Goal: Transaction & Acquisition: Purchase product/service

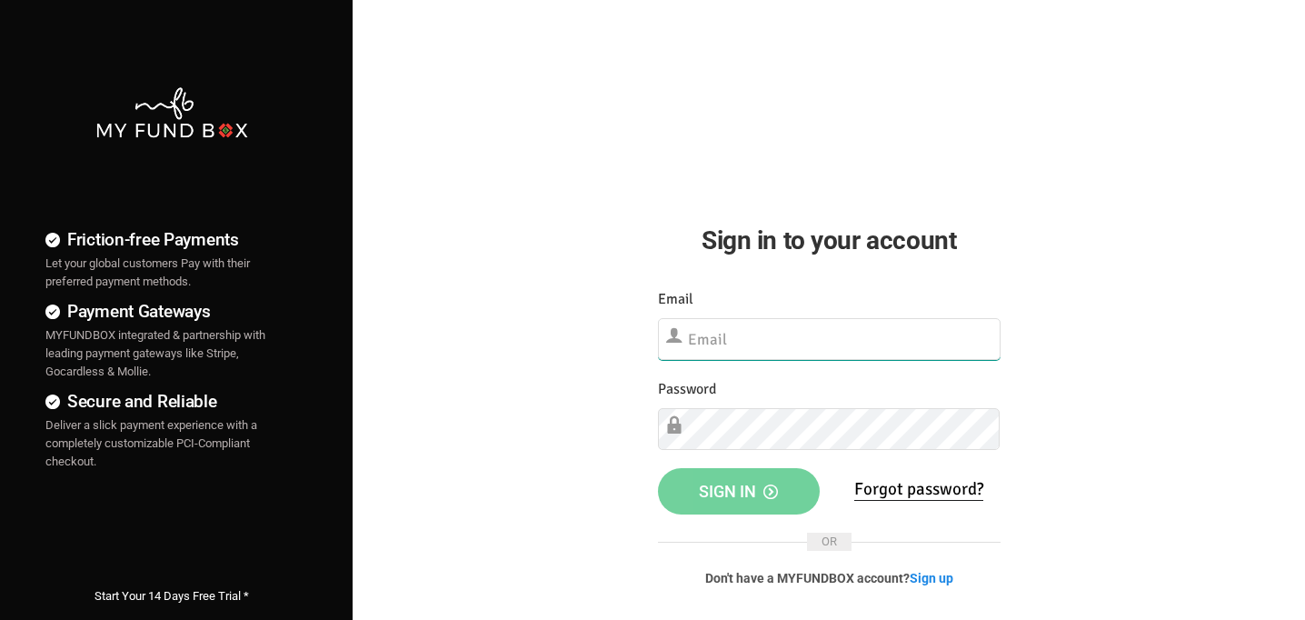
click at [745, 341] on input "text" at bounding box center [829, 339] width 343 height 42
type input "[EMAIL_ADDRESS][DOMAIN_NAME]"
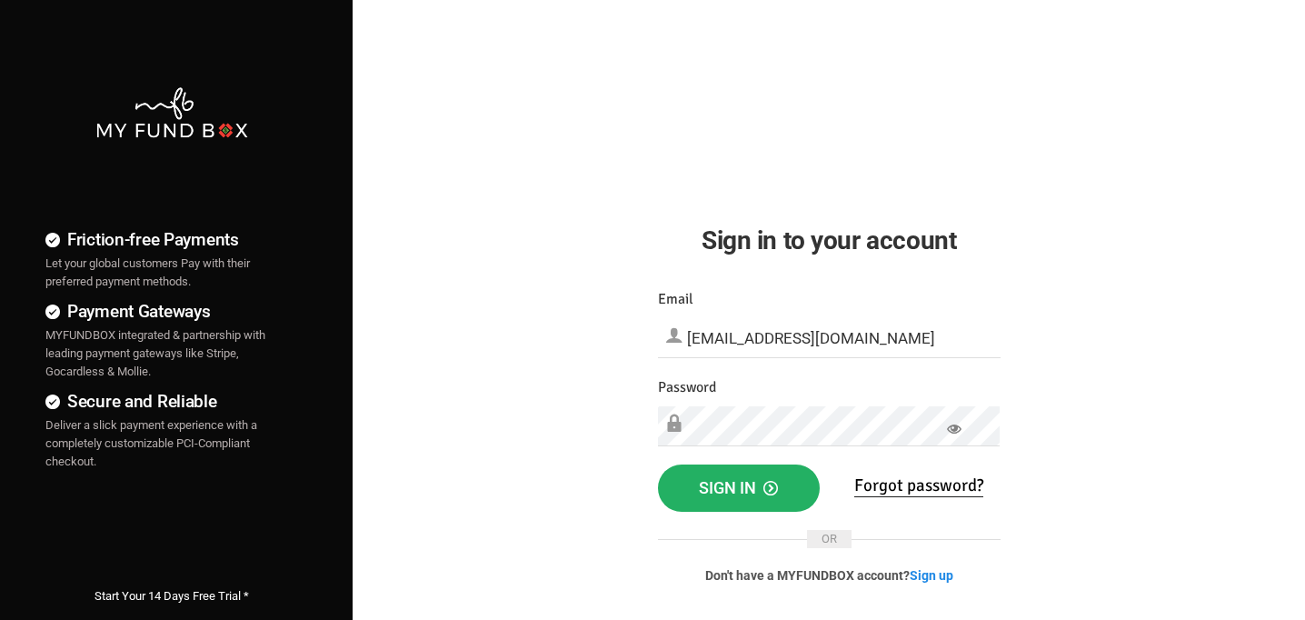
click at [711, 492] on span "Sign in" at bounding box center [738, 487] width 79 height 19
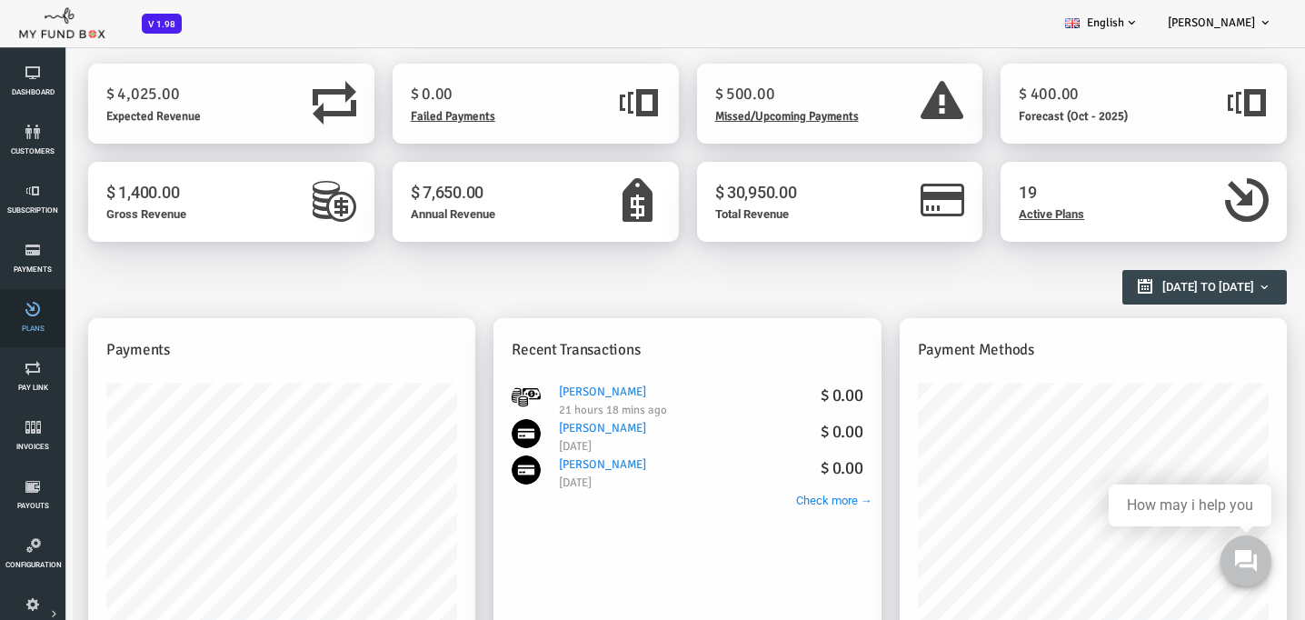
click at [43, 318] on link "Plans" at bounding box center [32, 318] width 55 height 58
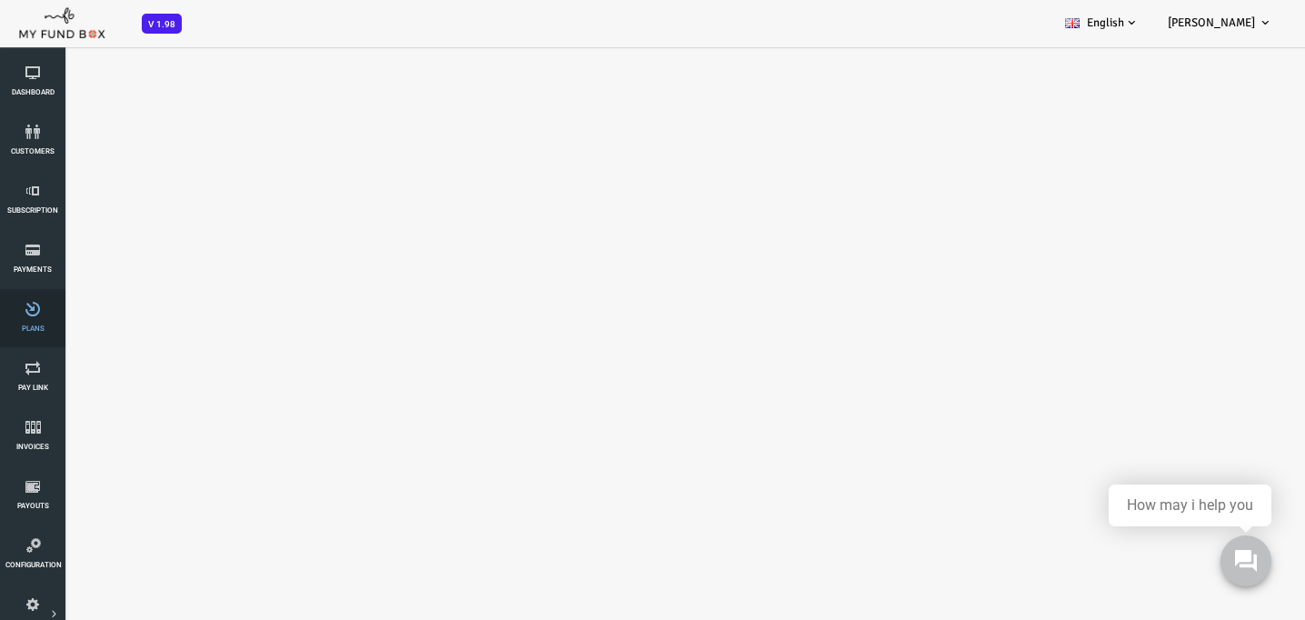
select select "100"
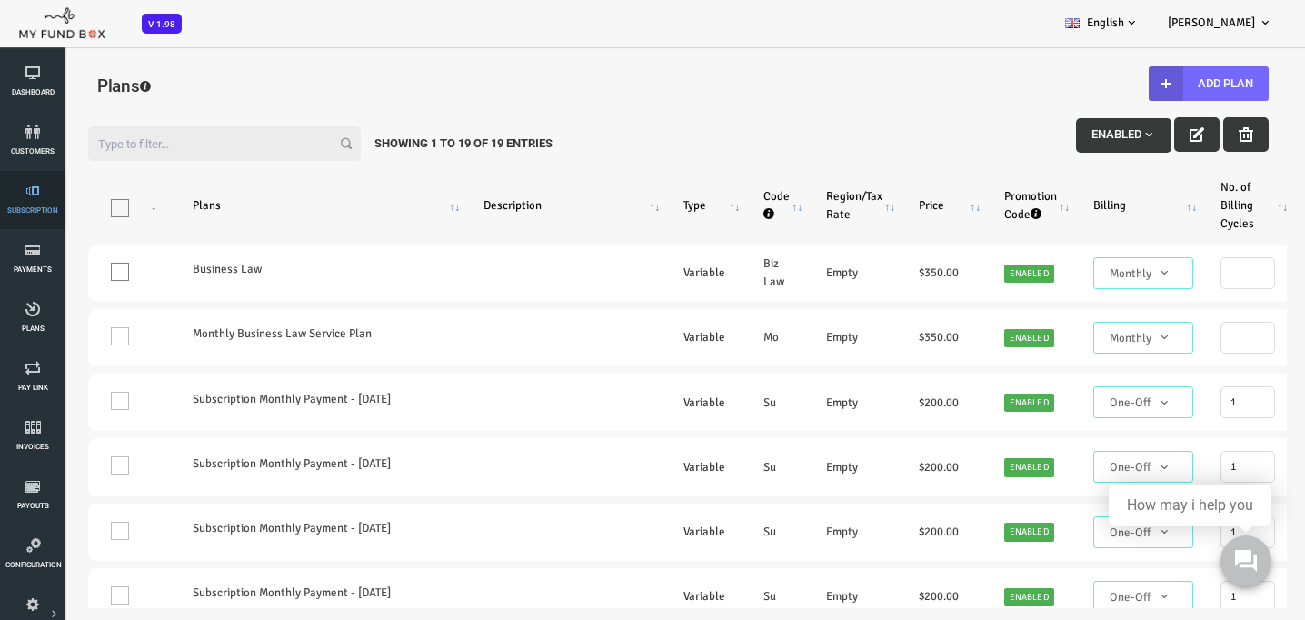
click at [41, 197] on icon at bounding box center [32, 191] width 55 height 15
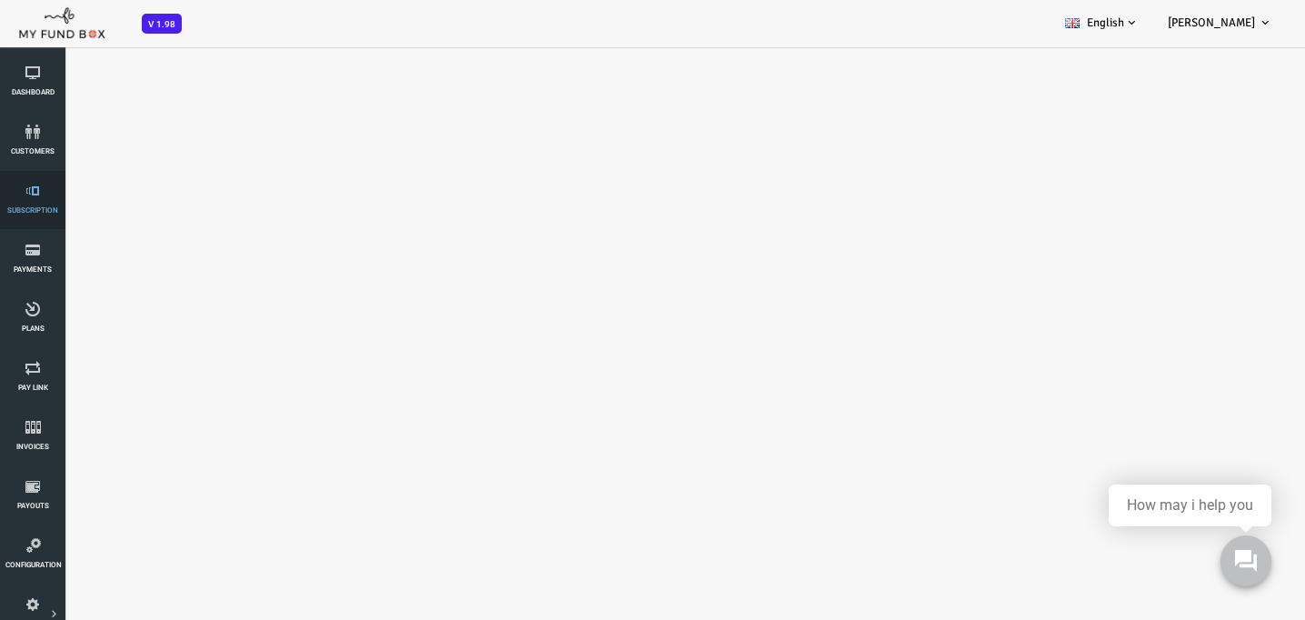
select select "100"
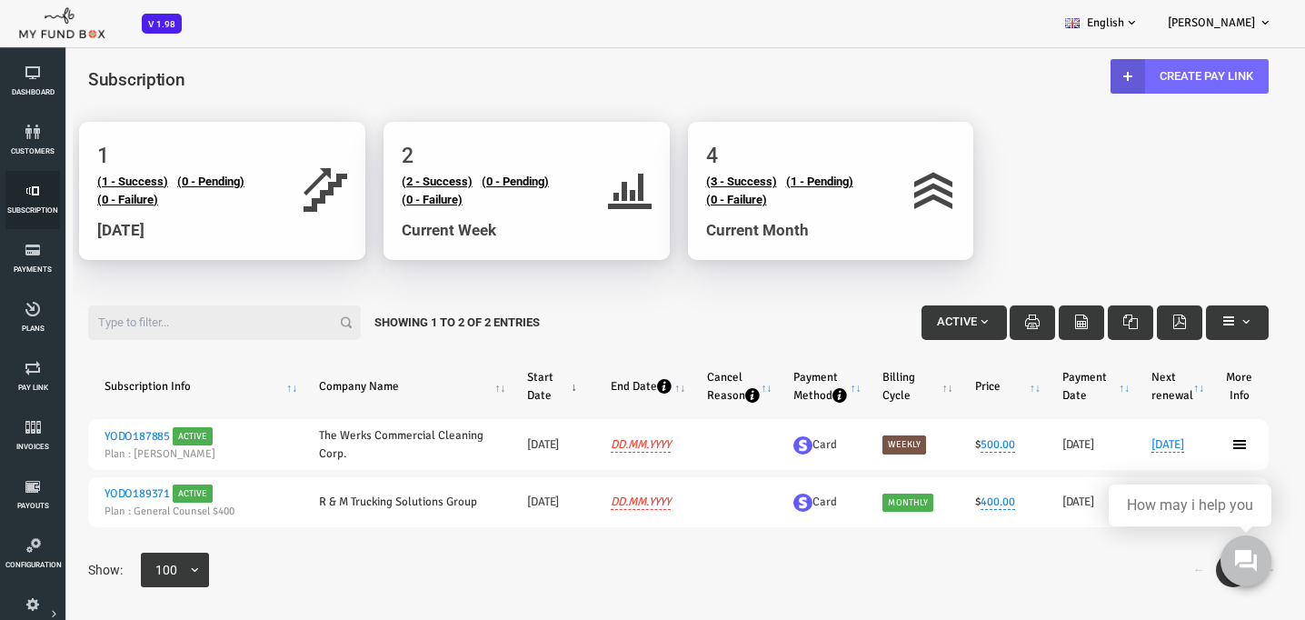
scroll to position [9, 0]
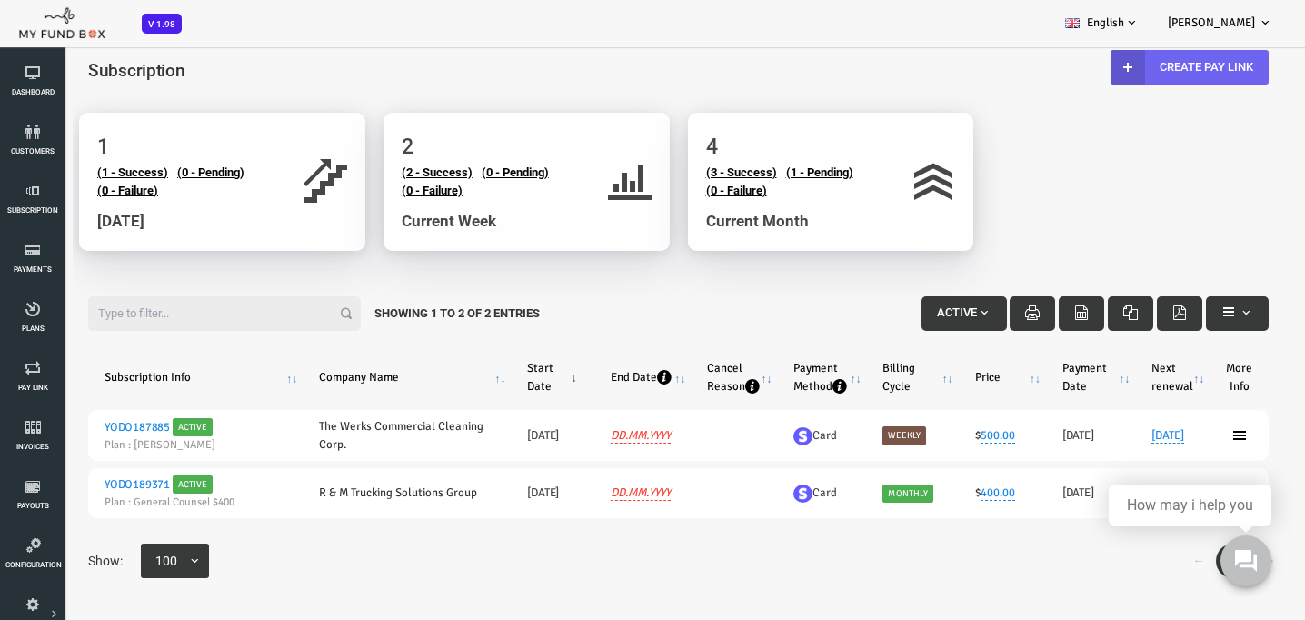
click at [1069, 68] on icon at bounding box center [1076, 67] width 15 height 15
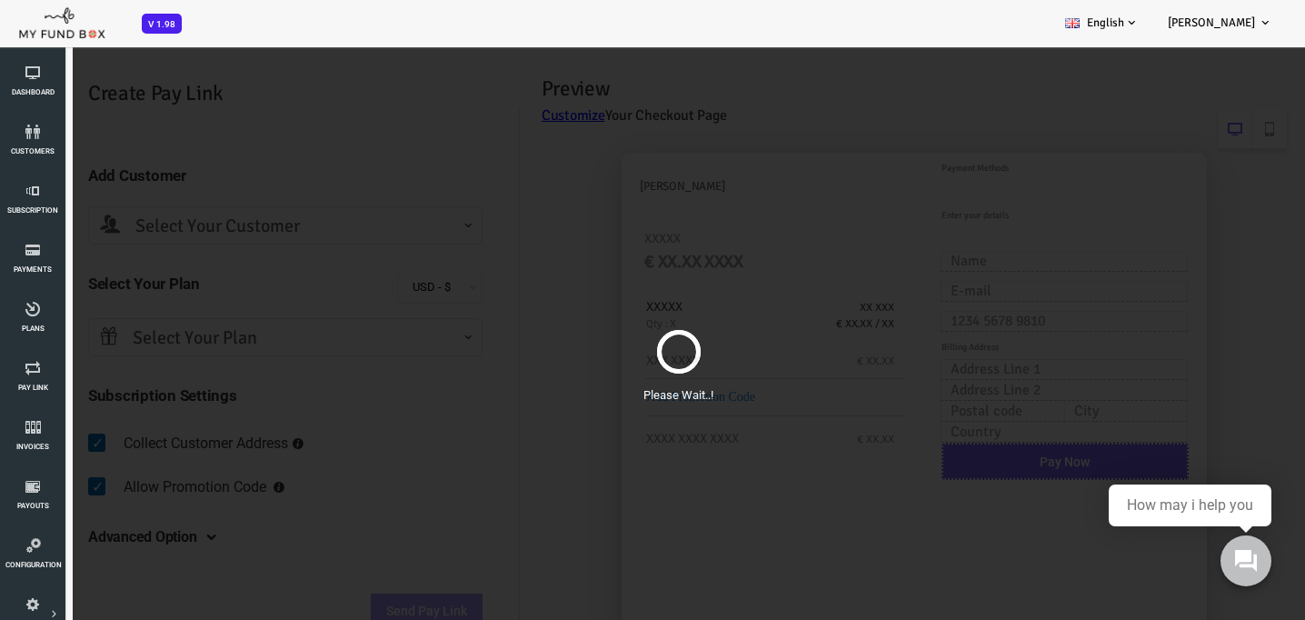
scroll to position [0, 0]
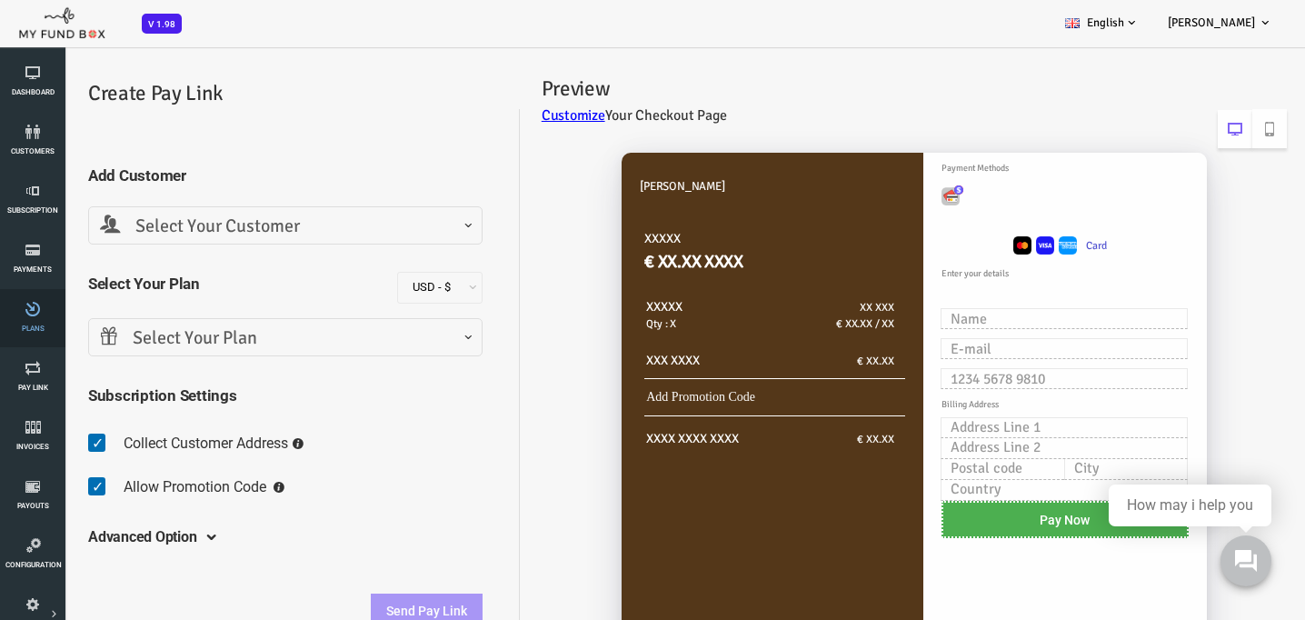
click at [35, 312] on icon at bounding box center [32, 309] width 55 height 15
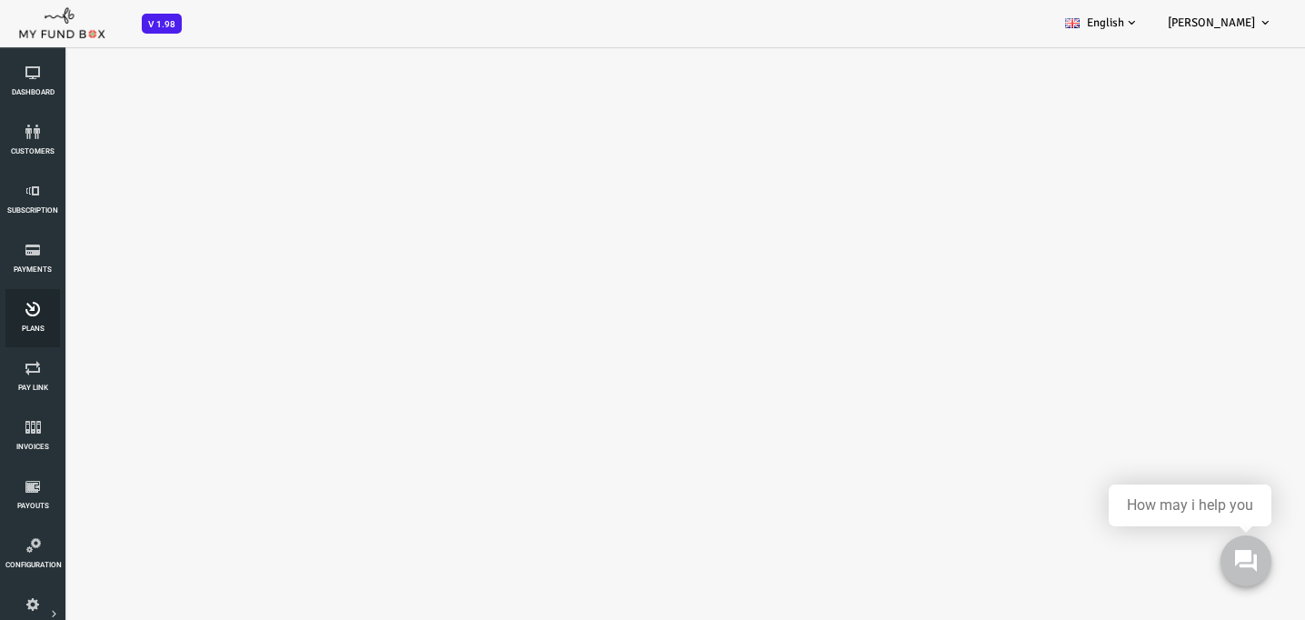
select select "100"
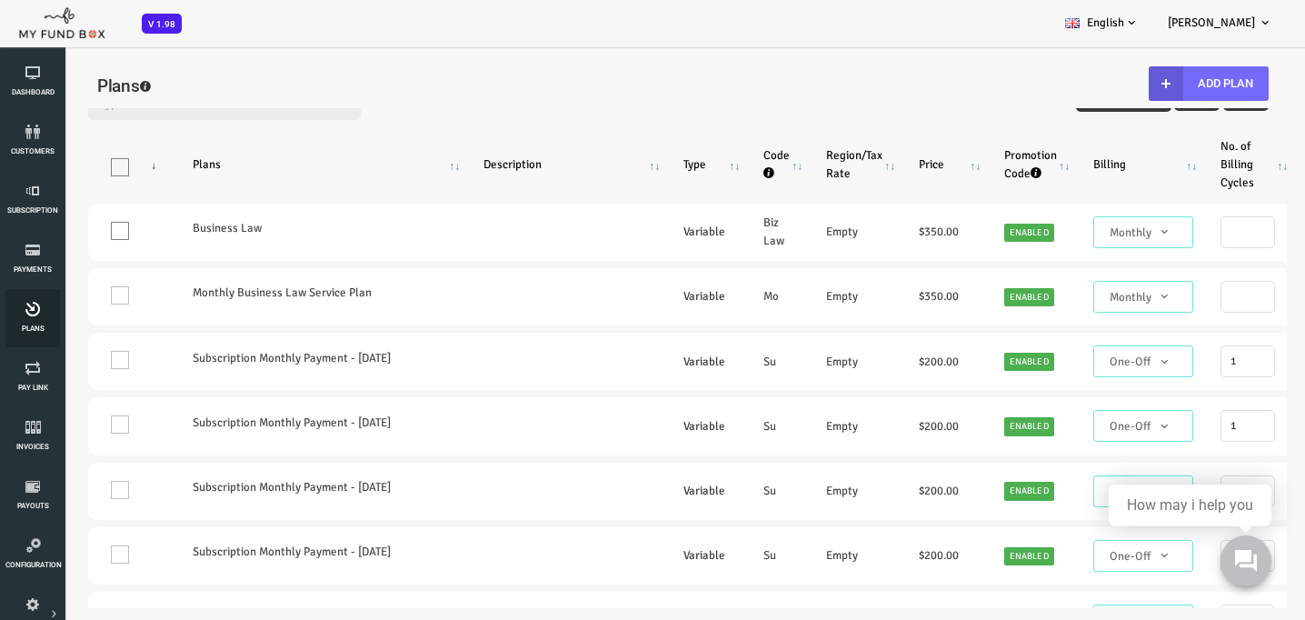
scroll to position [45, 0]
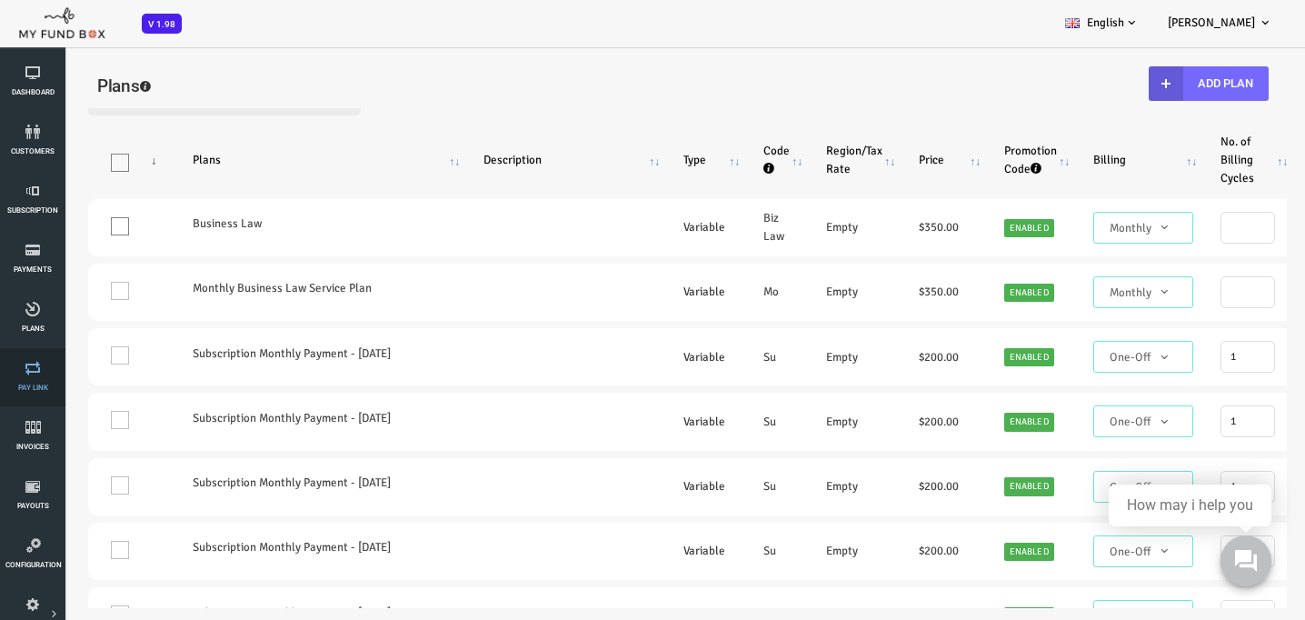
click at [28, 368] on icon at bounding box center [32, 368] width 55 height 15
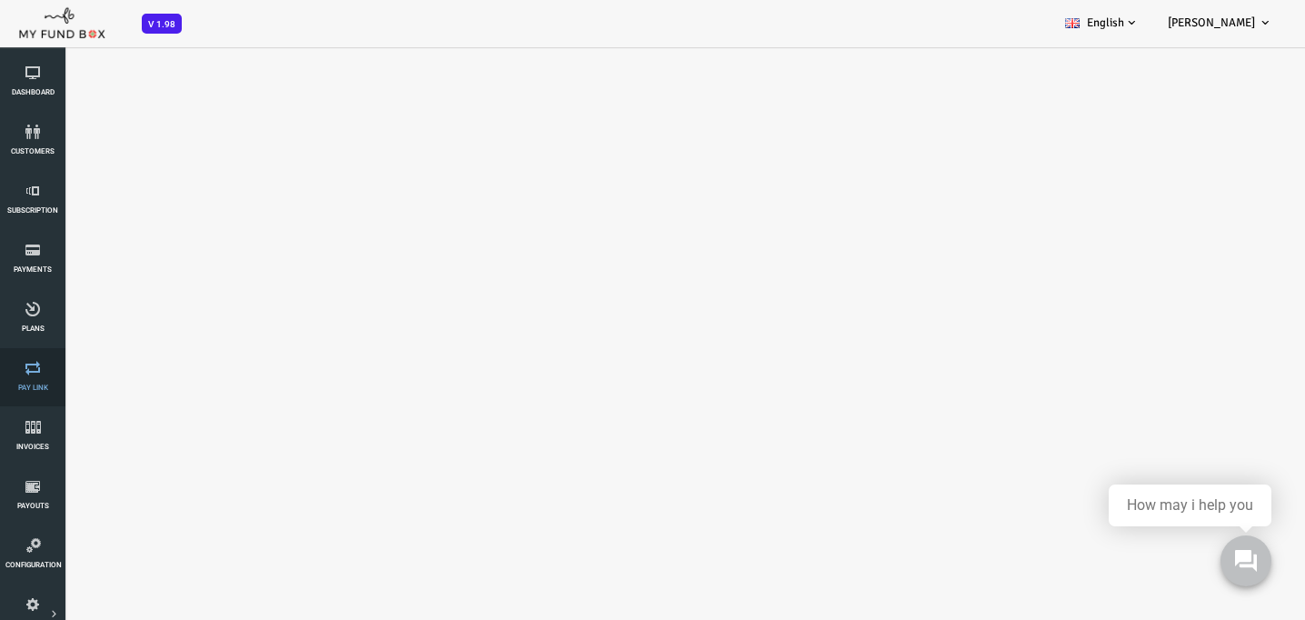
select select "100"
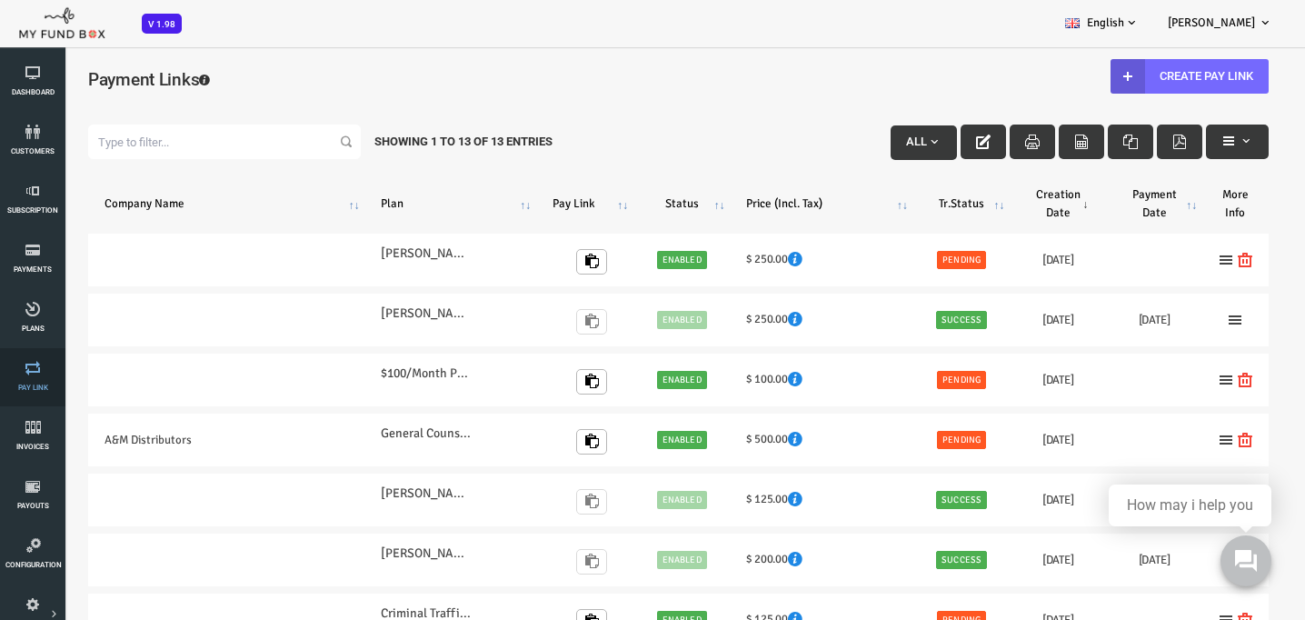
scroll to position [0, 0]
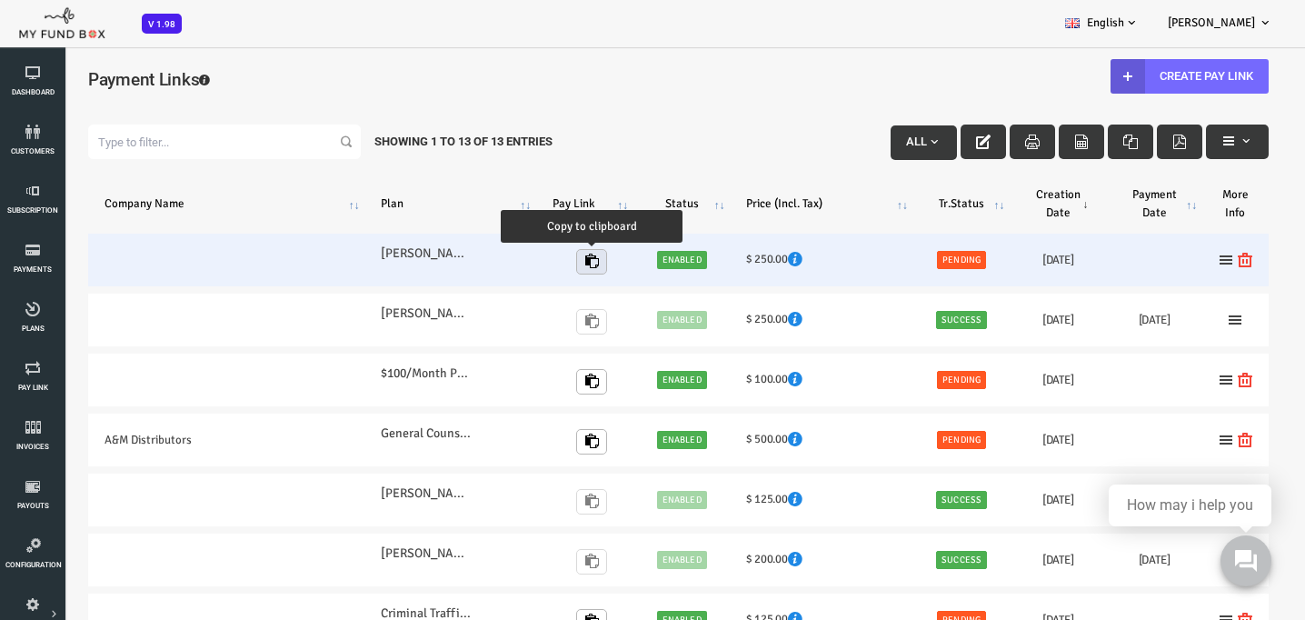
click at [535, 261] on icon "button" at bounding box center [539, 261] width 15 height 15
click at [1191, 262] on icon at bounding box center [1193, 260] width 15 height 15
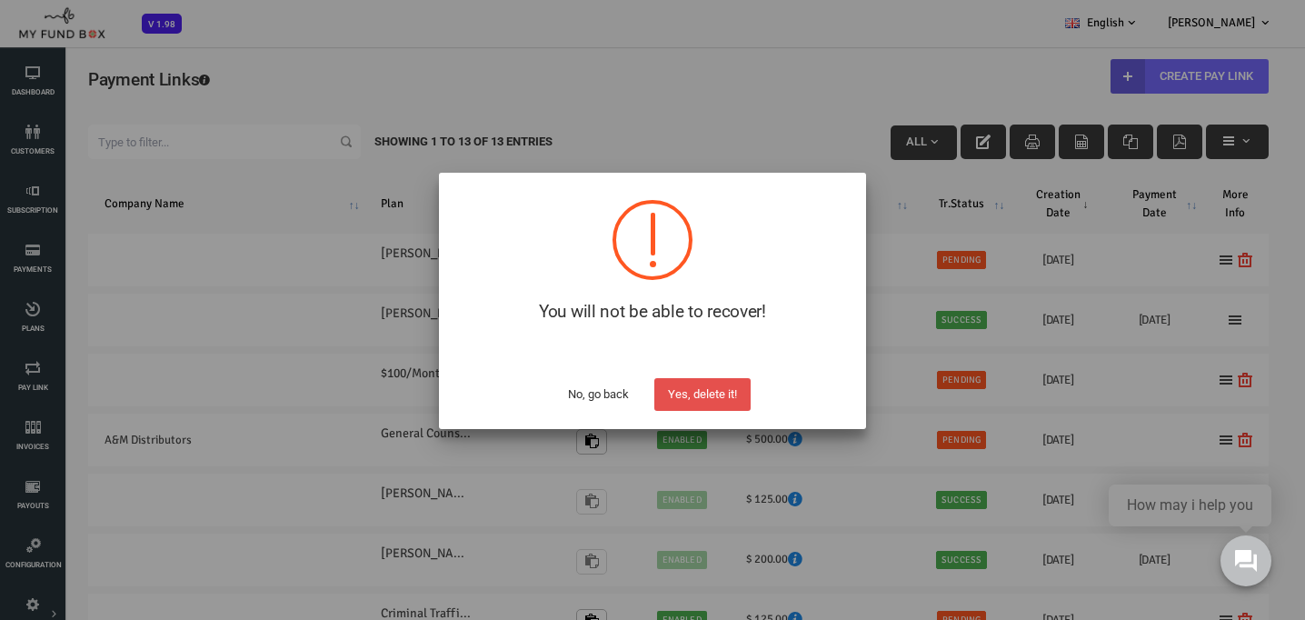
click at [712, 397] on button "Yes, delete it!" at bounding box center [702, 394] width 96 height 33
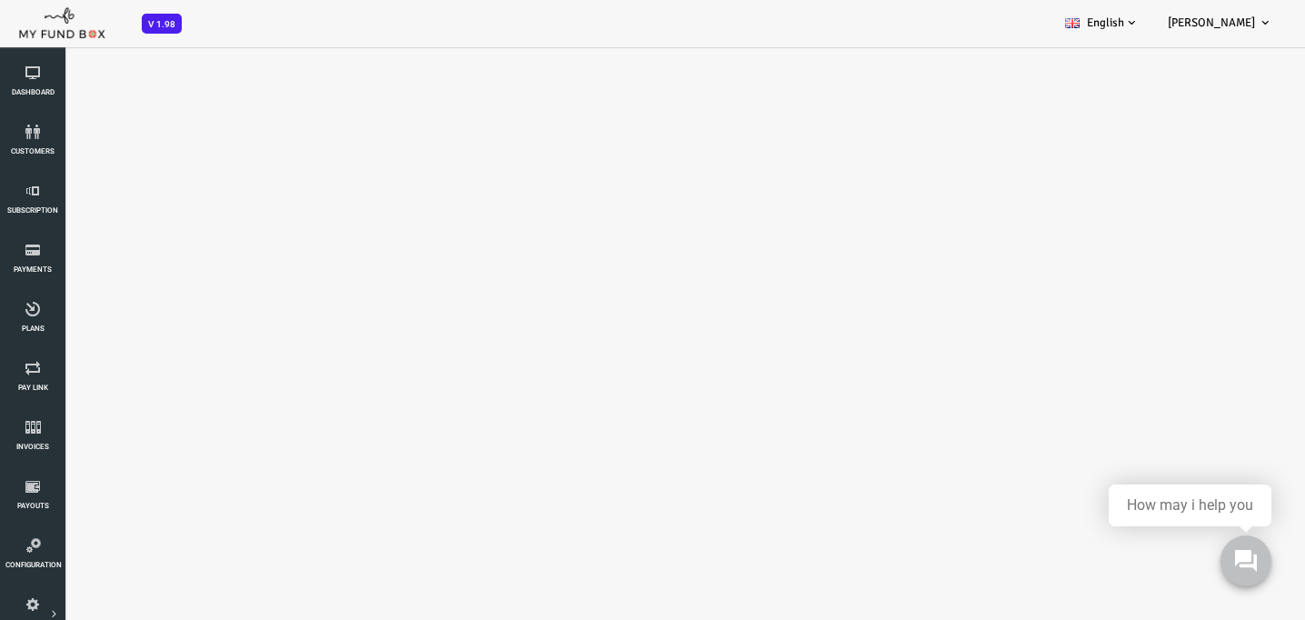
select select "100"
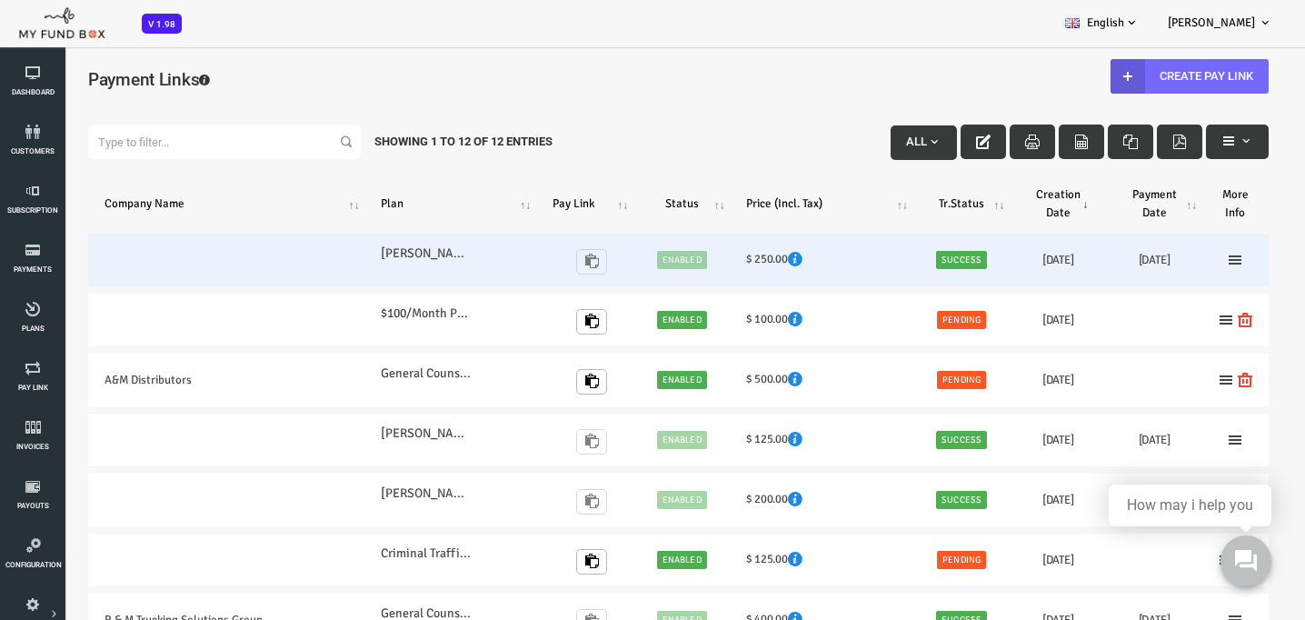
click at [539, 254] on div "https://app.myfundbox.com/OVP.jsf?9DarhX6jWsg=!&@Fit6OCQbmFk=" at bounding box center [528, 260] width 55 height 44
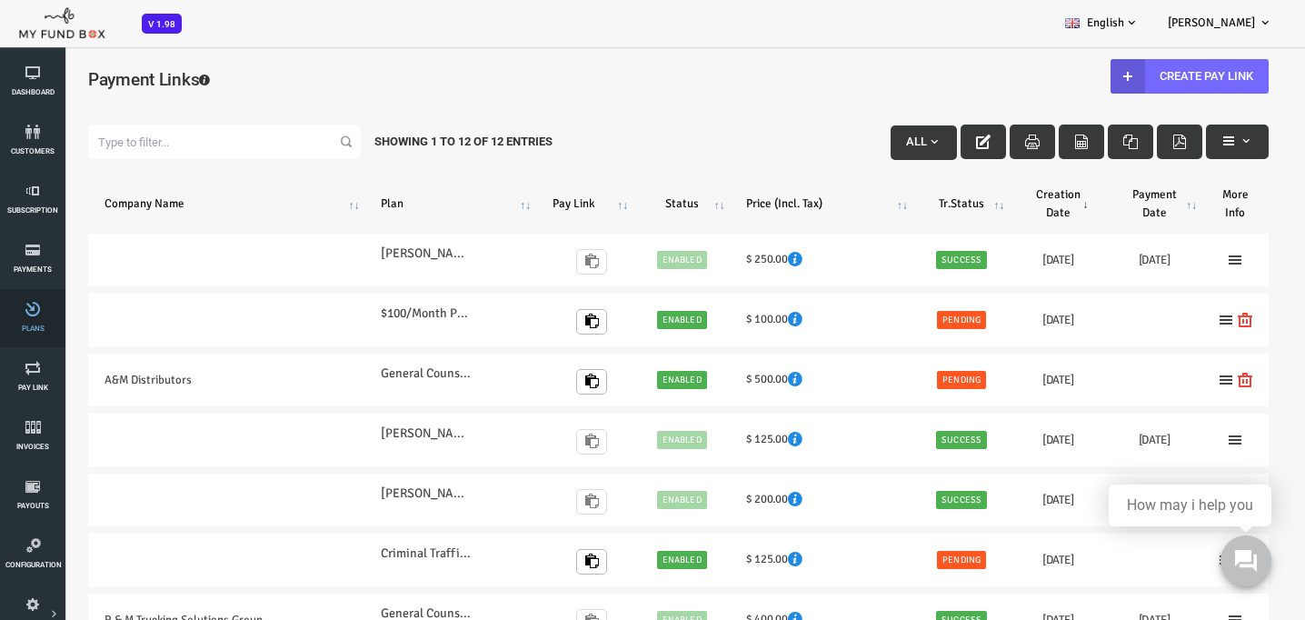
click at [37, 337] on link "Plans" at bounding box center [32, 318] width 55 height 58
click at [37, 205] on link "Subscription" at bounding box center [32, 200] width 55 height 58
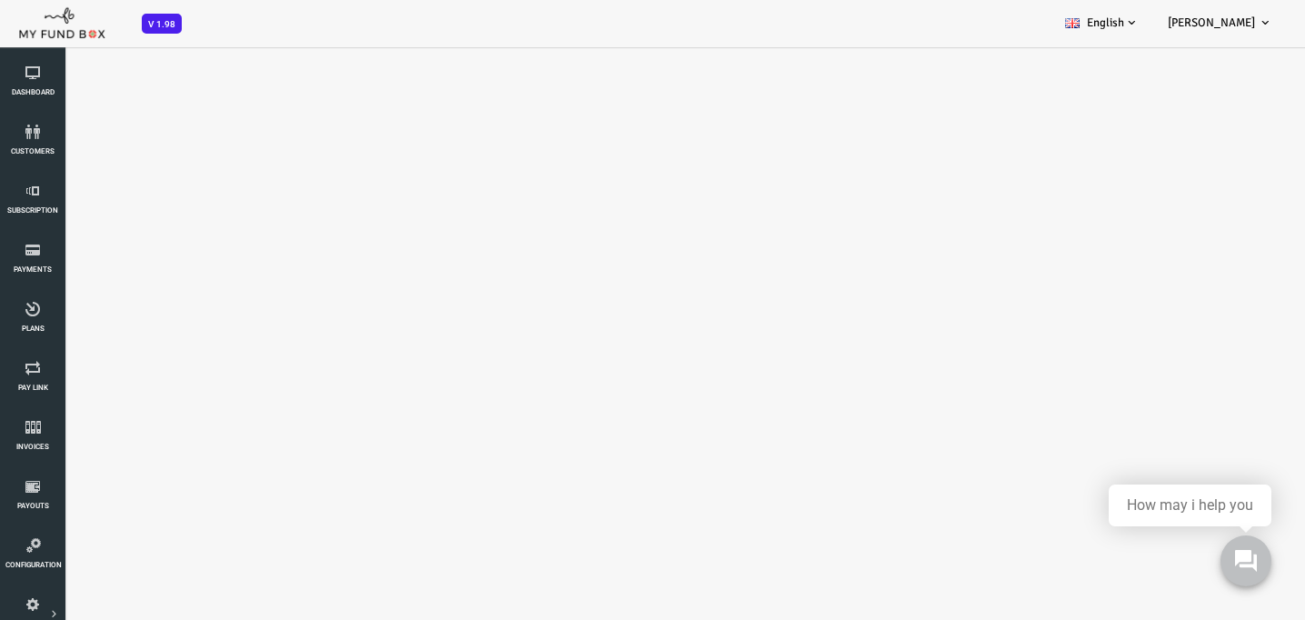
select select "100"
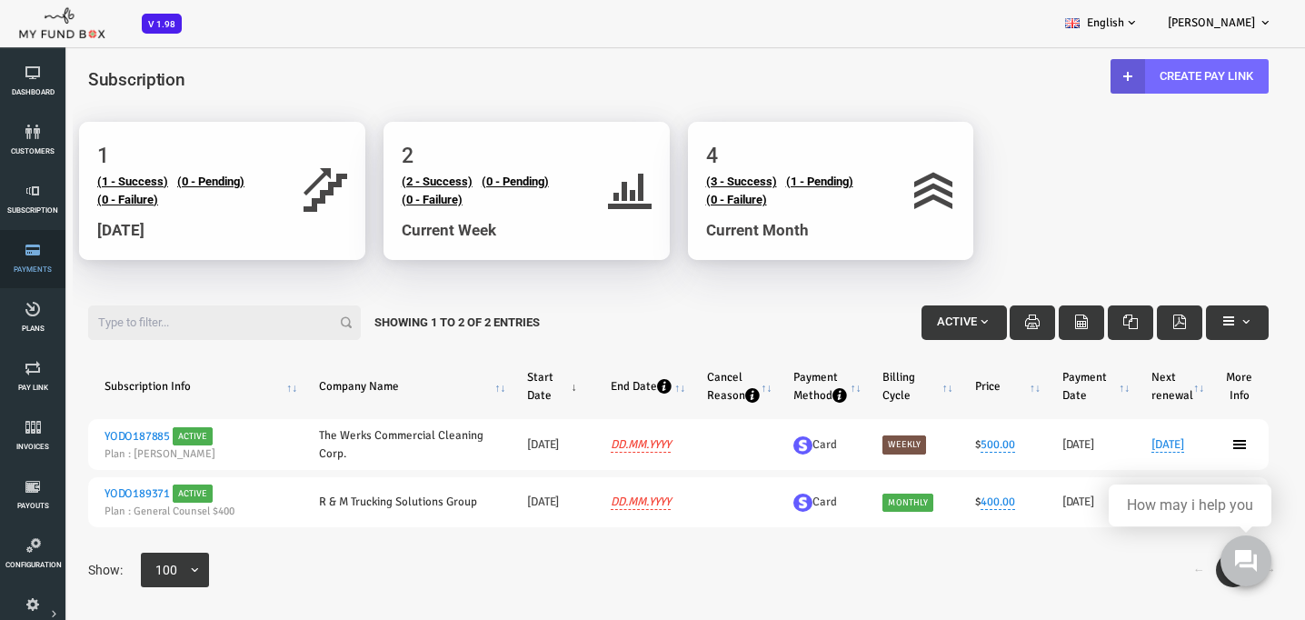
click at [36, 264] on link "Payments" at bounding box center [32, 259] width 55 height 58
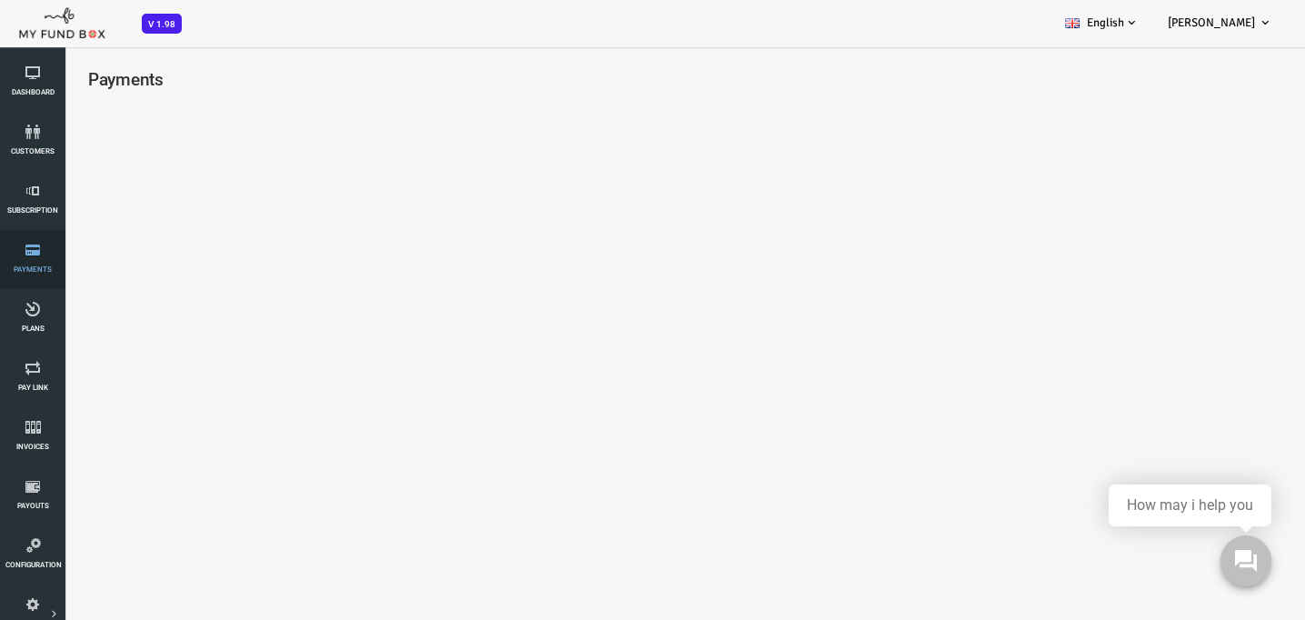
select select "100"
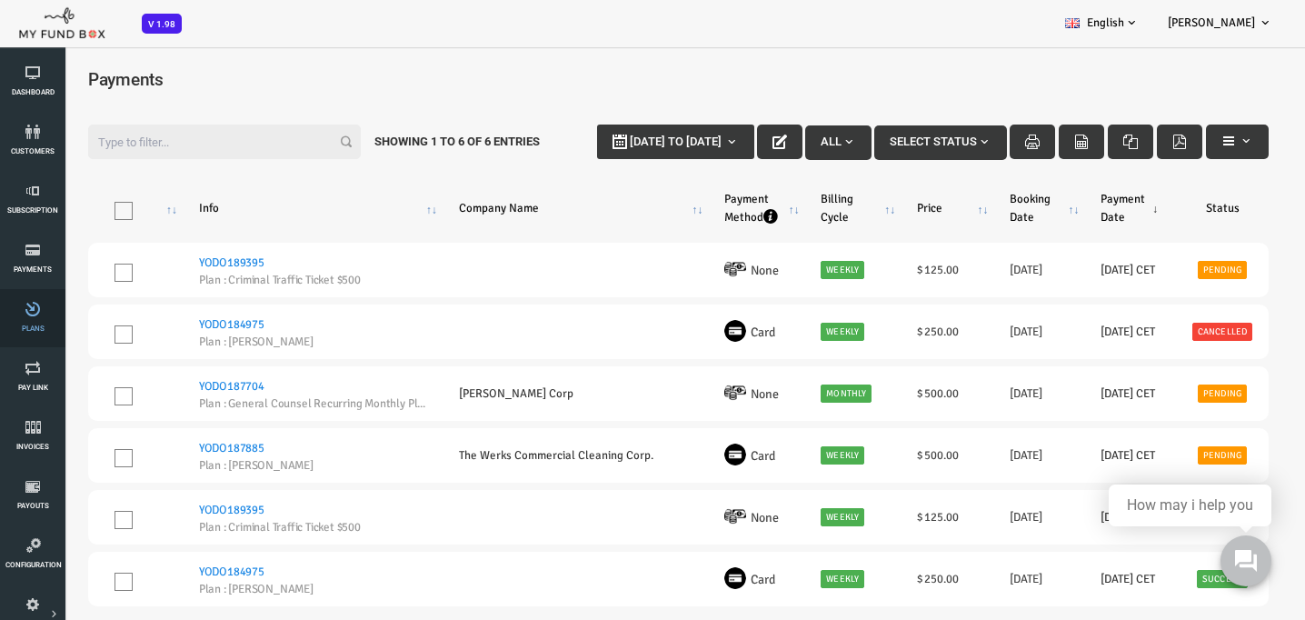
click at [0, 0] on span "Plans" at bounding box center [0, 0] width 0 height 0
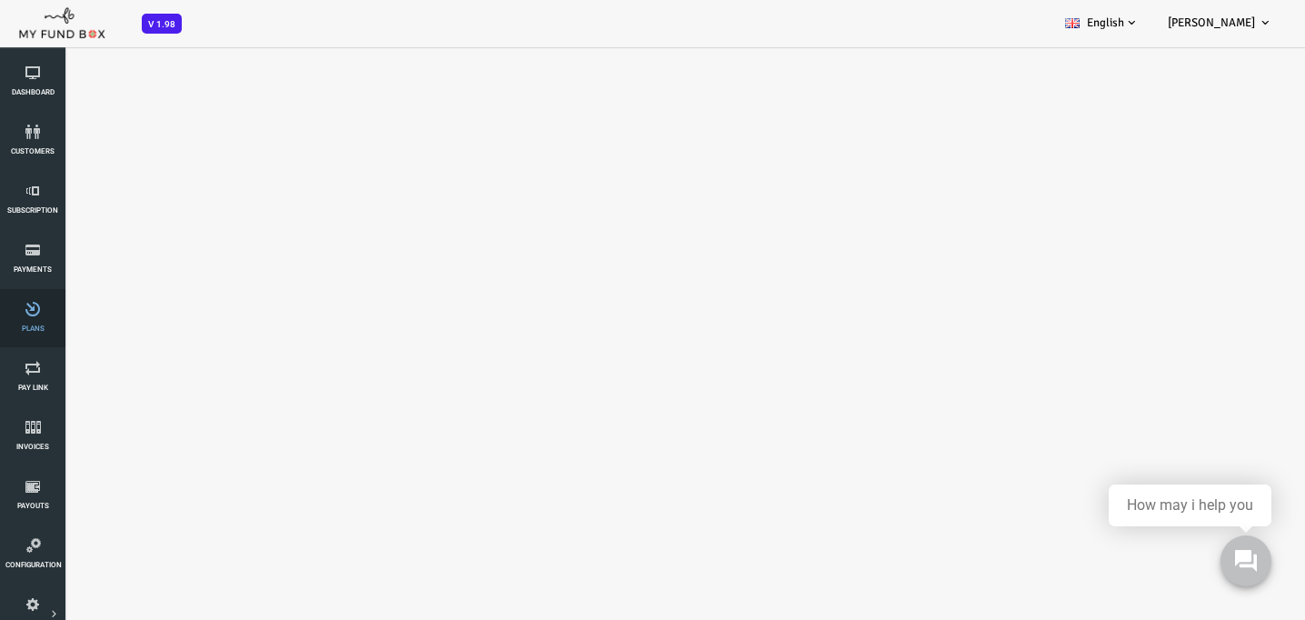
select select "100"
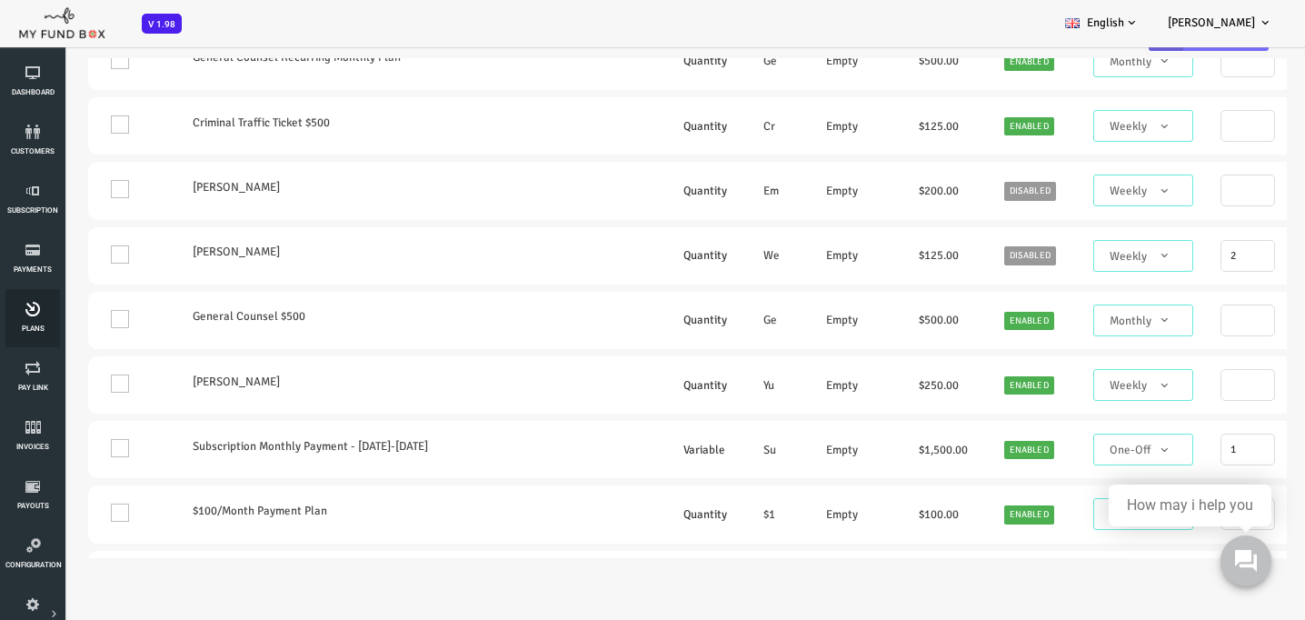
scroll to position [876, 0]
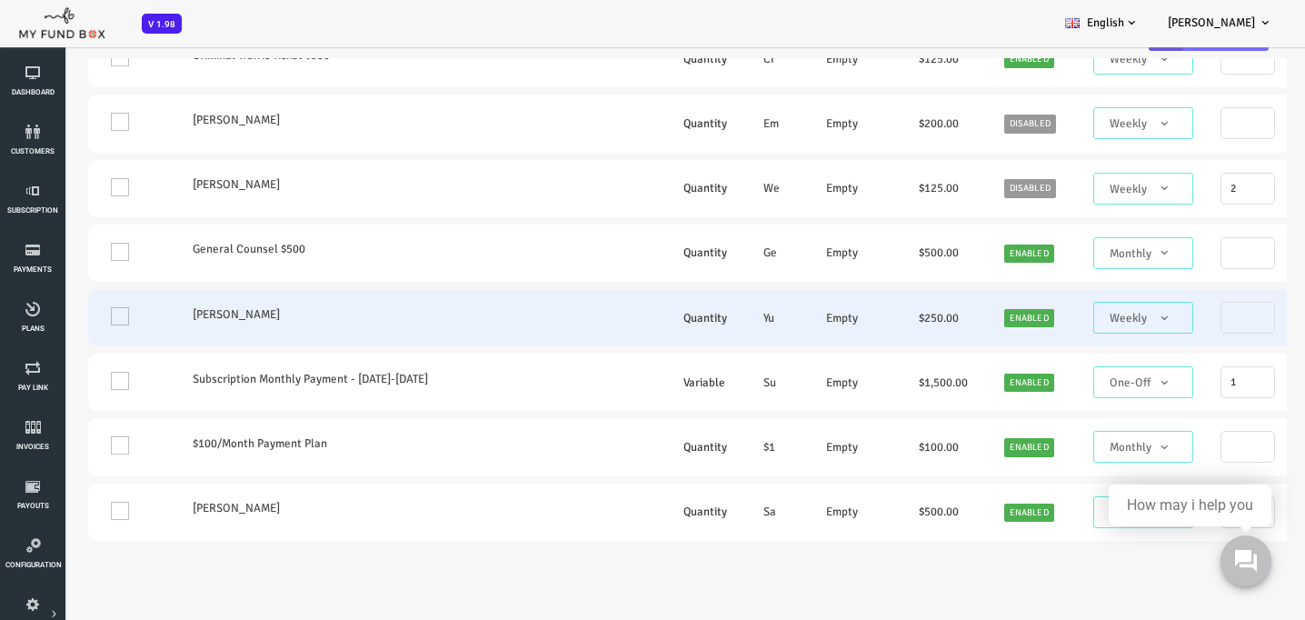
click at [65, 346] on td "One" at bounding box center [79, 317] width 86 height 57
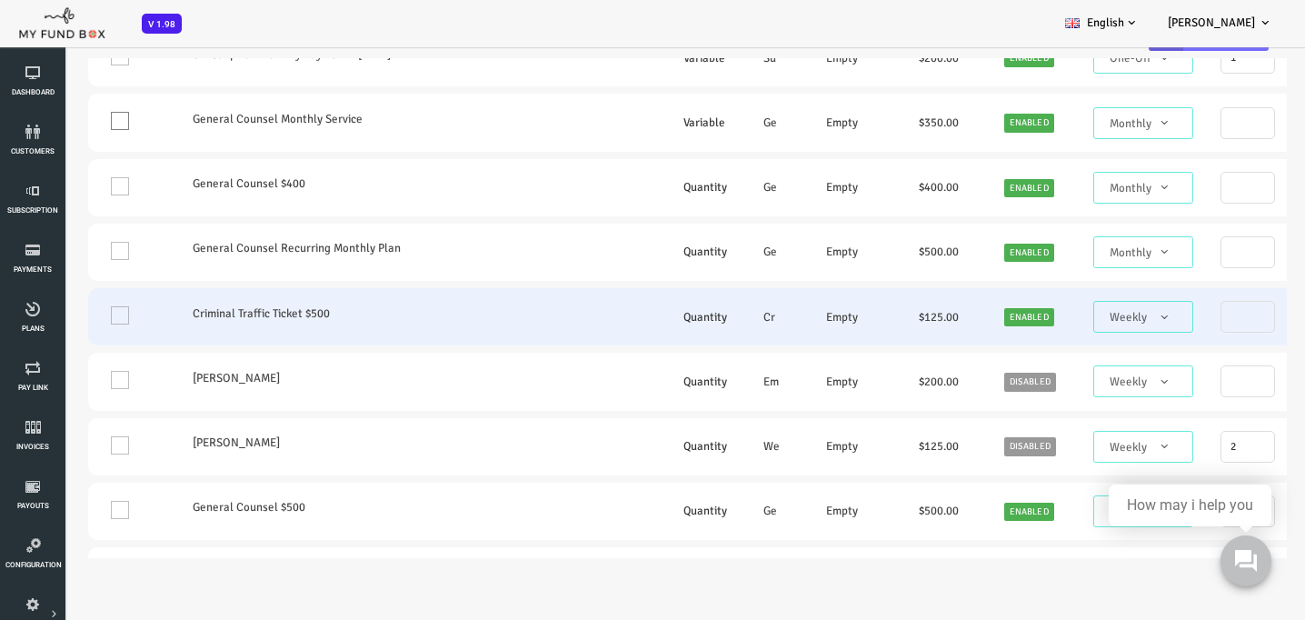
scroll to position [621, 0]
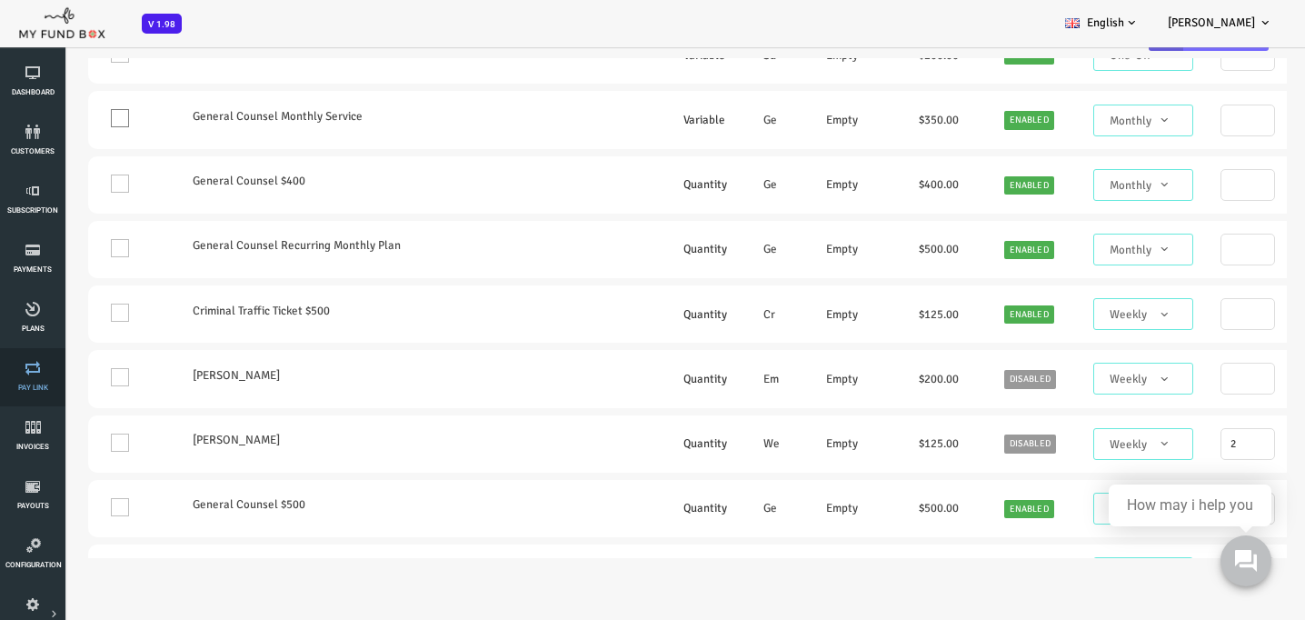
click at [0, 0] on span "Pay Link" at bounding box center [0, 0] width 0 height 0
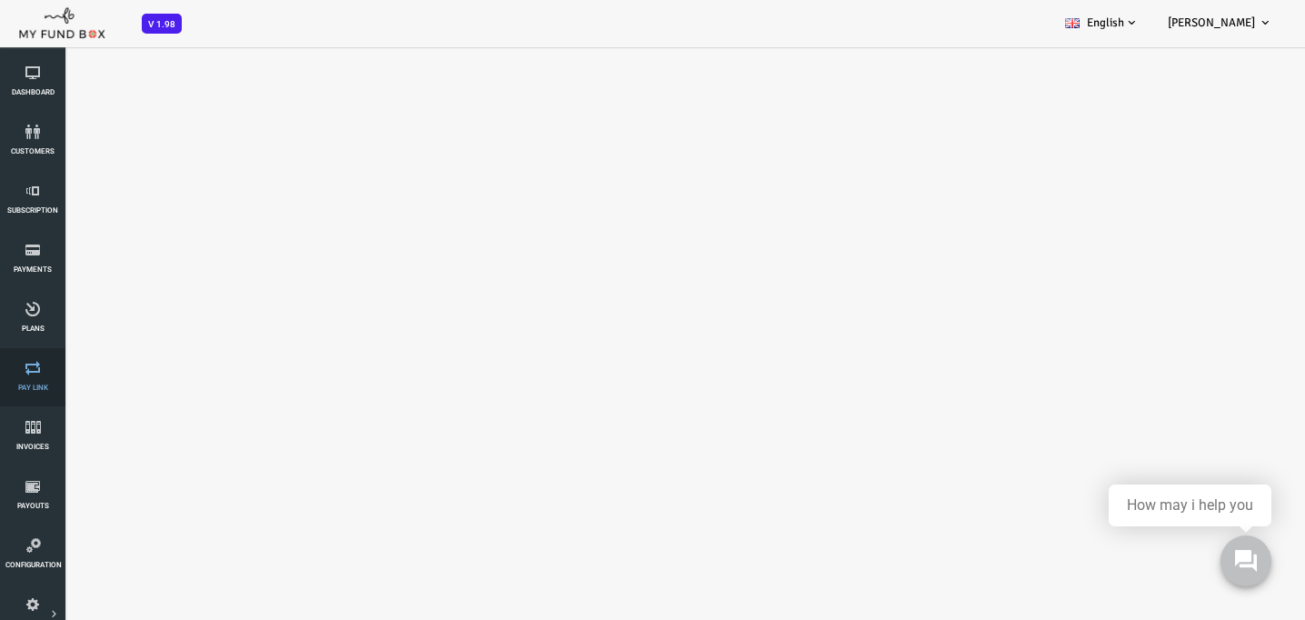
scroll to position [0, 0]
select select "100"
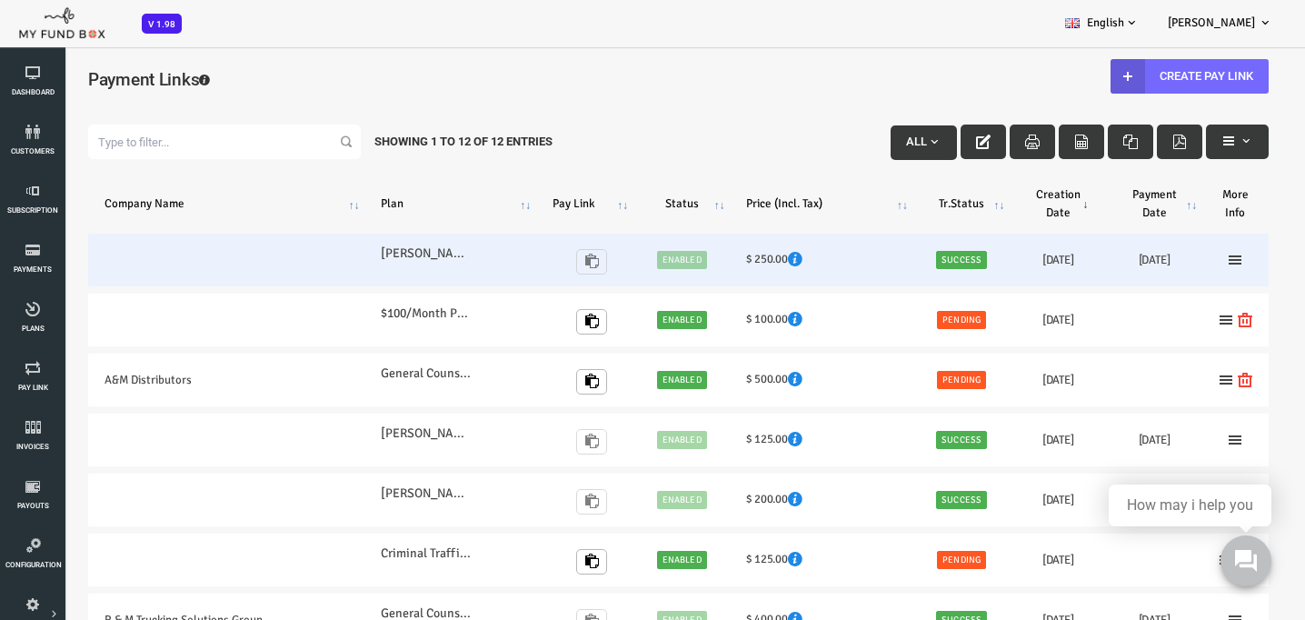
click at [532, 267] on div "https://app.myfundbox.com/OVP.jsf?9DarhX6jWsg=!&@Fit6OCQbmFk=" at bounding box center [528, 260] width 55 height 44
click at [636, 264] on td "Enabled" at bounding box center [630, 260] width 96 height 53
click at [1186, 258] on icon at bounding box center [1183, 260] width 15 height 15
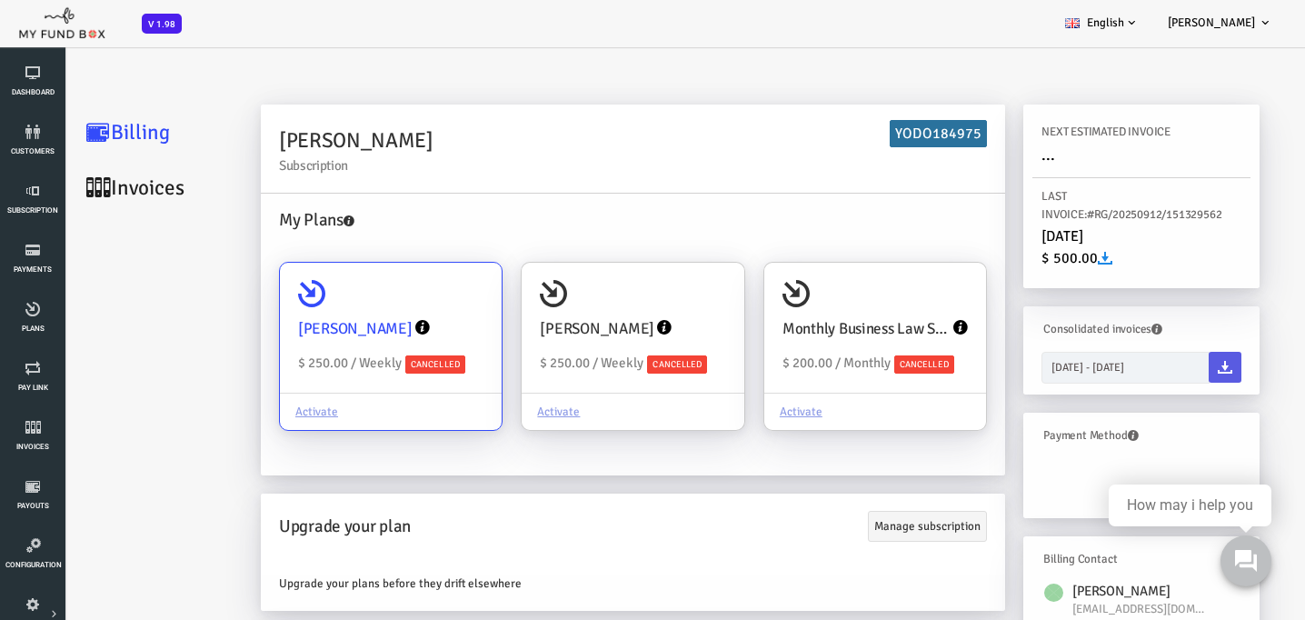
click at [262, 412] on div "Activate" at bounding box center [339, 411] width 222 height 37
click at [409, 306] on input "Yunier Enriquez $ 250.00 / Weekly Cancelled Activate" at bounding box center [427, 288] width 36 height 36
radio input "true"
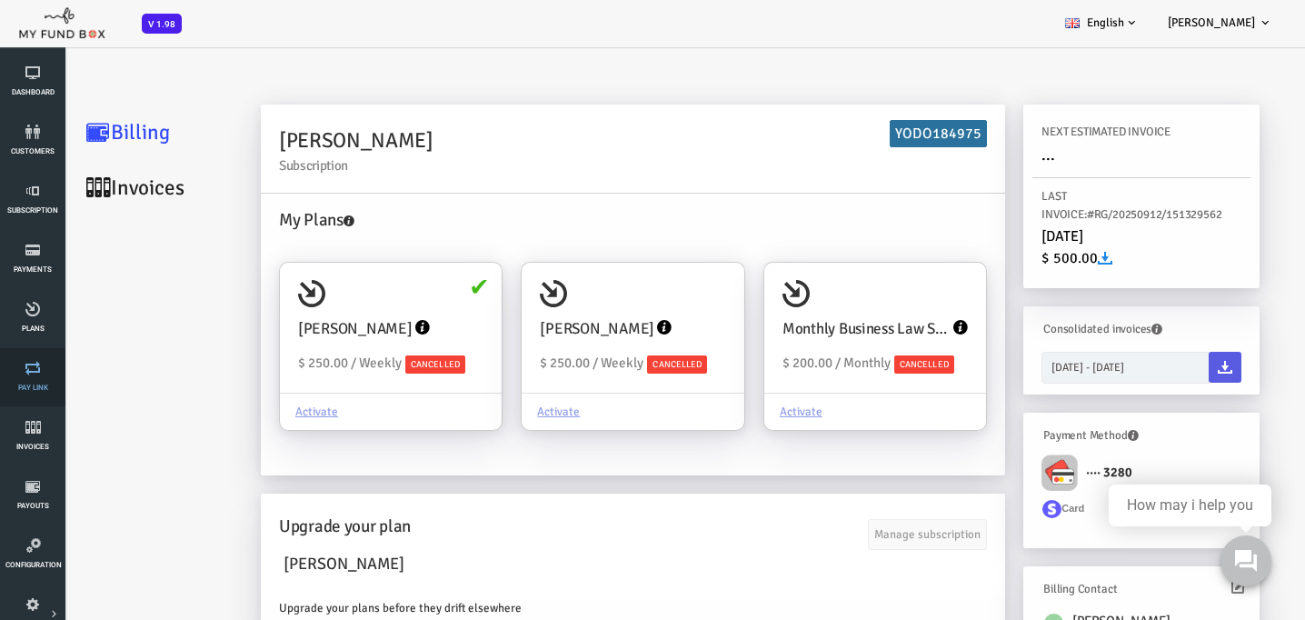
click at [0, 0] on span "Pay Link" at bounding box center [0, 0] width 0 height 0
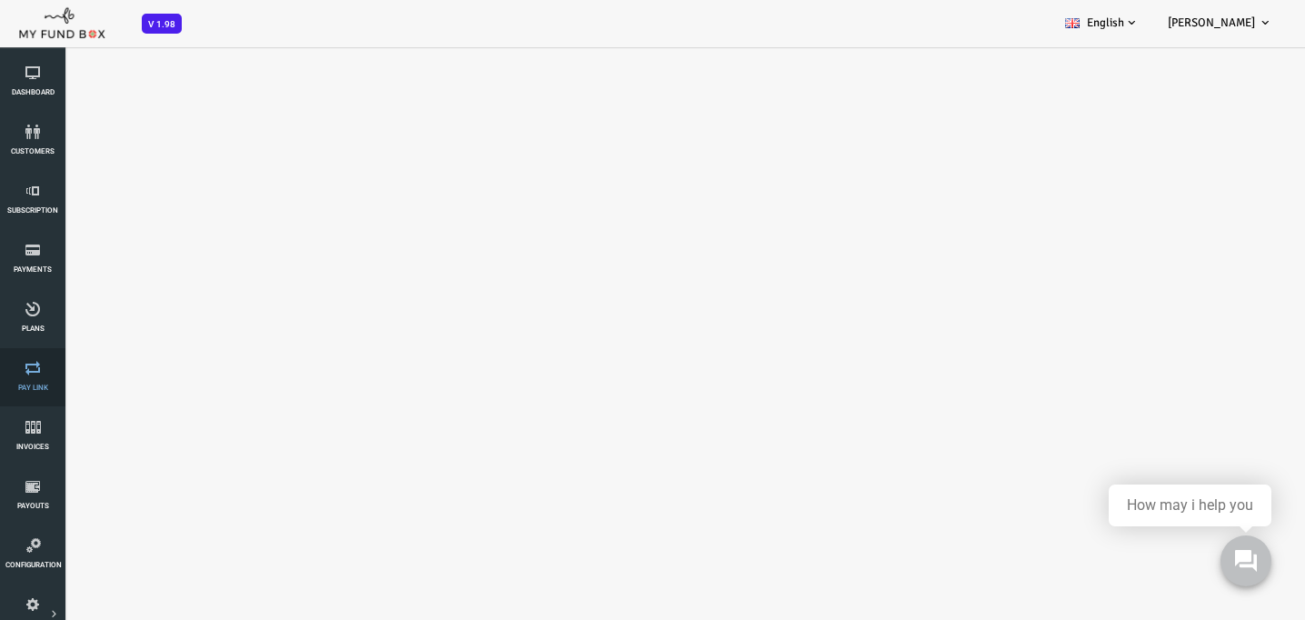
select select "100"
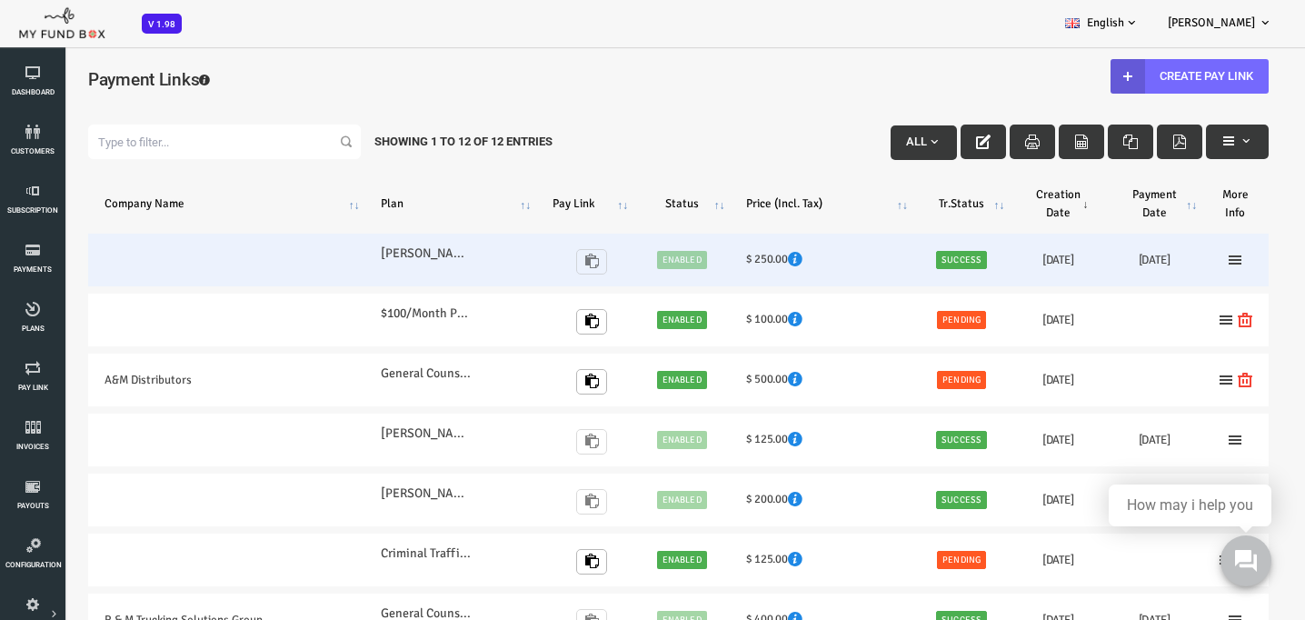
click at [542, 265] on div "https://app.myfundbox.com/OVP.jsf?9DarhX6jWsg=!&@Fit6OCQbmFk=" at bounding box center [528, 260] width 55 height 44
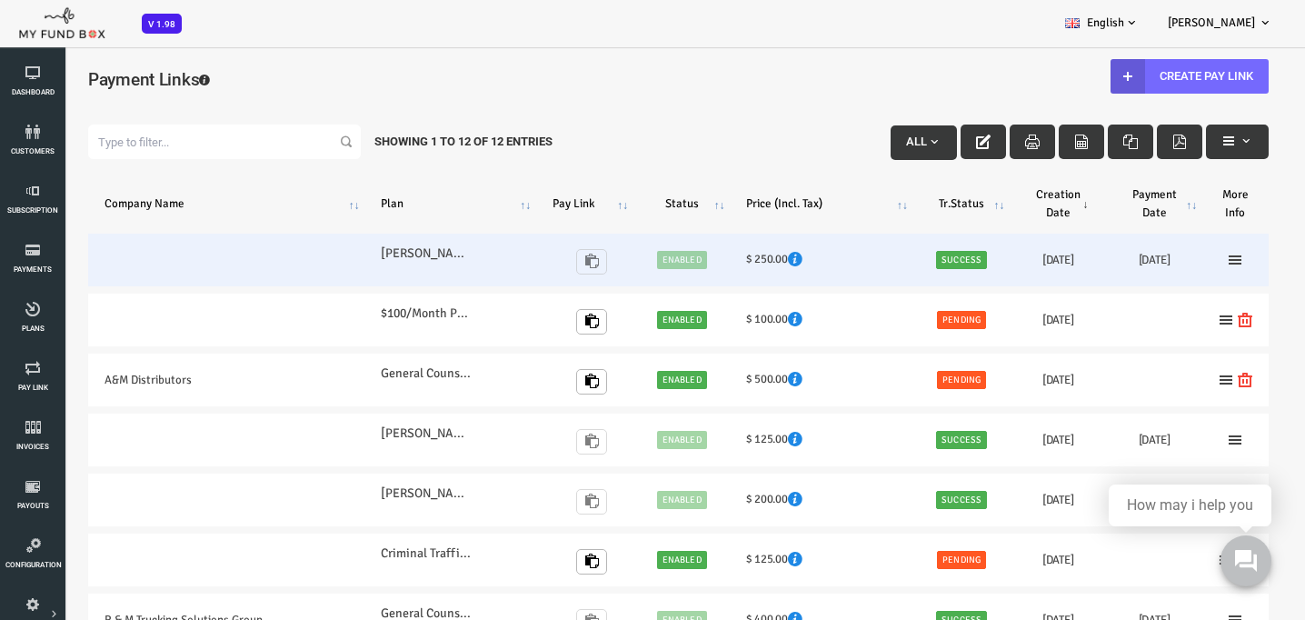
click at [542, 265] on div "https://app.myfundbox.com/OVP.jsf?9DarhX6jWsg=!&@Fit6OCQbmFk=" at bounding box center [528, 260] width 55 height 44
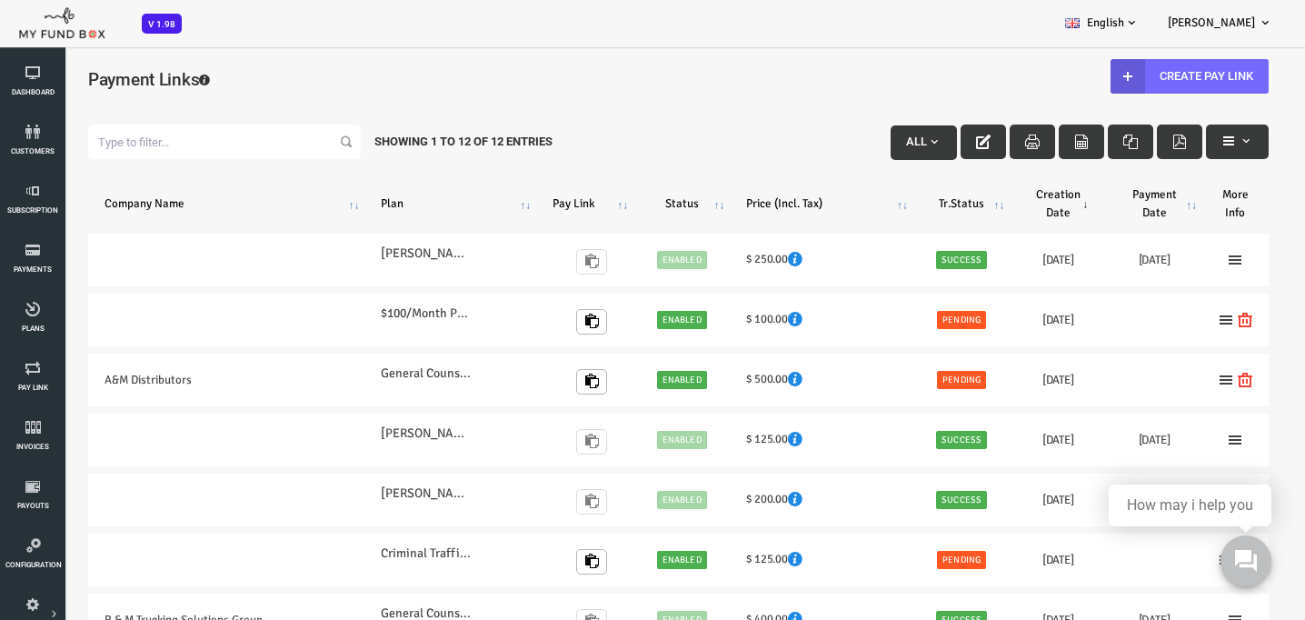
click at [747, 106] on div "Filter: All Showing 1 to 12 of 12 Entries" at bounding box center [626, 141] width 1217 height 71
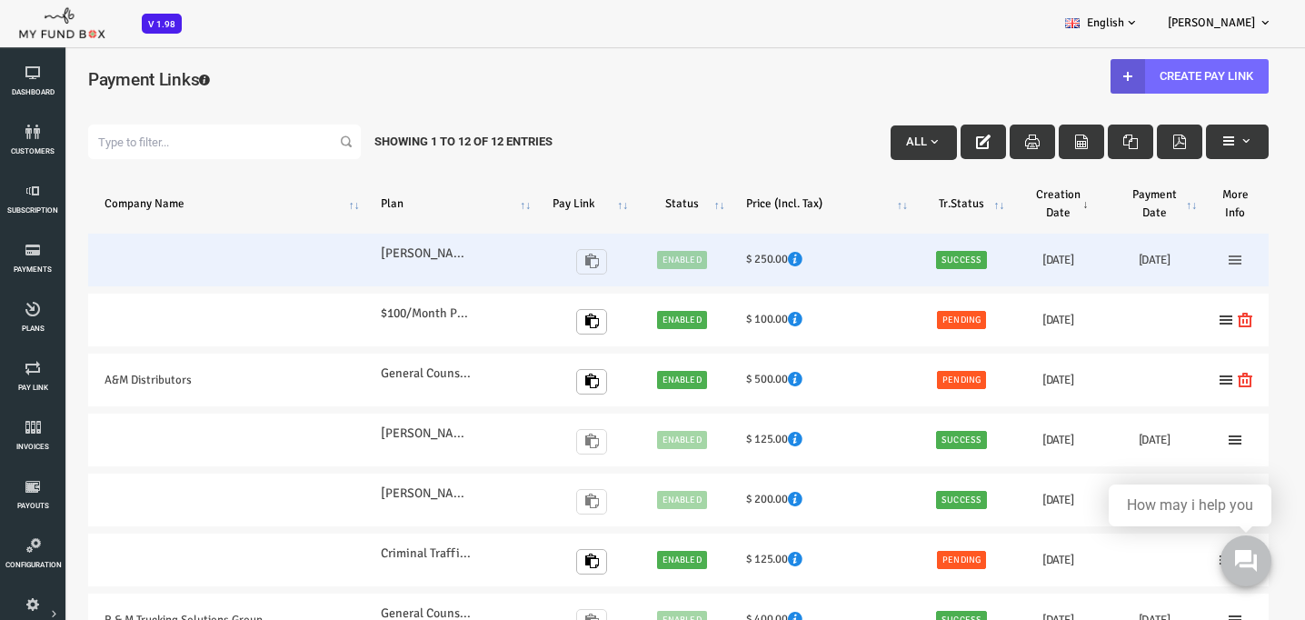
click at [1182, 266] on icon at bounding box center [1183, 260] width 15 height 15
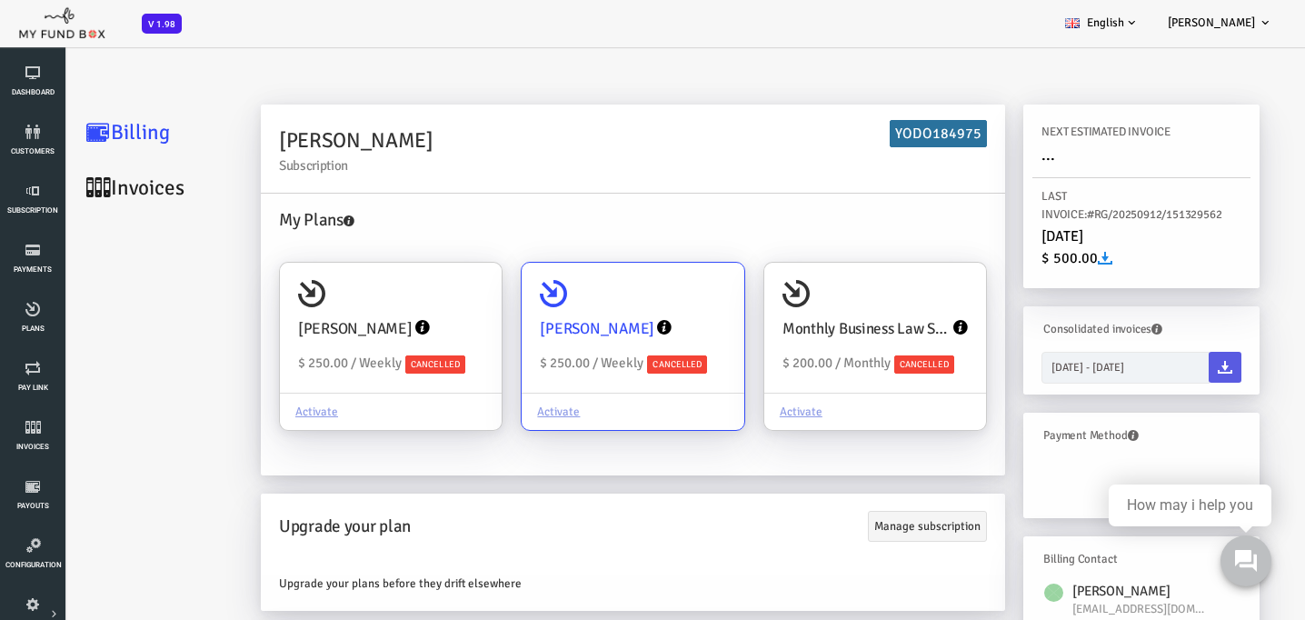
click at [512, 412] on div "Activate" at bounding box center [581, 411] width 222 height 37
click at [651, 306] on input "Yunier Enriquez $ 250.00 / Weekly Cancelled Activate" at bounding box center [669, 288] width 36 height 36
radio input "true"
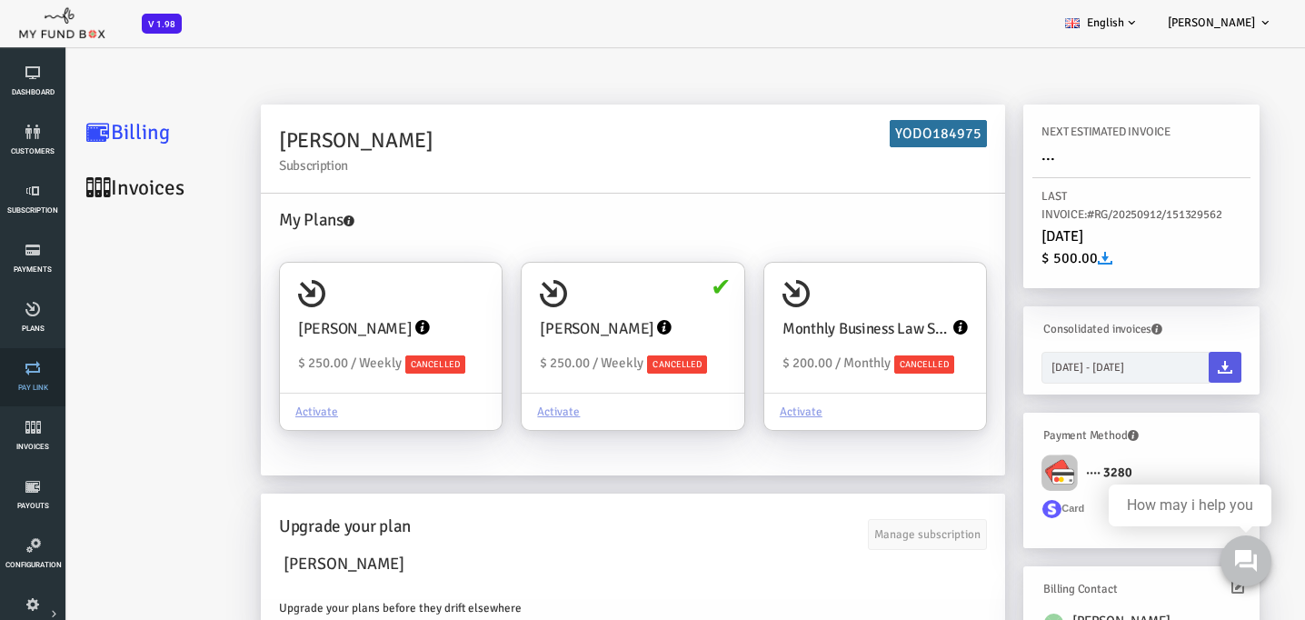
click at [0, 0] on span "Pay Link" at bounding box center [0, 0] width 0 height 0
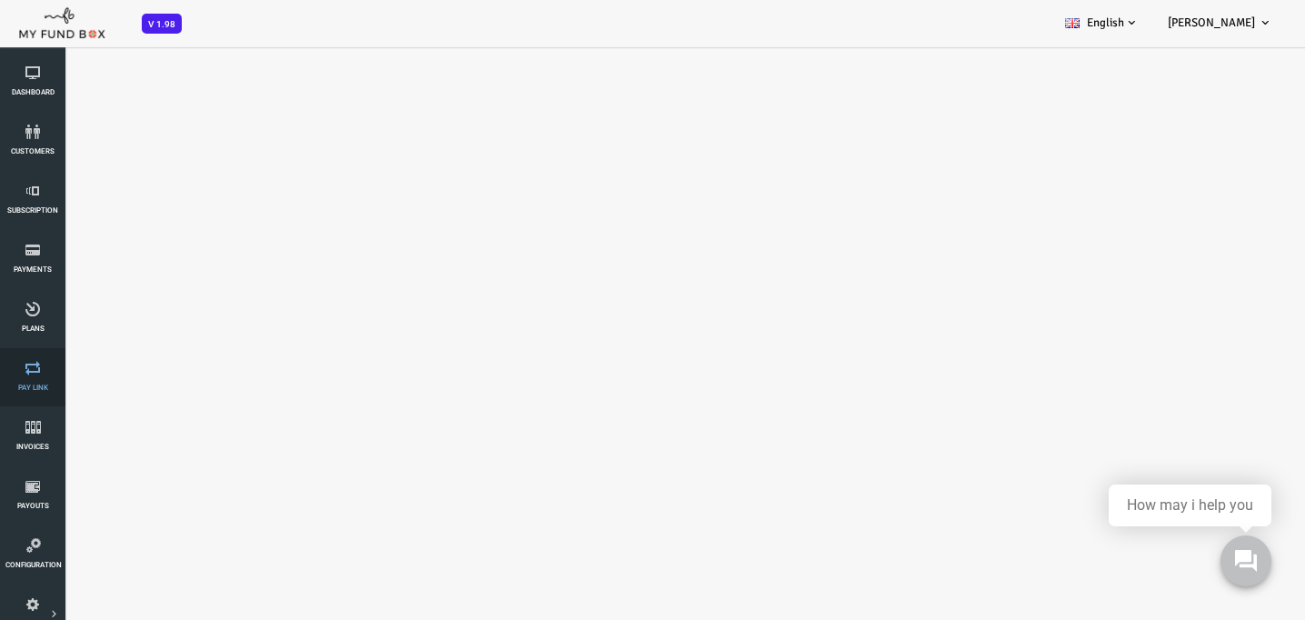
select select "100"
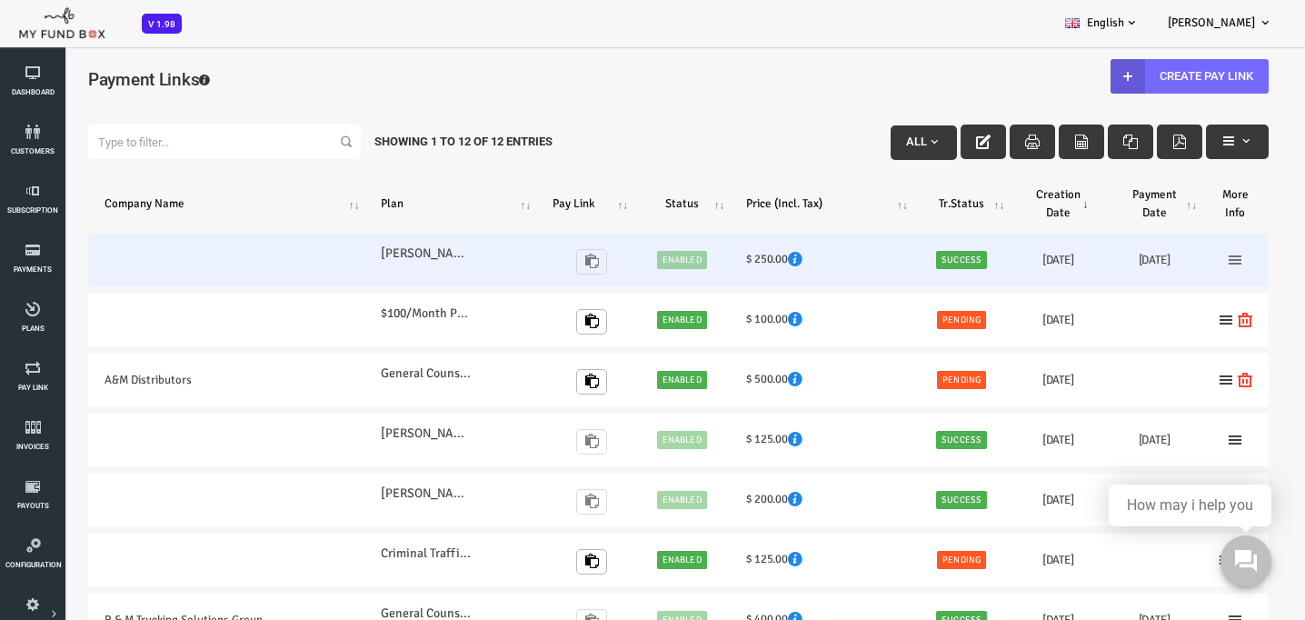
click at [1187, 260] on icon at bounding box center [1183, 260] width 15 height 15
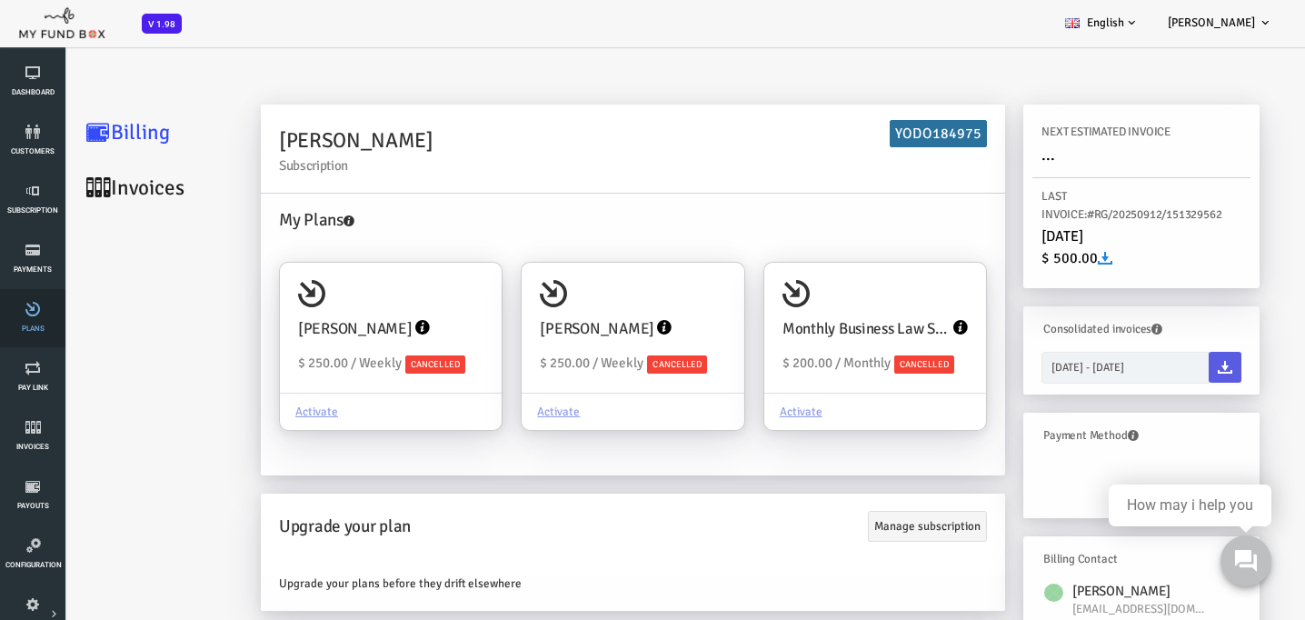
click at [31, 316] on link "Plans" at bounding box center [32, 318] width 55 height 58
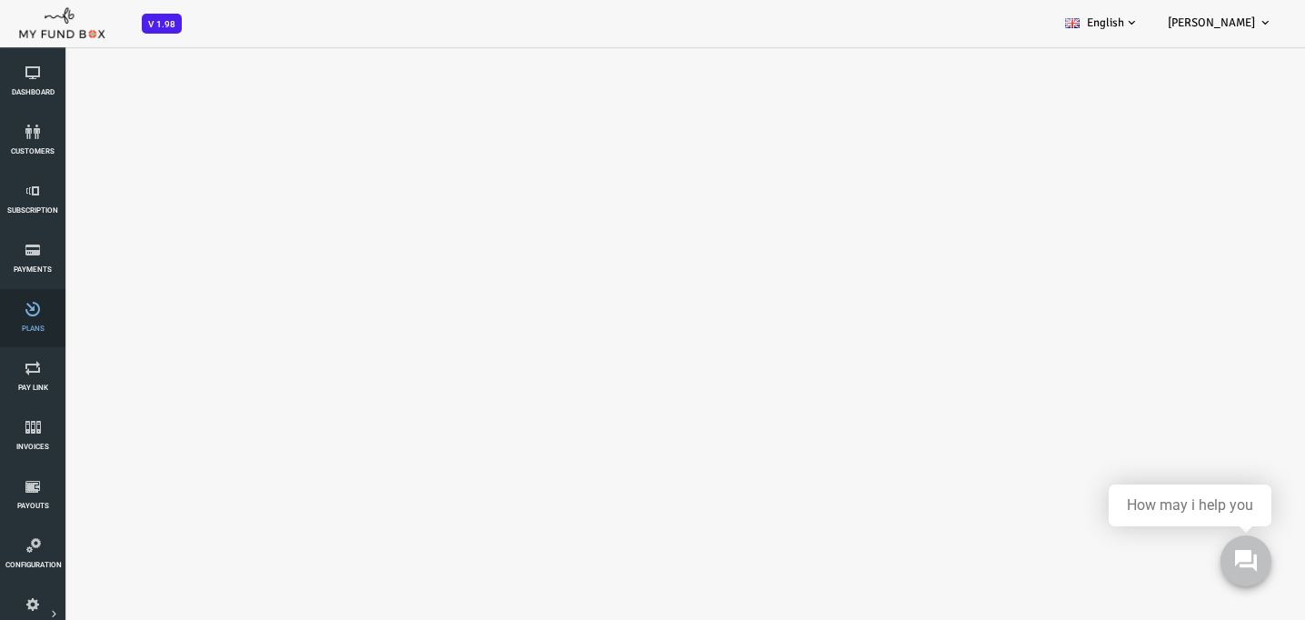
select select "100"
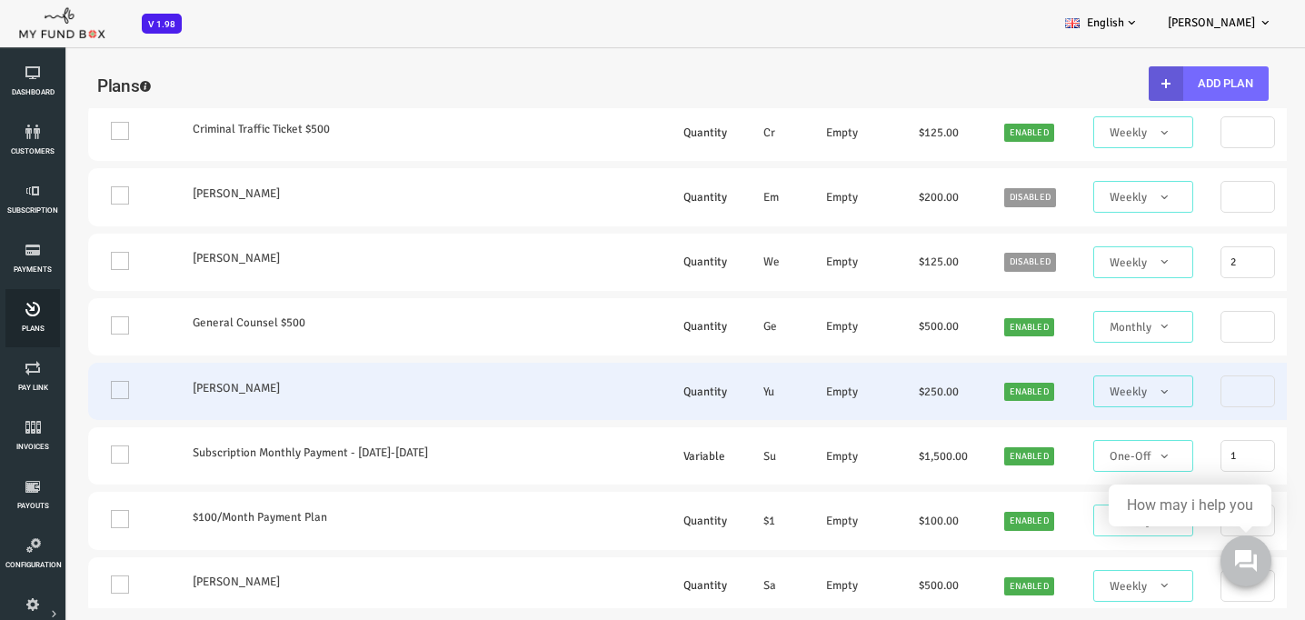
scroll to position [856, 0]
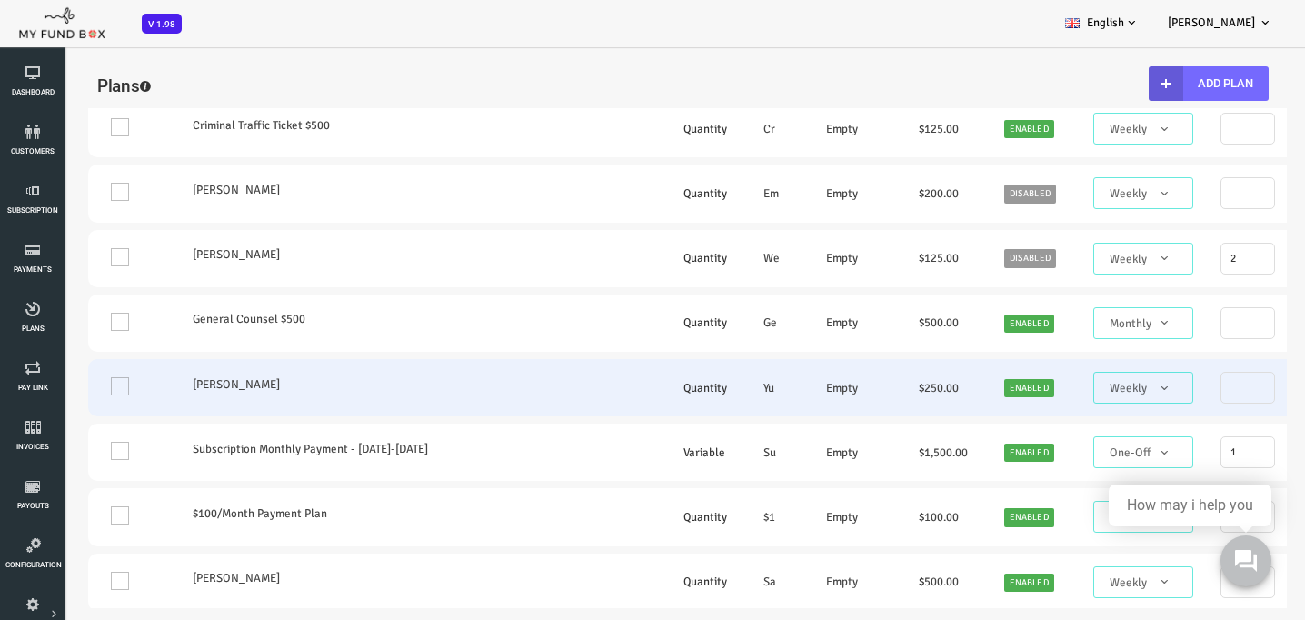
click at [65, 416] on td "One" at bounding box center [79, 387] width 86 height 57
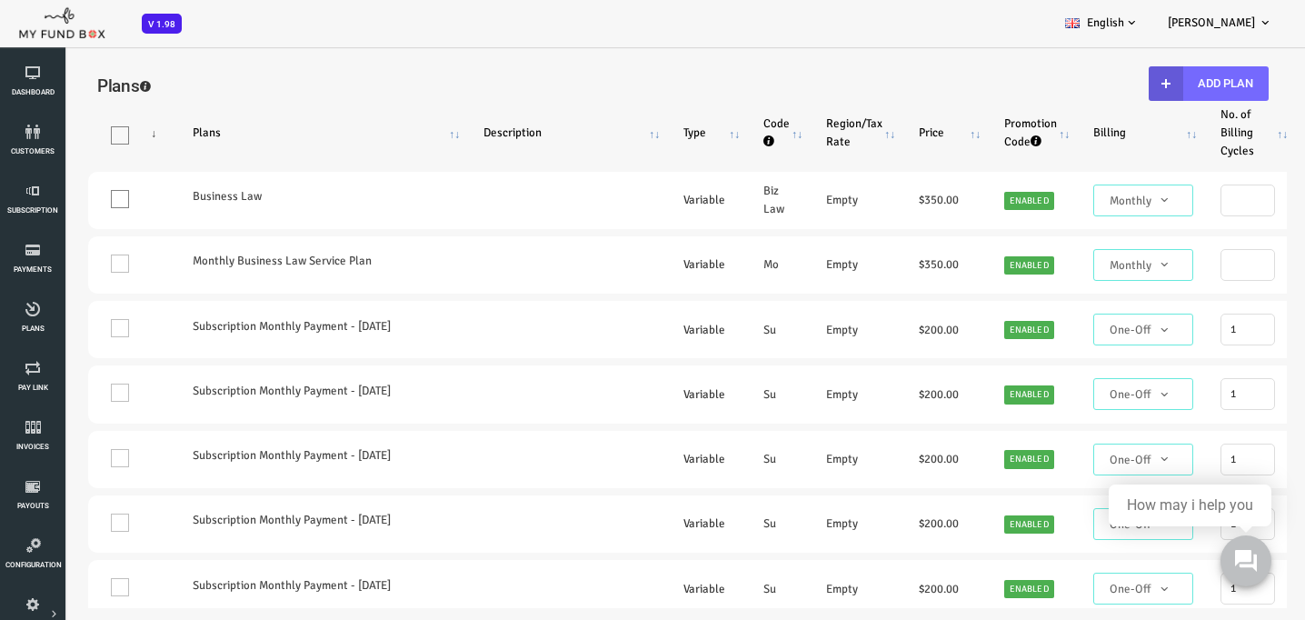
scroll to position [0, 0]
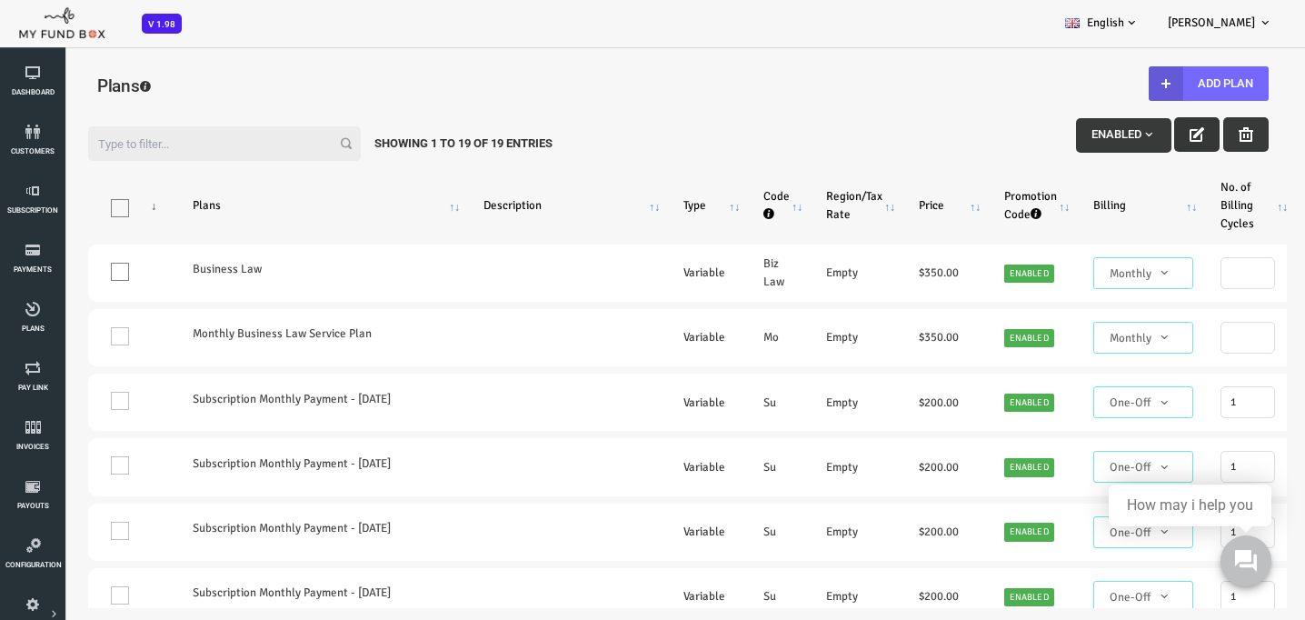
click at [1151, 134] on button "button" at bounding box center [1144, 134] width 45 height 35
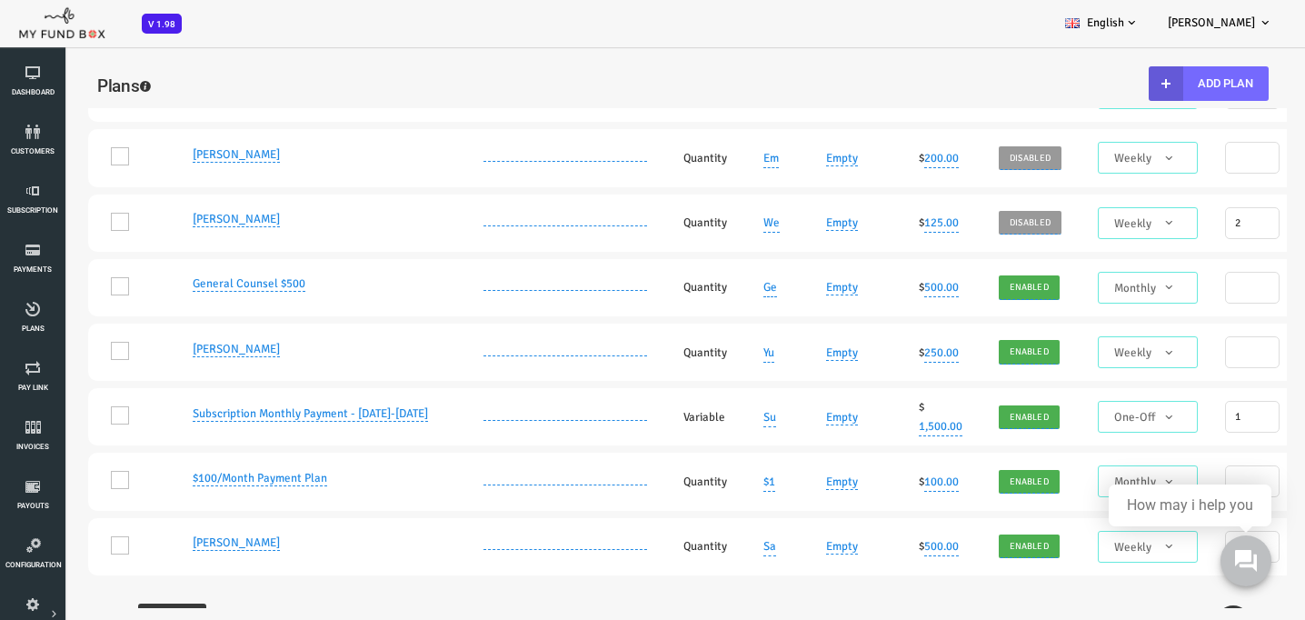
scroll to position [893, 0]
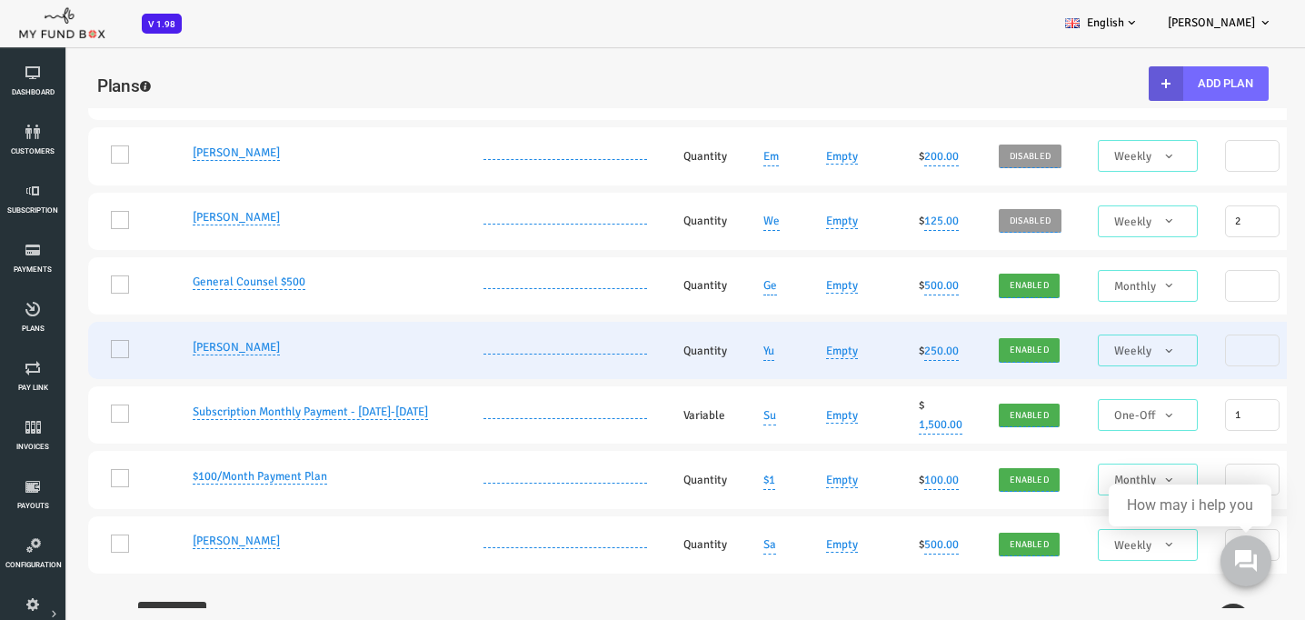
click at [165, 355] on link "Yunier Enriquez" at bounding box center [184, 347] width 87 height 15
type input "Yunier Enriquez"
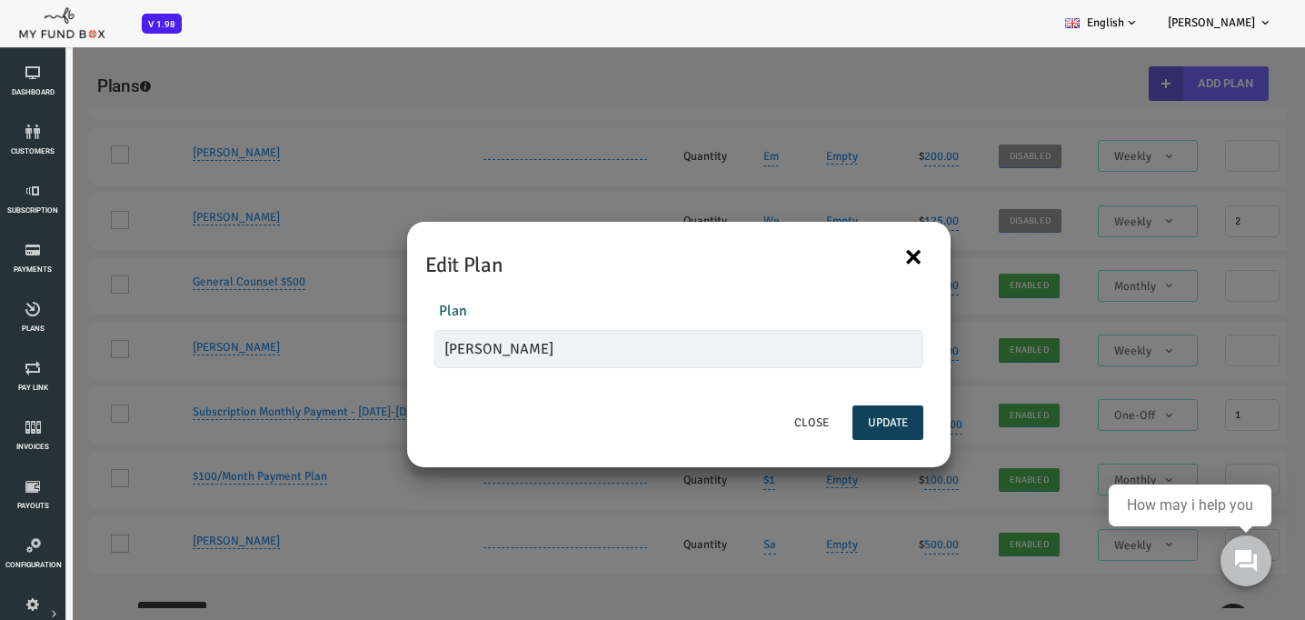
click at [867, 253] on button "×" at bounding box center [861, 256] width 20 height 38
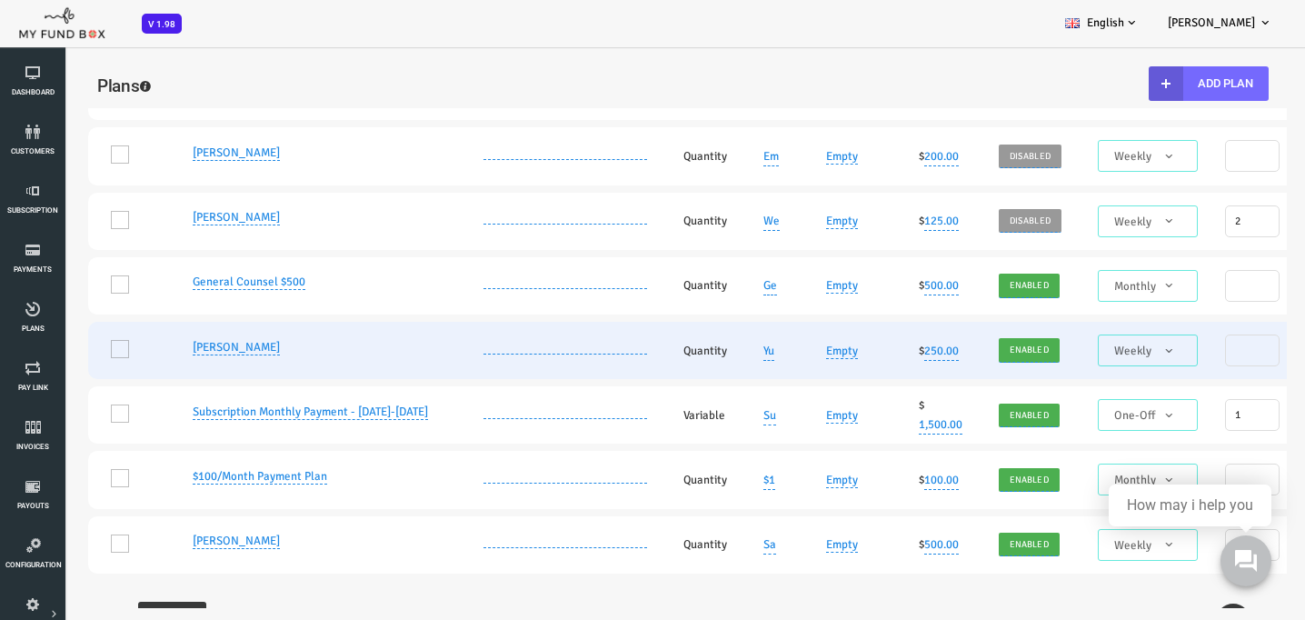
click at [539, 379] on td at bounding box center [513, 350] width 200 height 57
click at [1120, 360] on span "Weekly" at bounding box center [1095, 351] width 85 height 18
click at [66, 379] on td "One" at bounding box center [79, 350] width 86 height 57
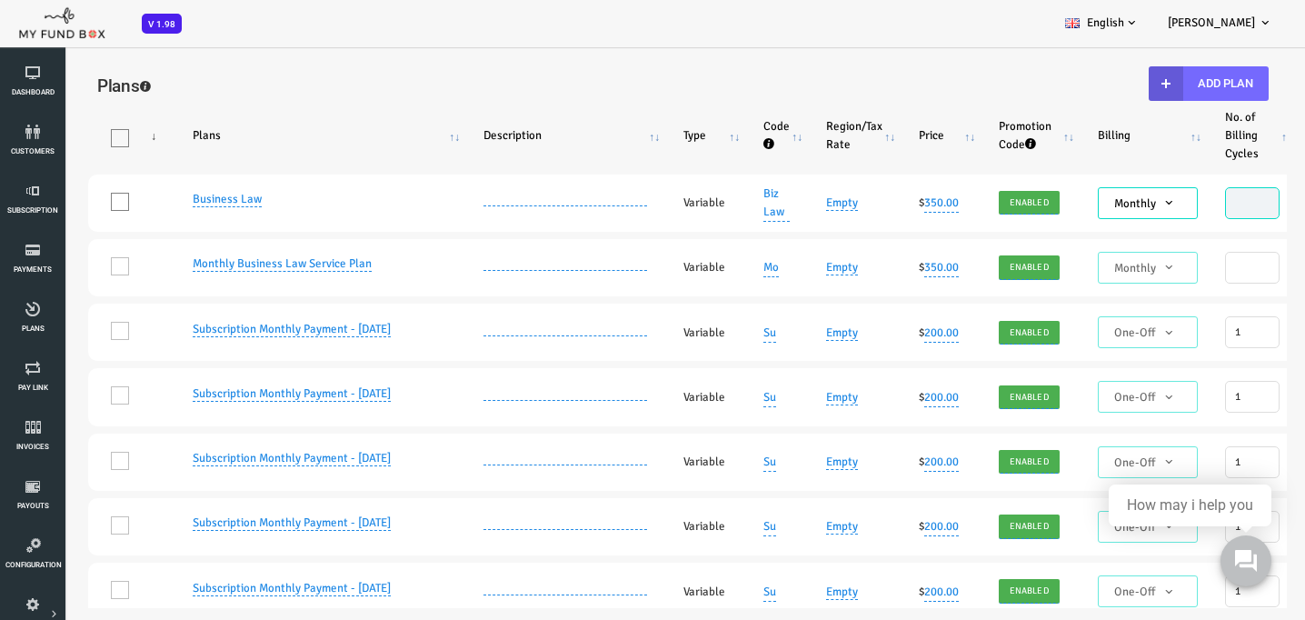
scroll to position [0, 0]
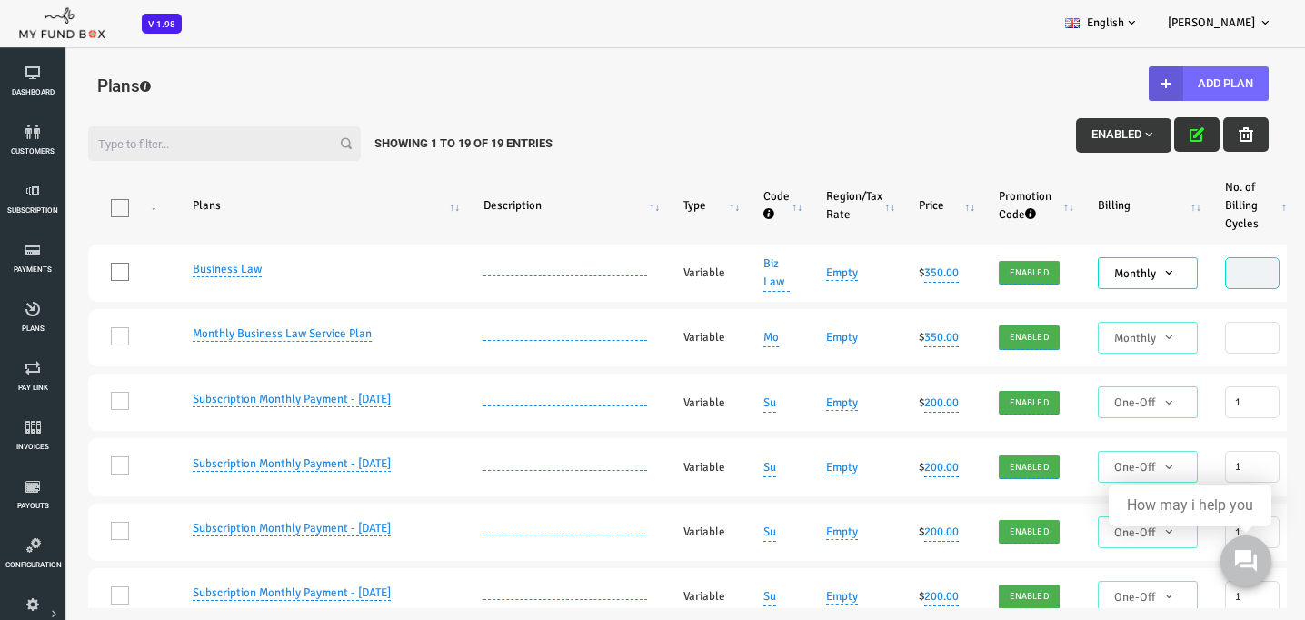
click at [1139, 131] on icon "button" at bounding box center [1145, 134] width 15 height 15
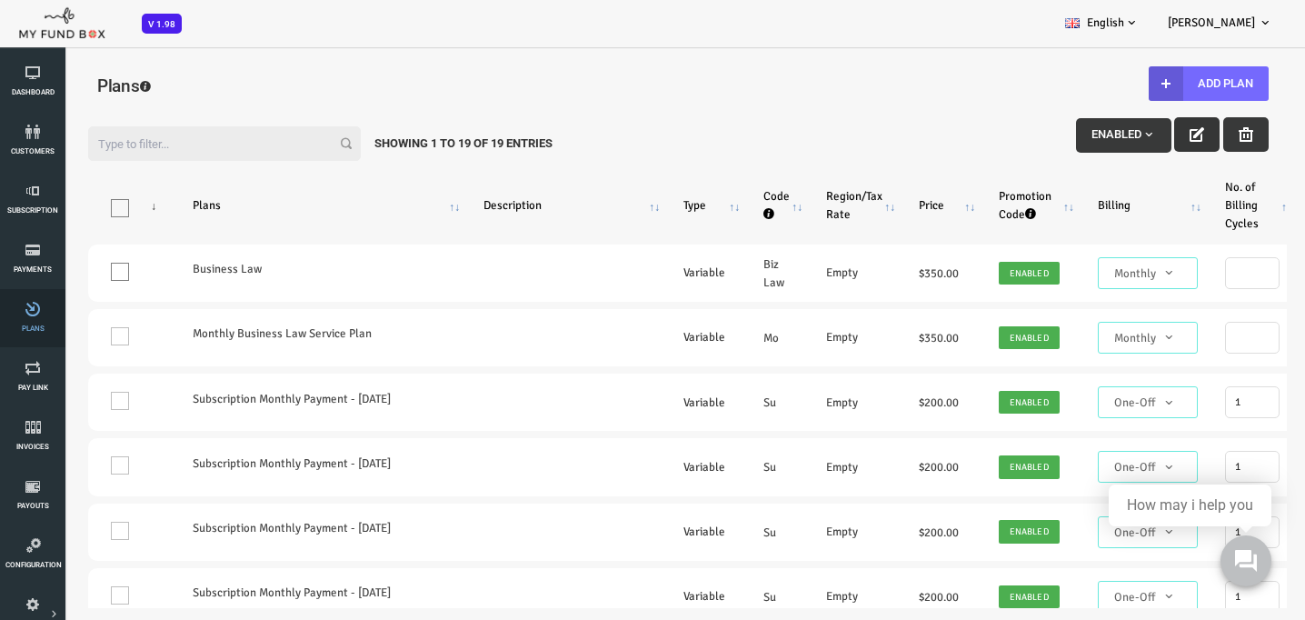
click at [29, 300] on link "Plans" at bounding box center [32, 318] width 55 height 58
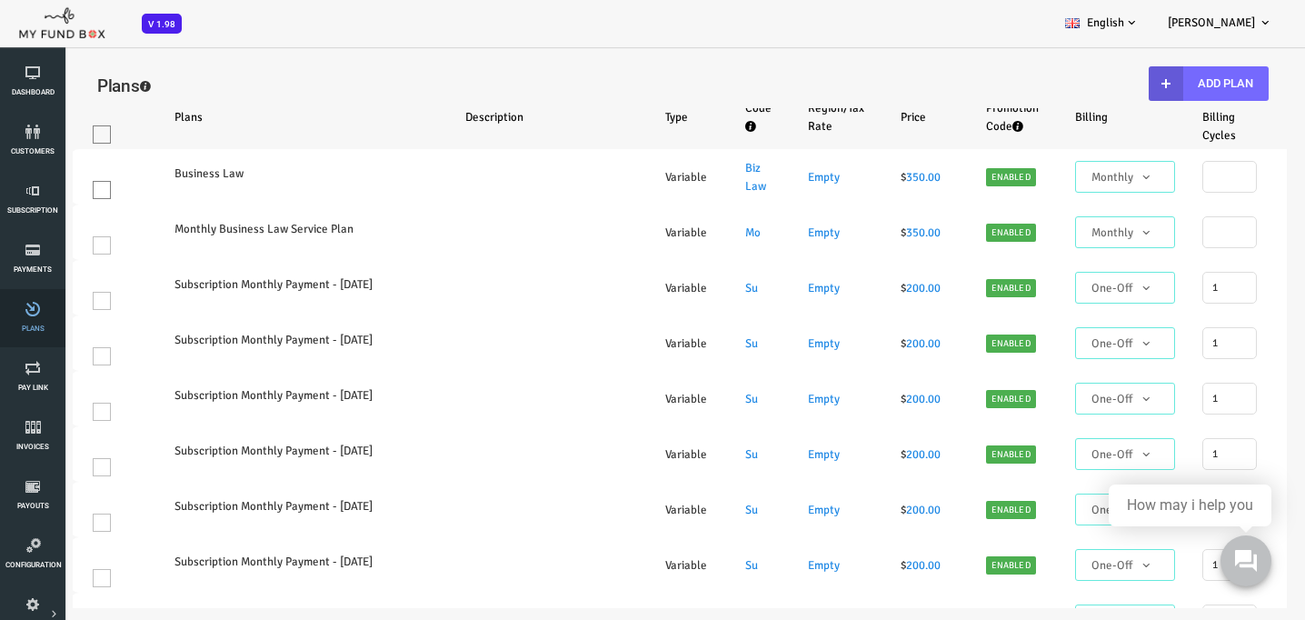
select select "100"
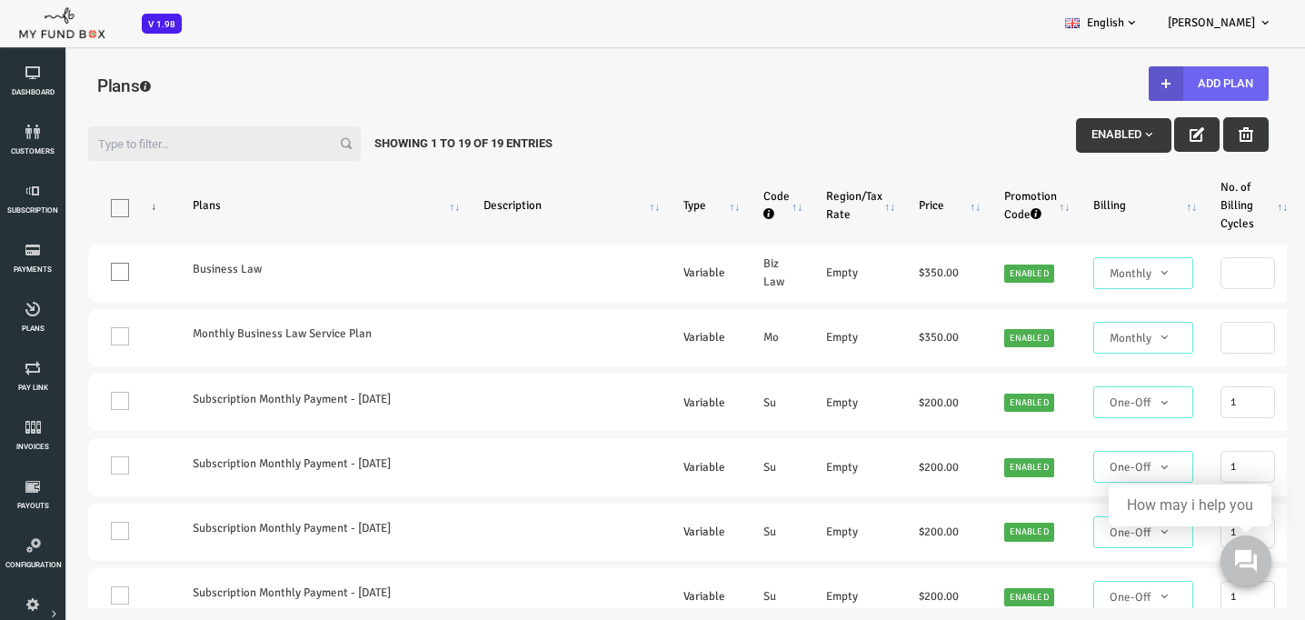
click at [1158, 79] on button "Add Plan" at bounding box center [1157, 83] width 120 height 35
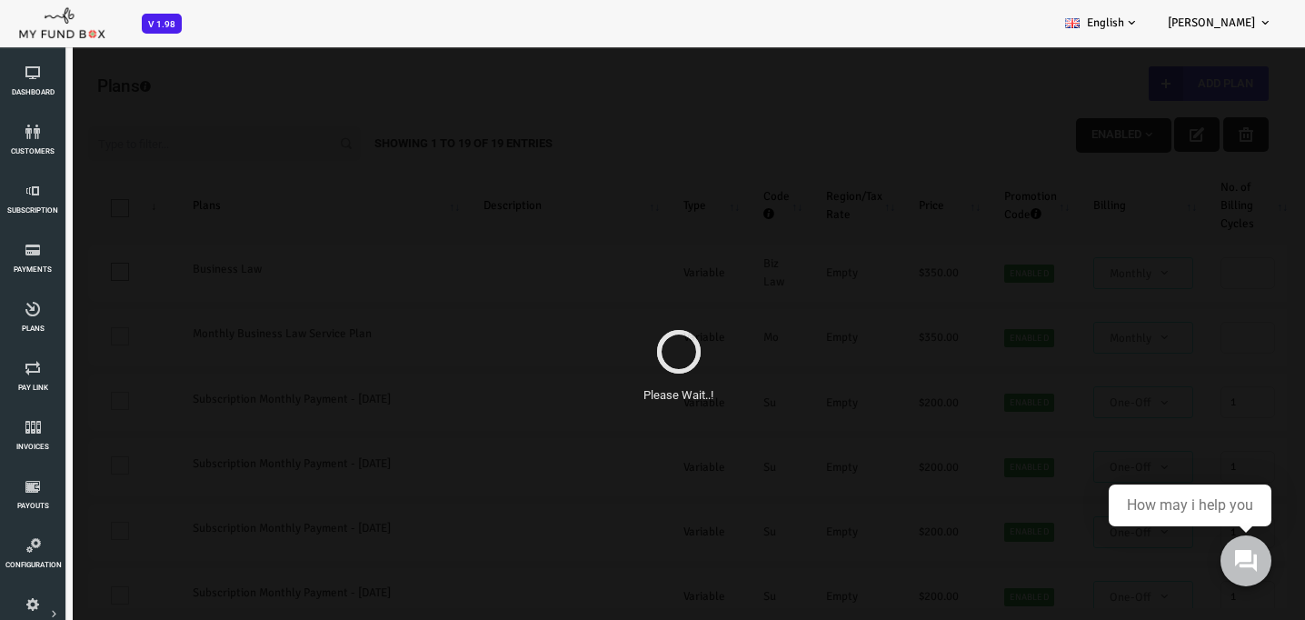
type input "100"
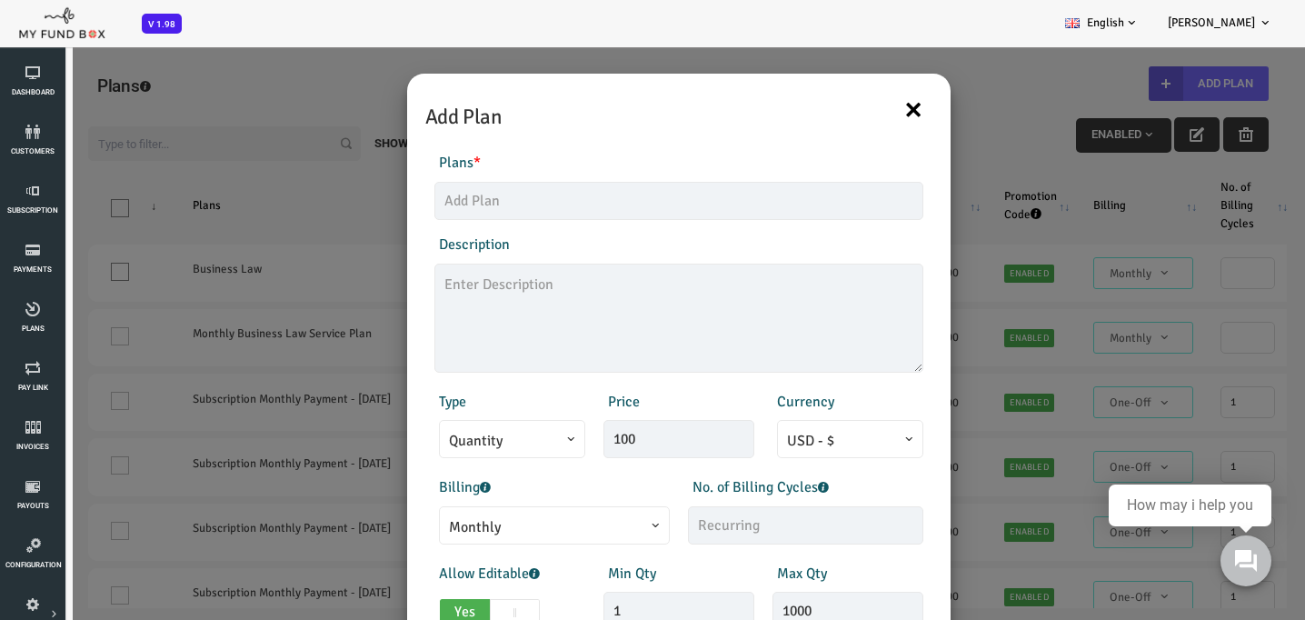
click at [863, 101] on button "×" at bounding box center [861, 109] width 20 height 38
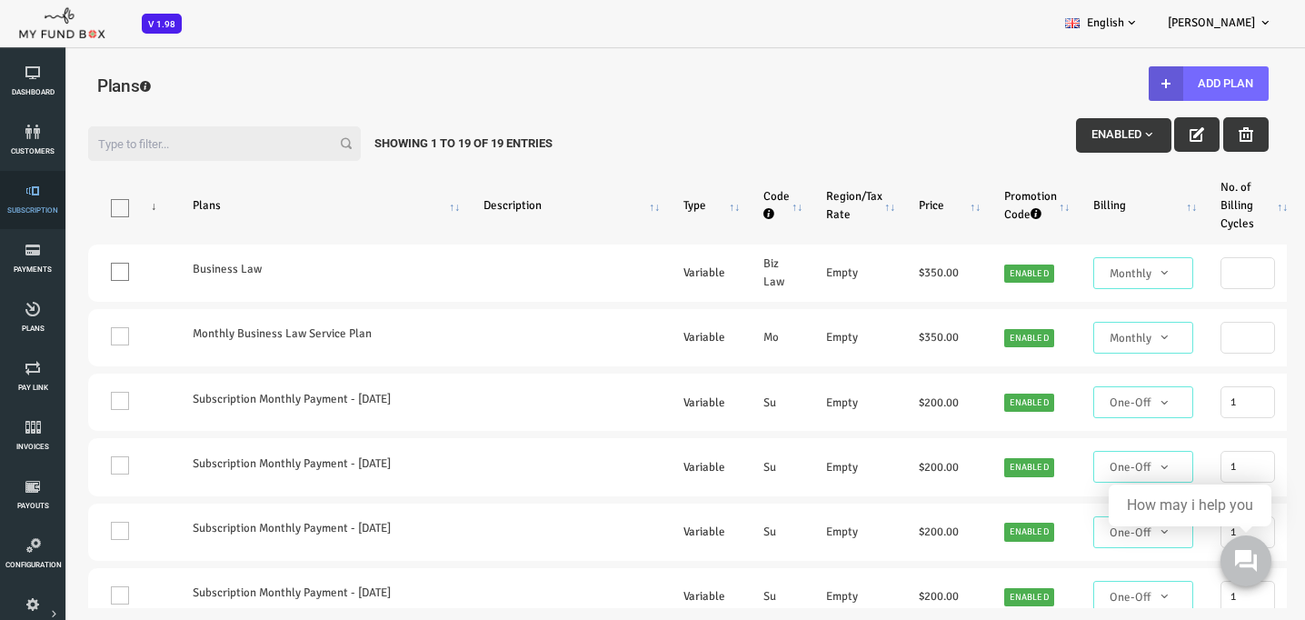
click at [42, 204] on link "Subscription" at bounding box center [32, 200] width 55 height 58
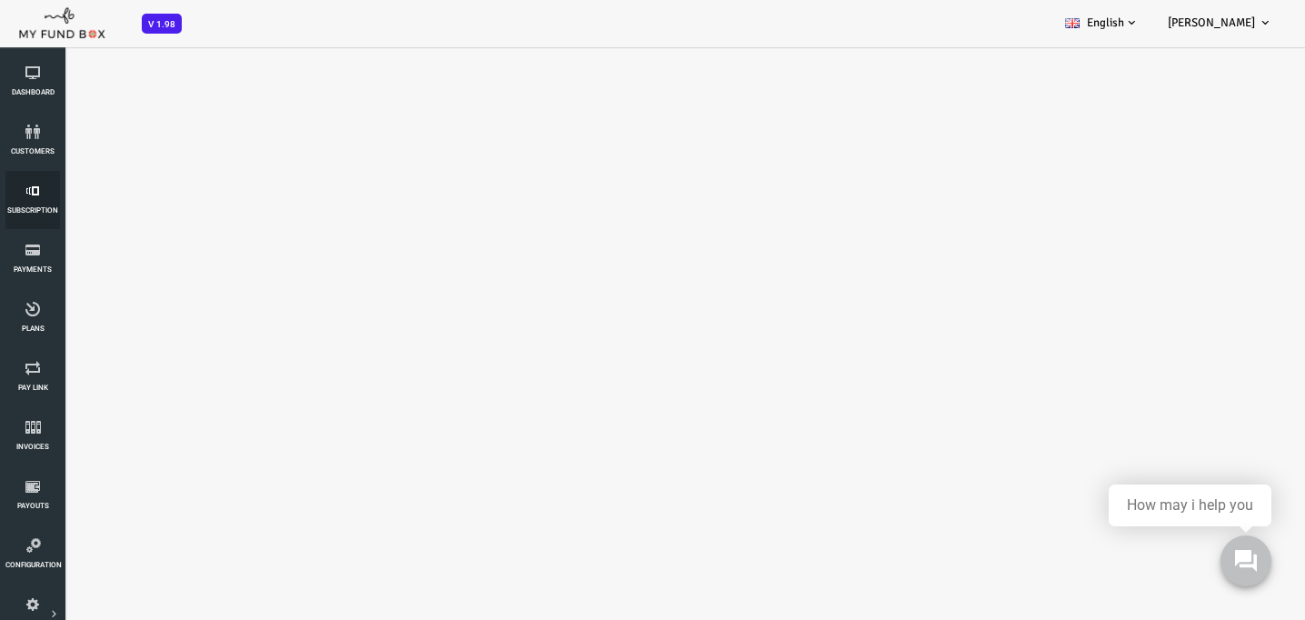
select select "100"
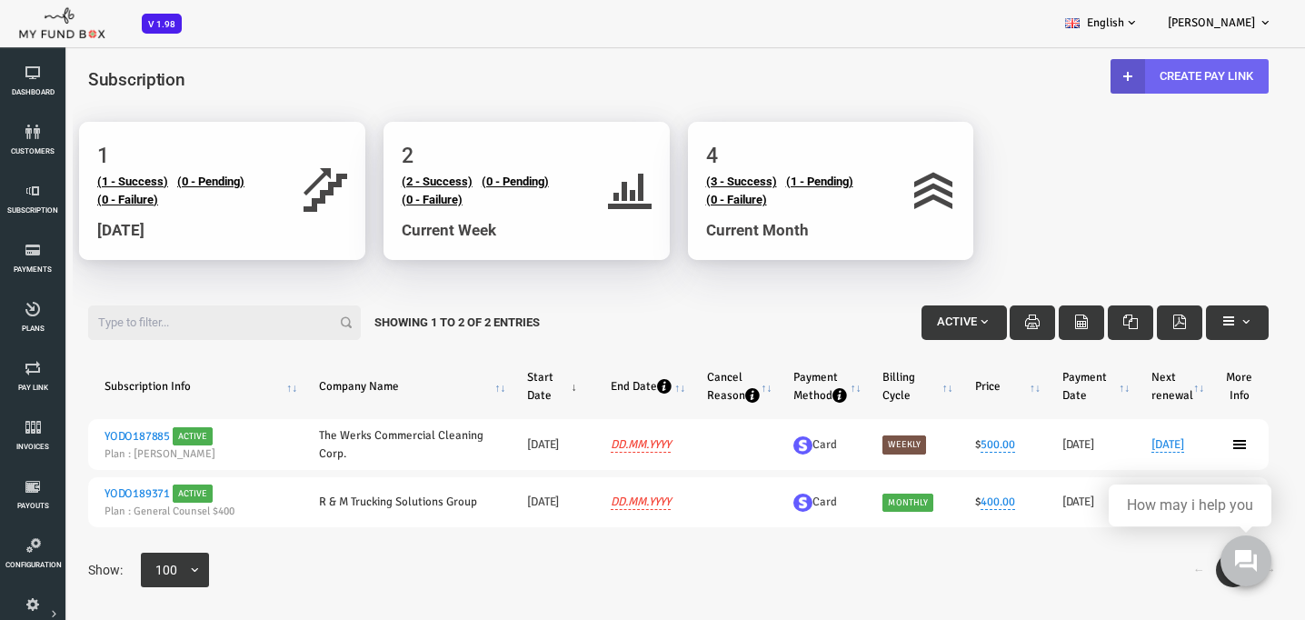
click at [1069, 76] on icon at bounding box center [1076, 76] width 15 height 15
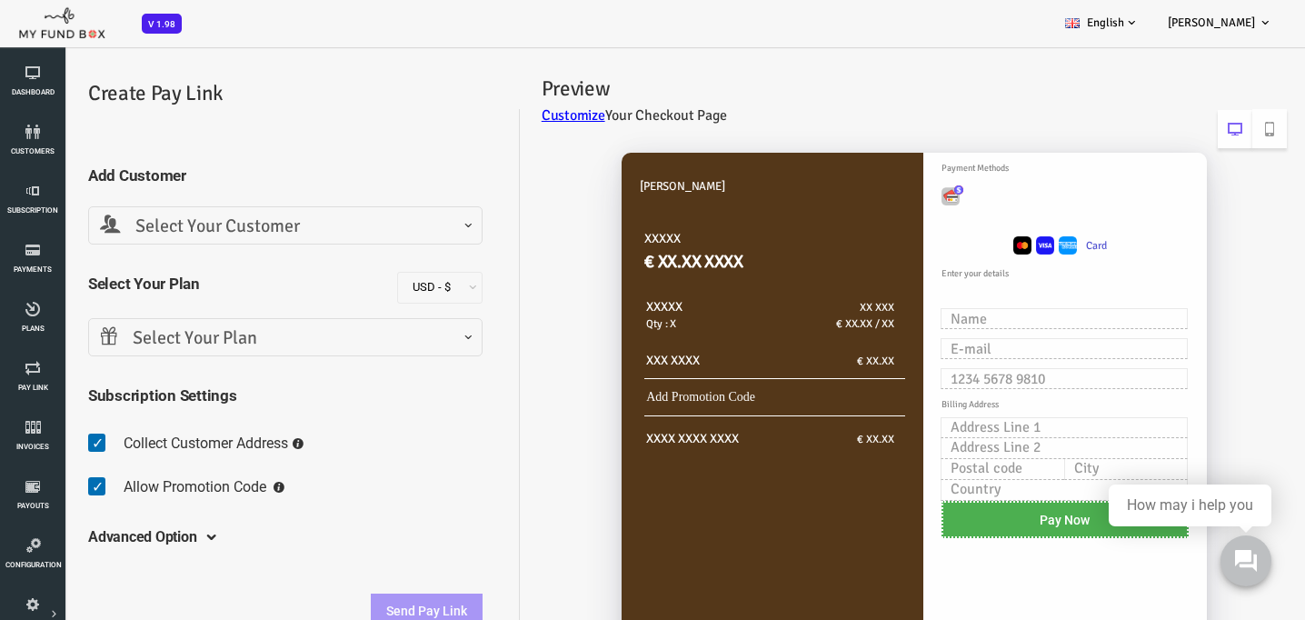
click at [366, 217] on span "Select Your Customer" at bounding box center [233, 227] width 371 height 28
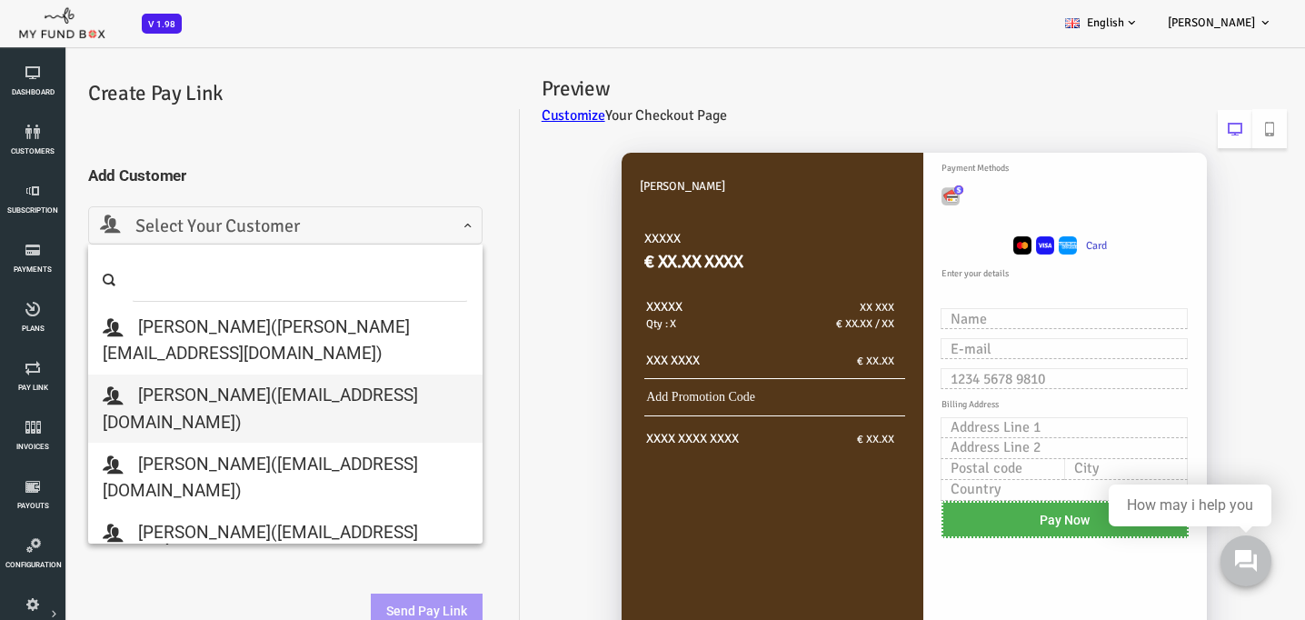
scroll to position [409, 0]
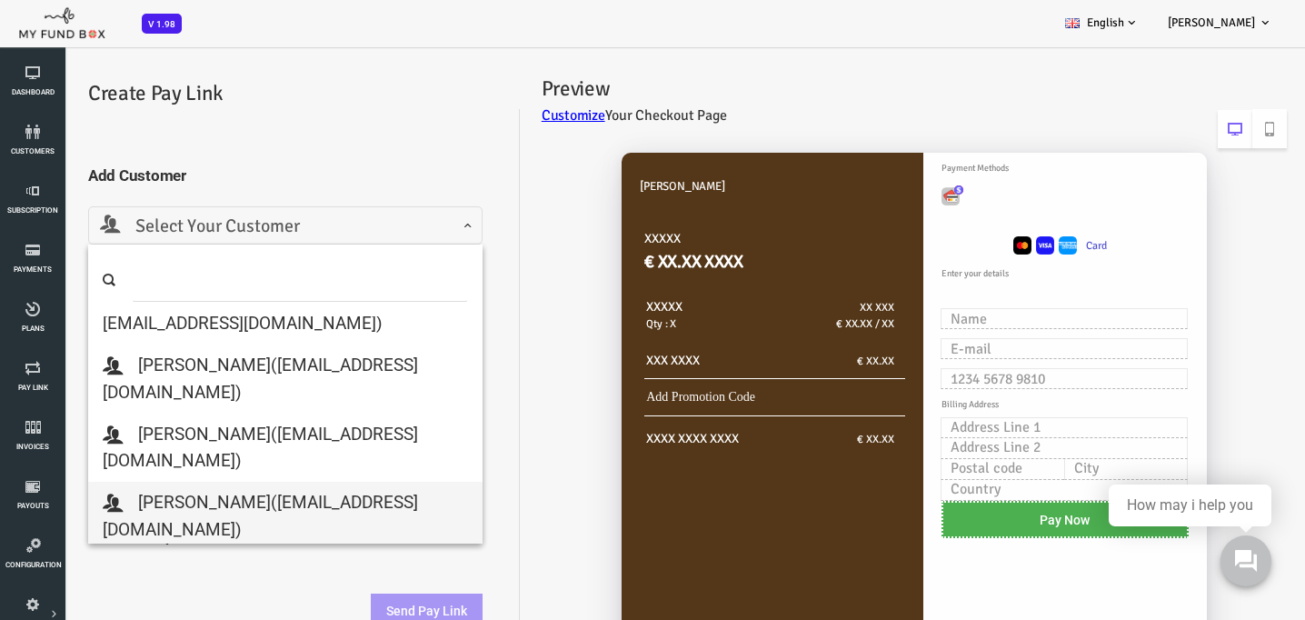
select select "yunier@faisfs.com"
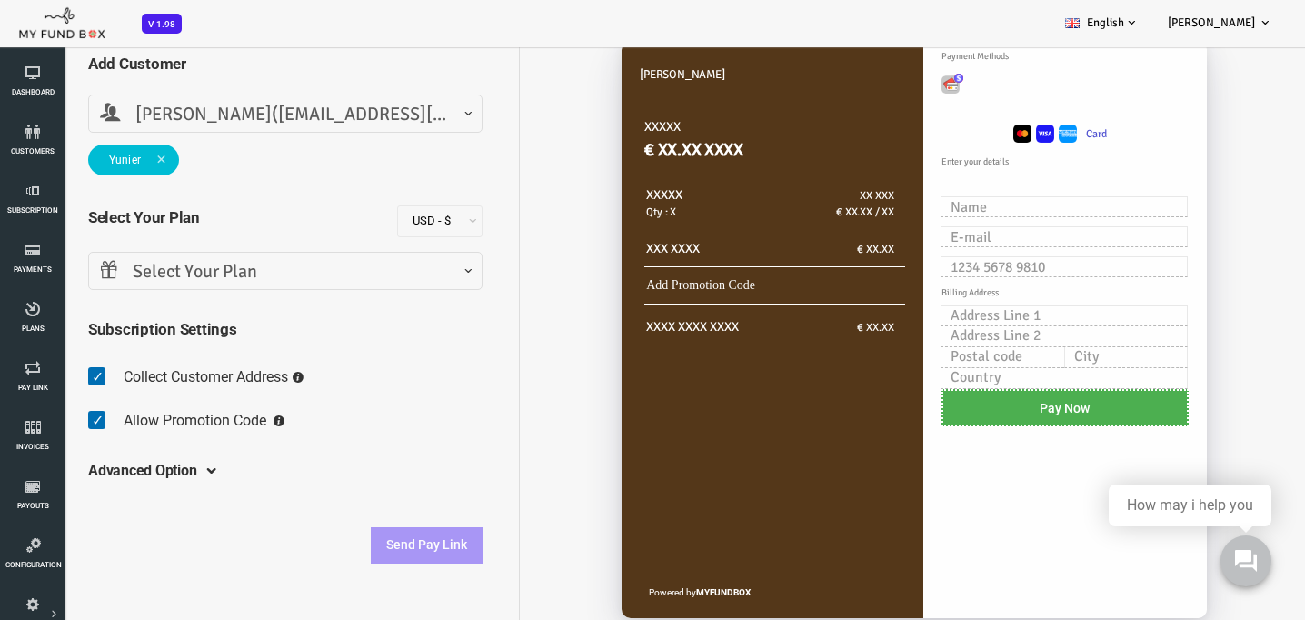
scroll to position [118, 0]
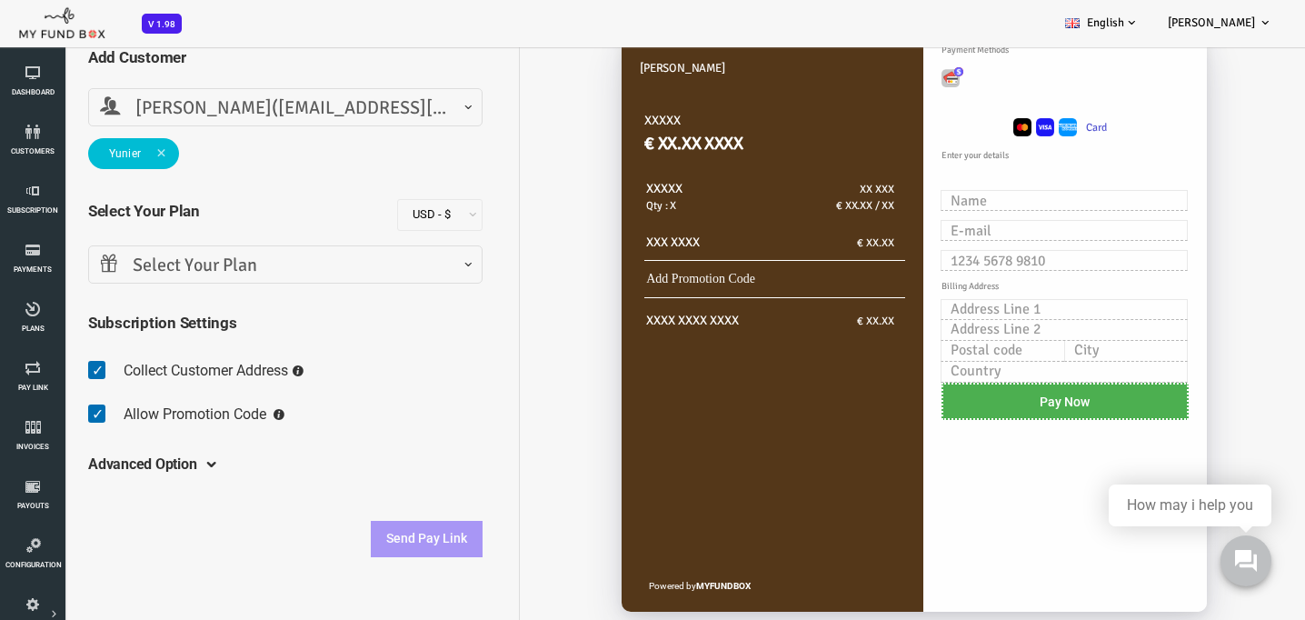
click at [304, 269] on span "Select Your Plan" at bounding box center [233, 266] width 371 height 28
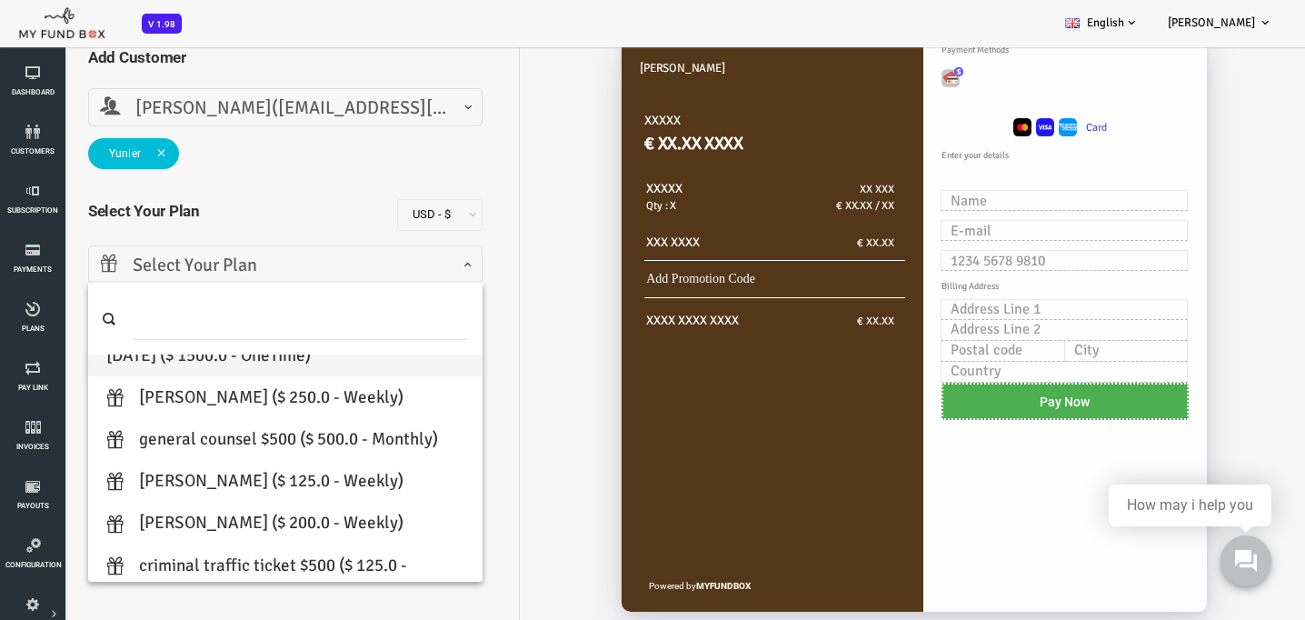
scroll to position [405, 0]
select select "Yunier Enriquez"
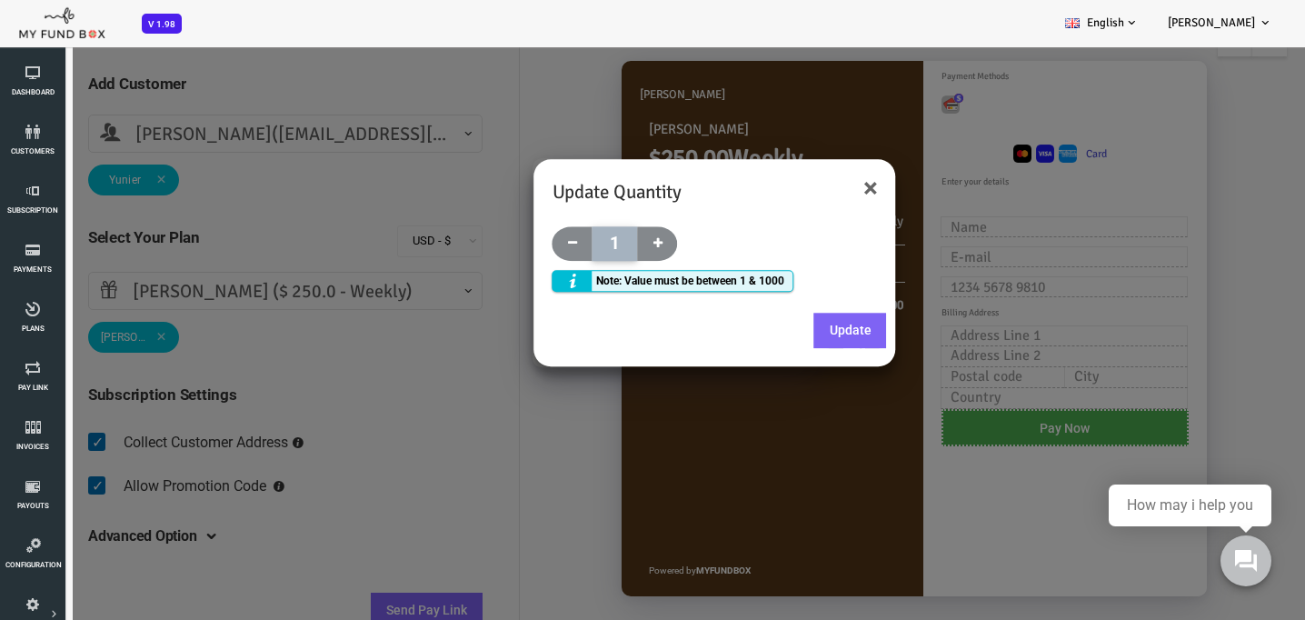
scroll to position [45, 0]
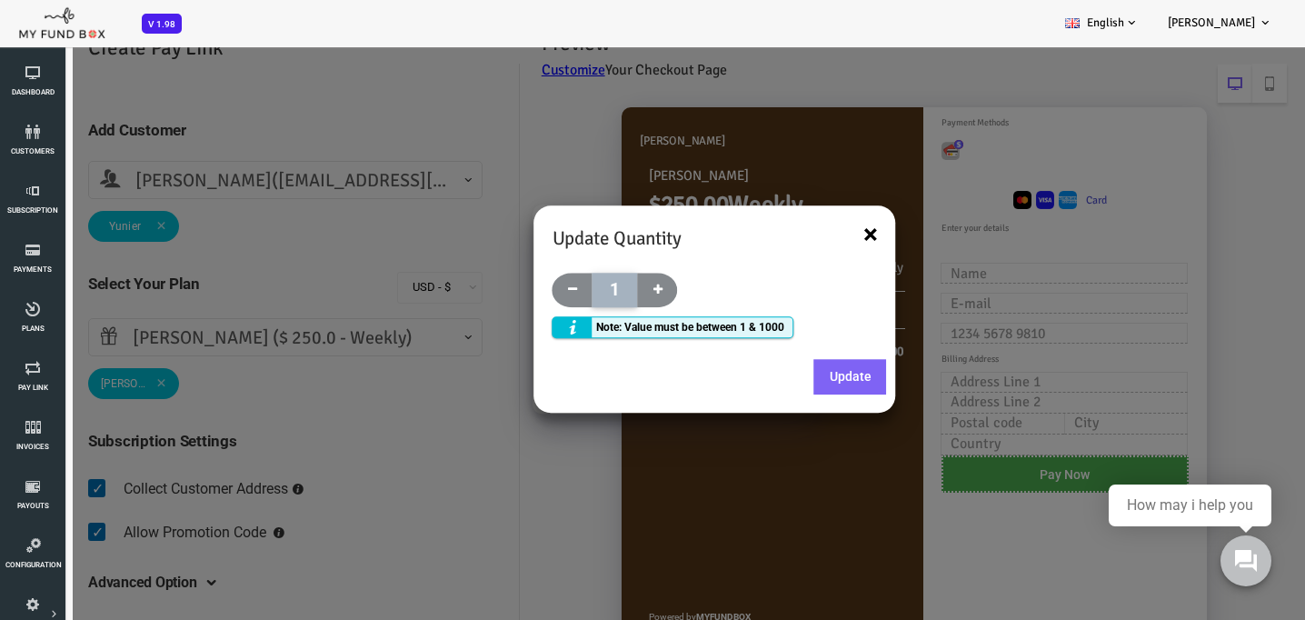
click at [820, 235] on button "×" at bounding box center [818, 234] width 15 height 27
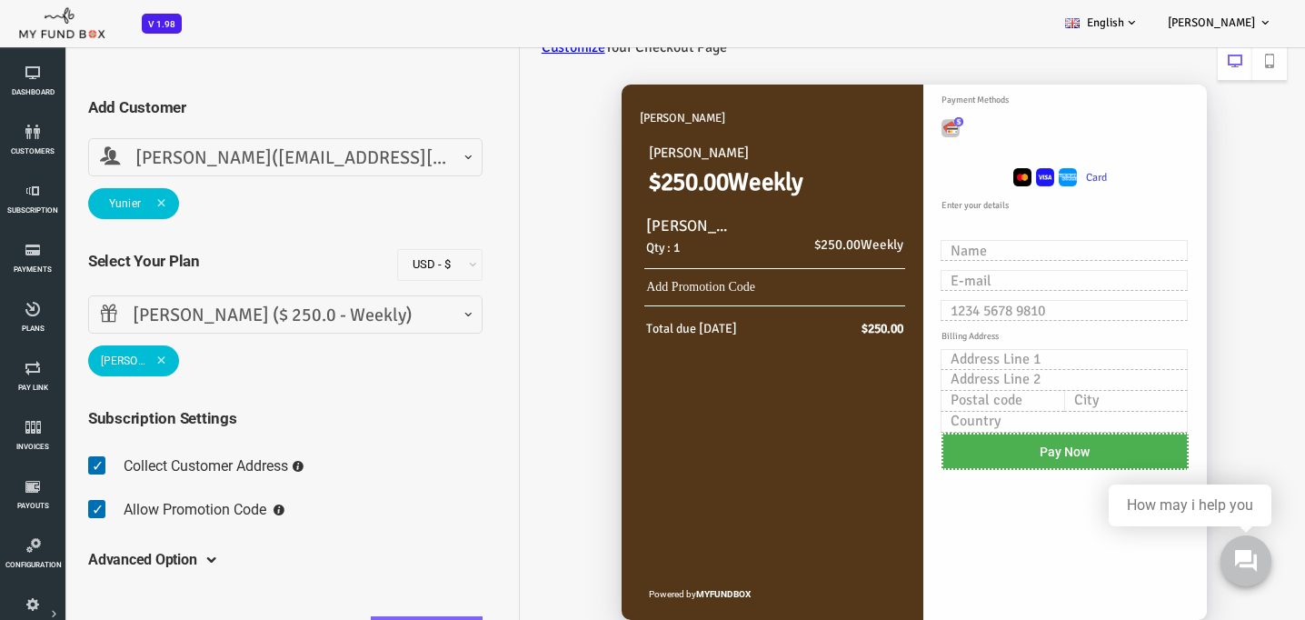
scroll to position [91, 0]
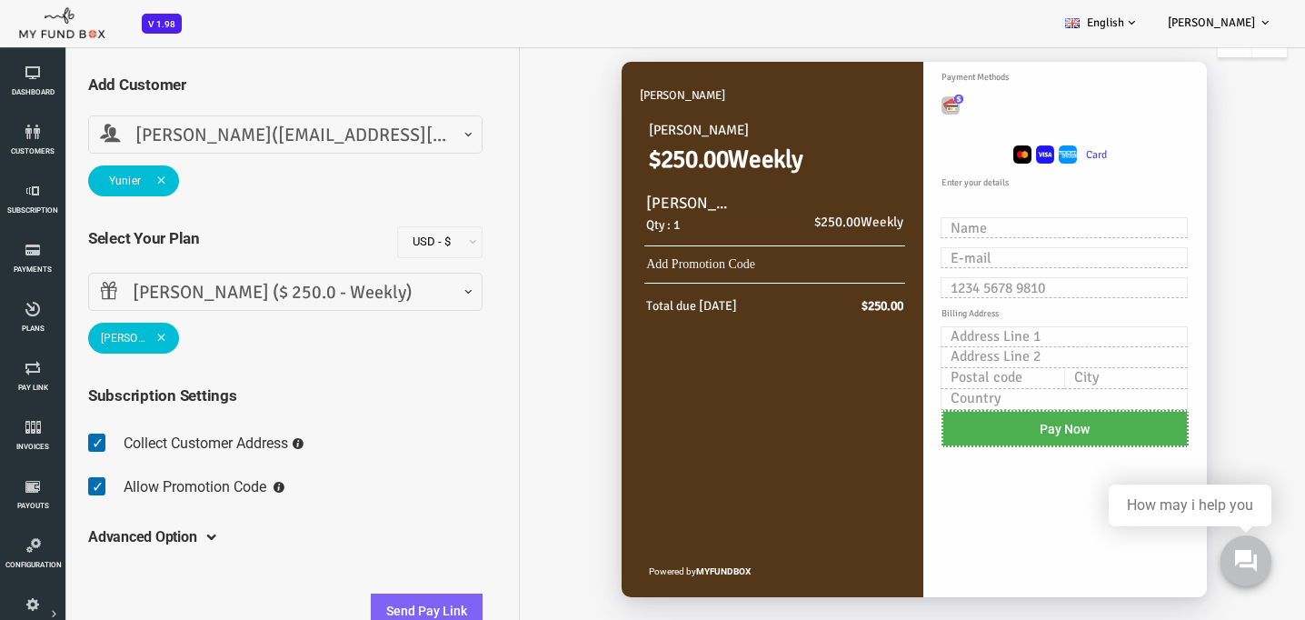
click at [53, 446] on span at bounding box center [50, 443] width 28 height 36
click at [37, 430] on input "checkbox" at bounding box center [36, 429] width 1 height 1
checkbox input "false"
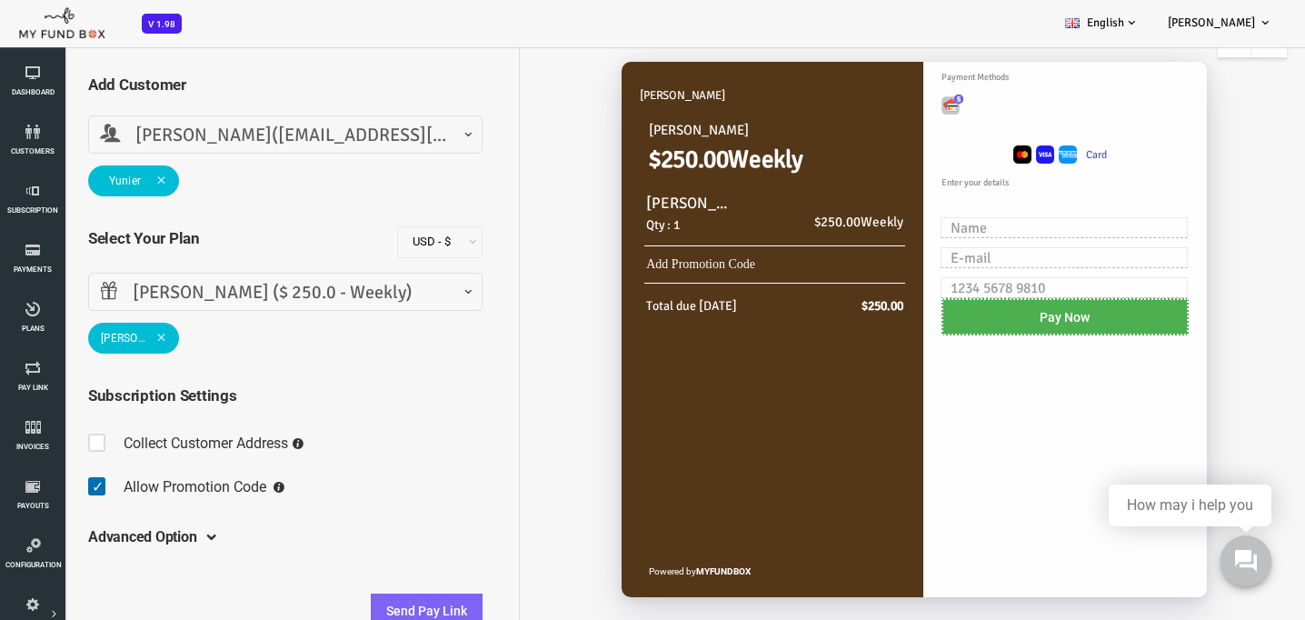
click at [48, 480] on span at bounding box center [50, 487] width 28 height 36
click at [37, 473] on input "checkbox" at bounding box center [36, 472] width 1 height 1
checkbox input "false"
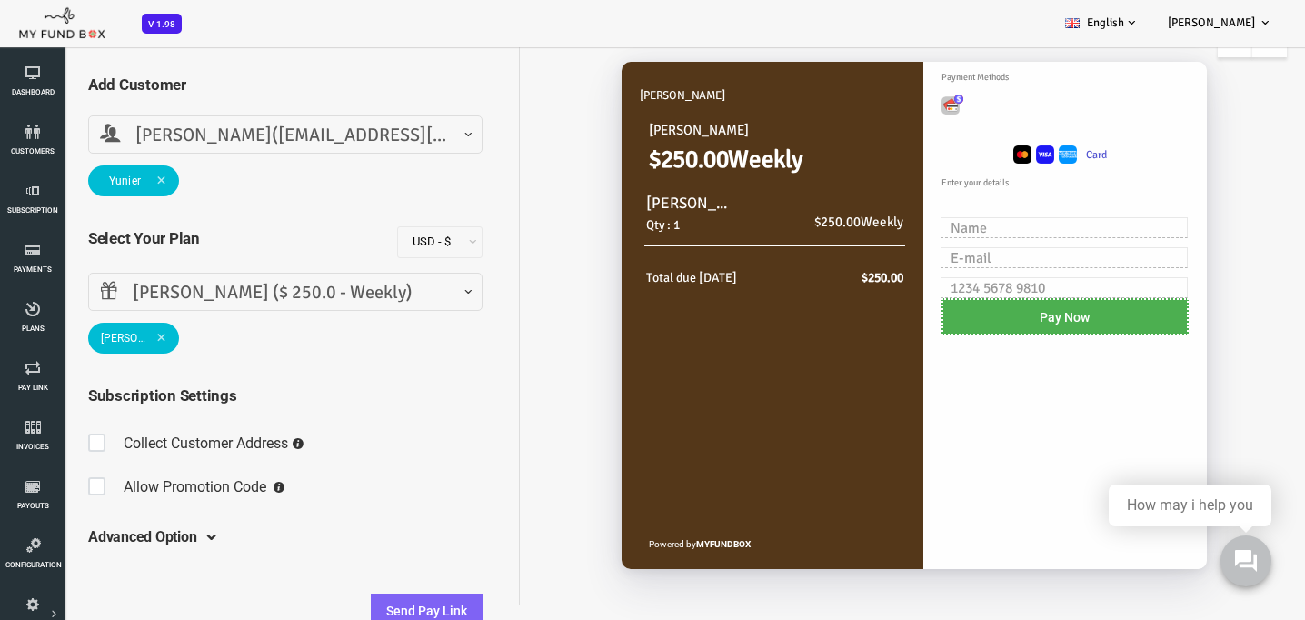
click at [154, 539] on span at bounding box center [154, 537] width 0 height 15
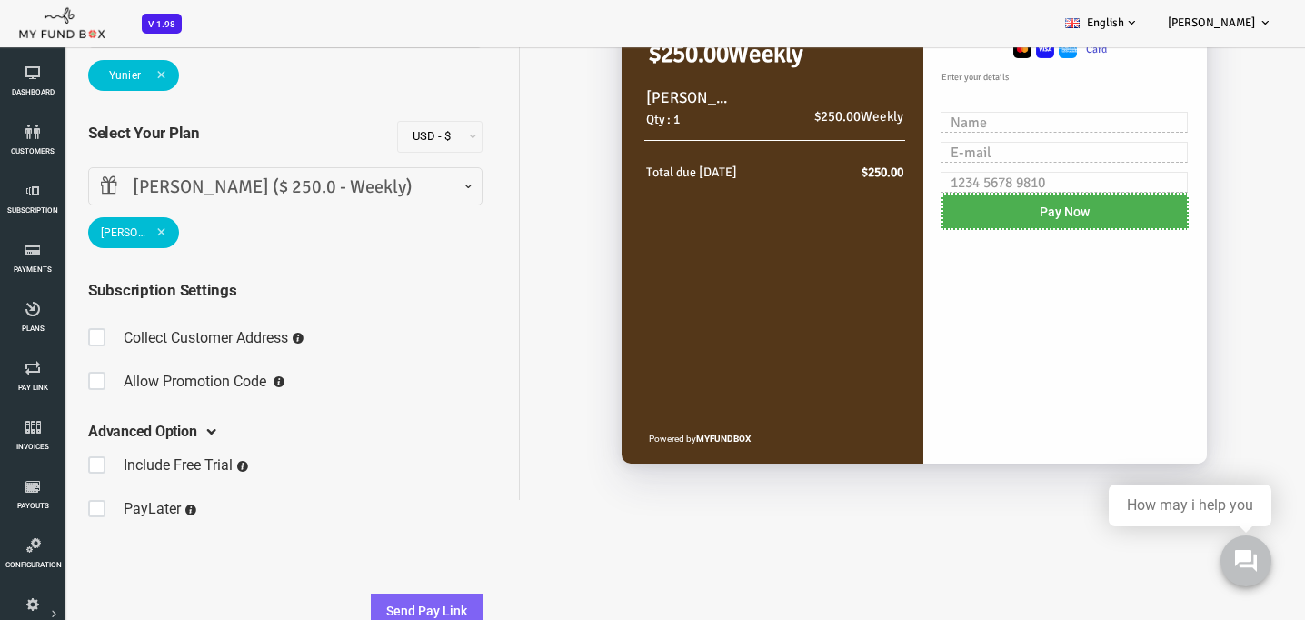
scroll to position [50, 0]
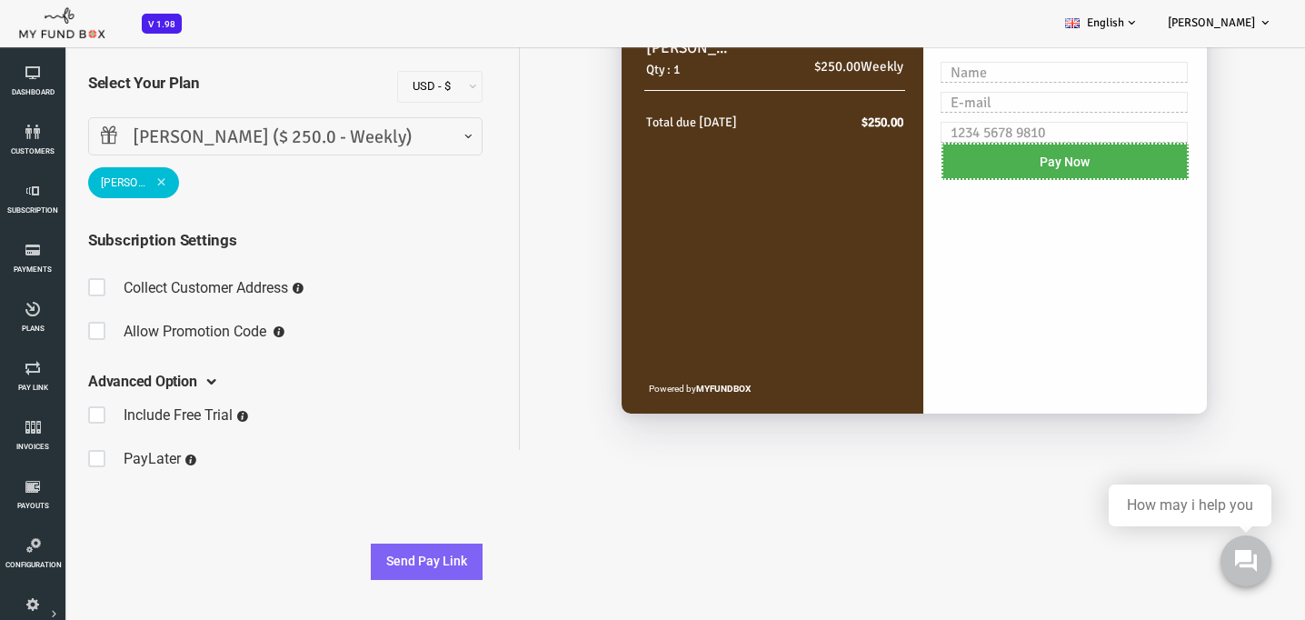
click at [154, 383] on span at bounding box center [154, 381] width 0 height 15
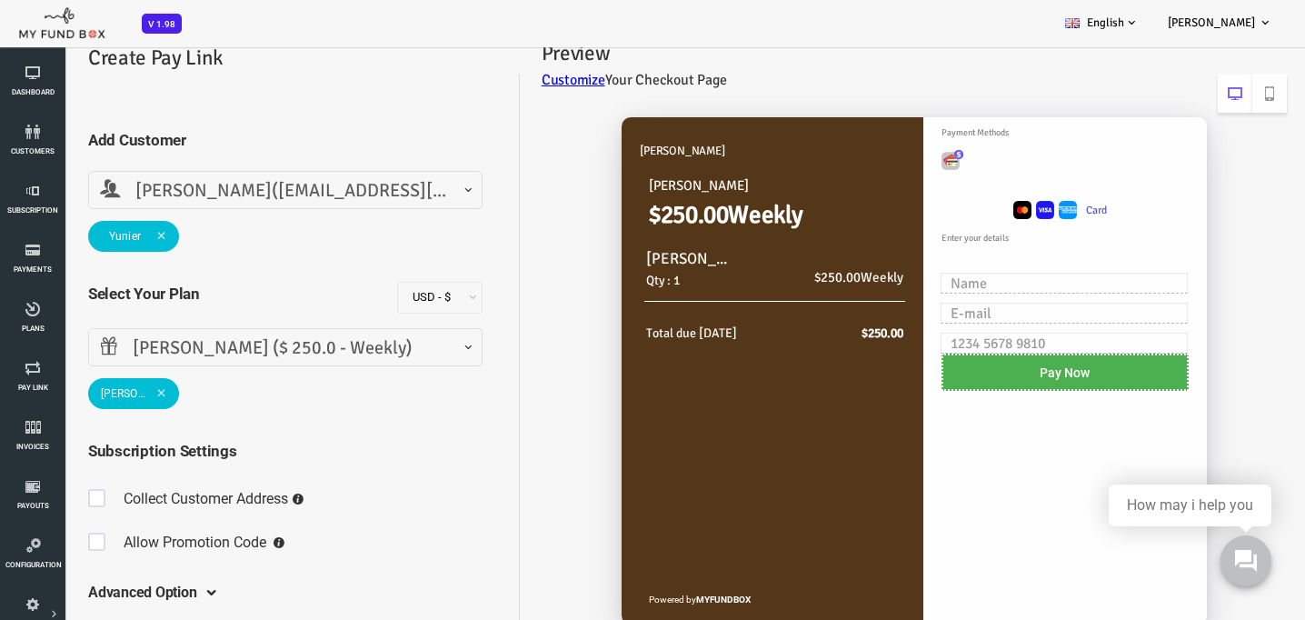
scroll to position [91, 0]
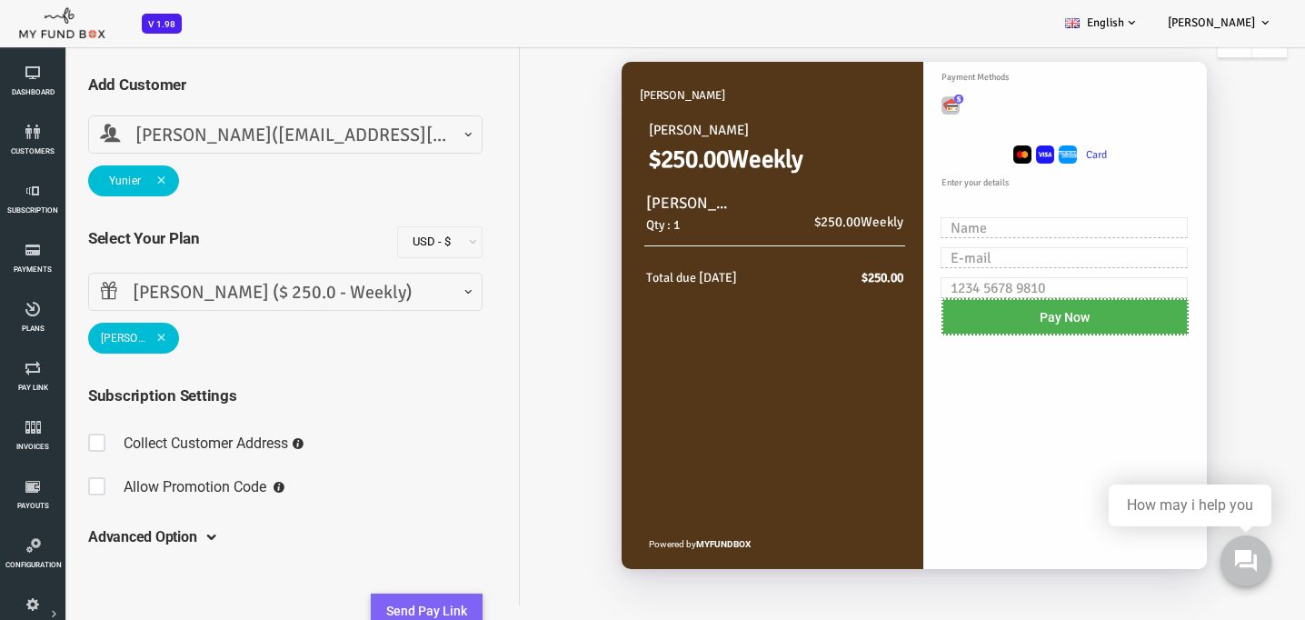
click at [393, 604] on button "Send Pay Link" at bounding box center [375, 611] width 112 height 36
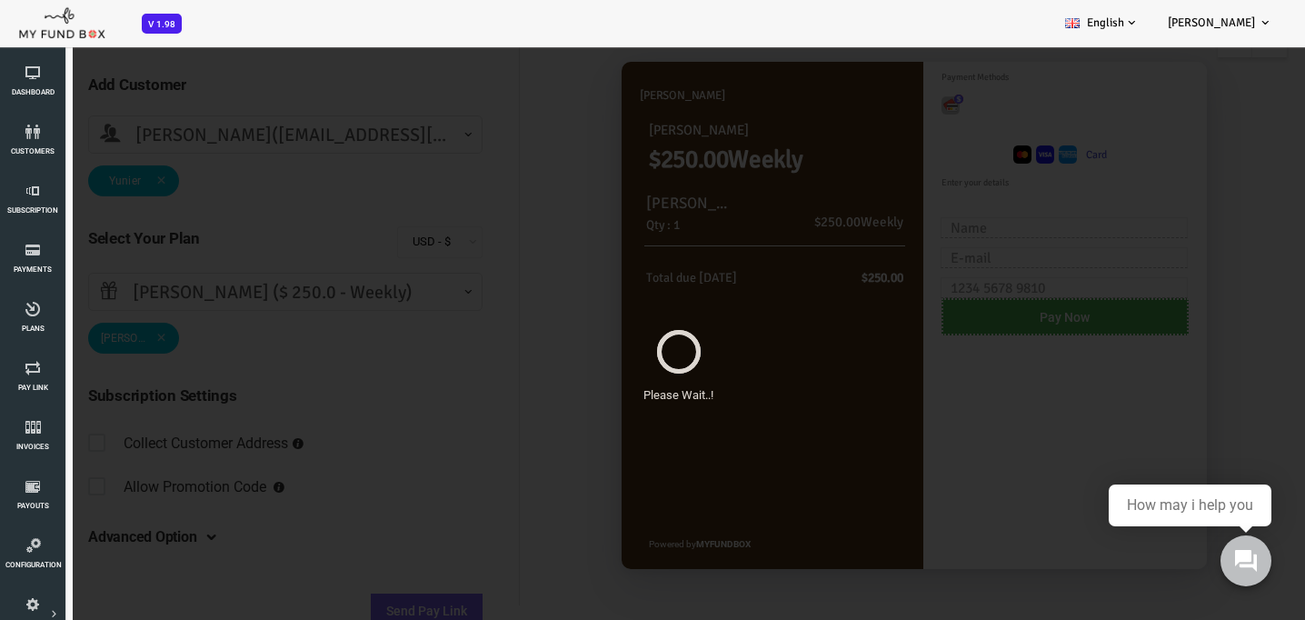
scroll to position [0, 0]
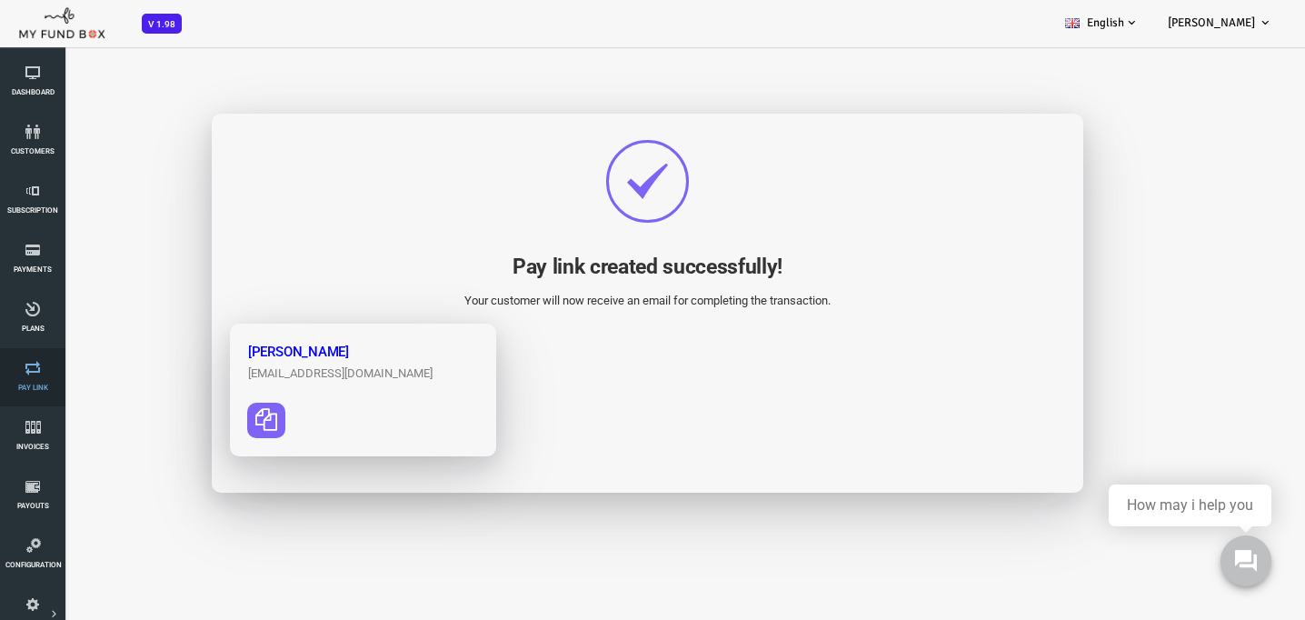
click at [31, 382] on link "Pay Link" at bounding box center [32, 377] width 55 height 58
click at [213, 422] on icon "button" at bounding box center [215, 419] width 22 height 22
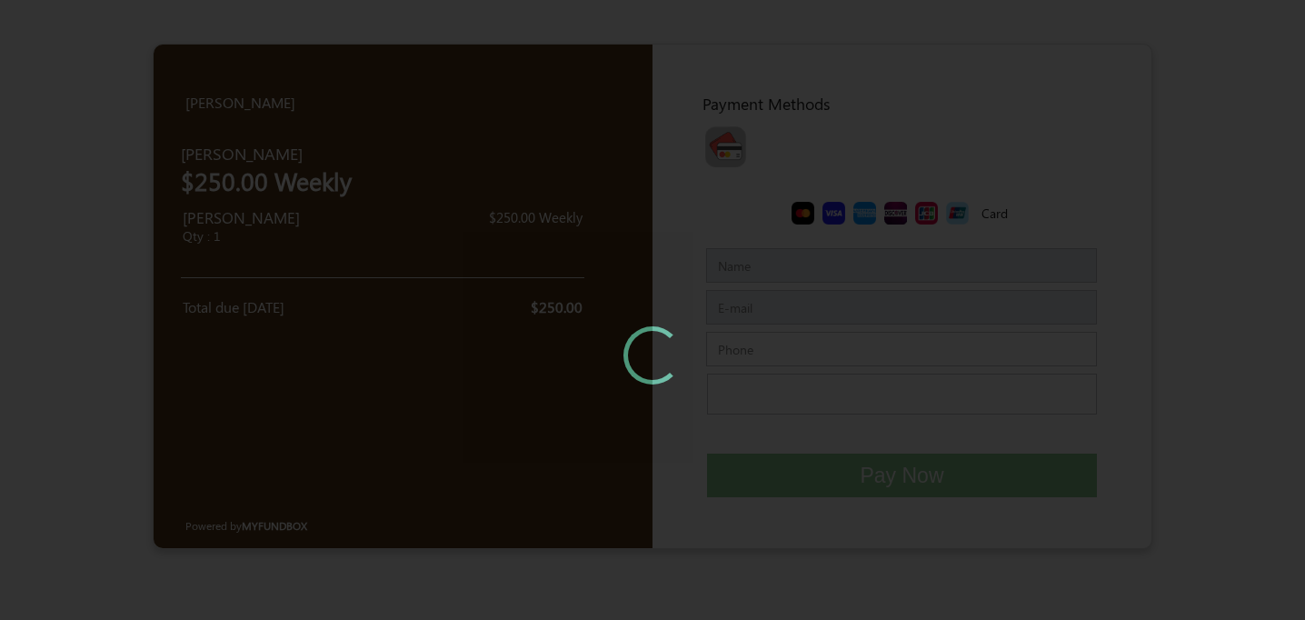
type input "Vanessa"
type input "admin@molawoffice.com"
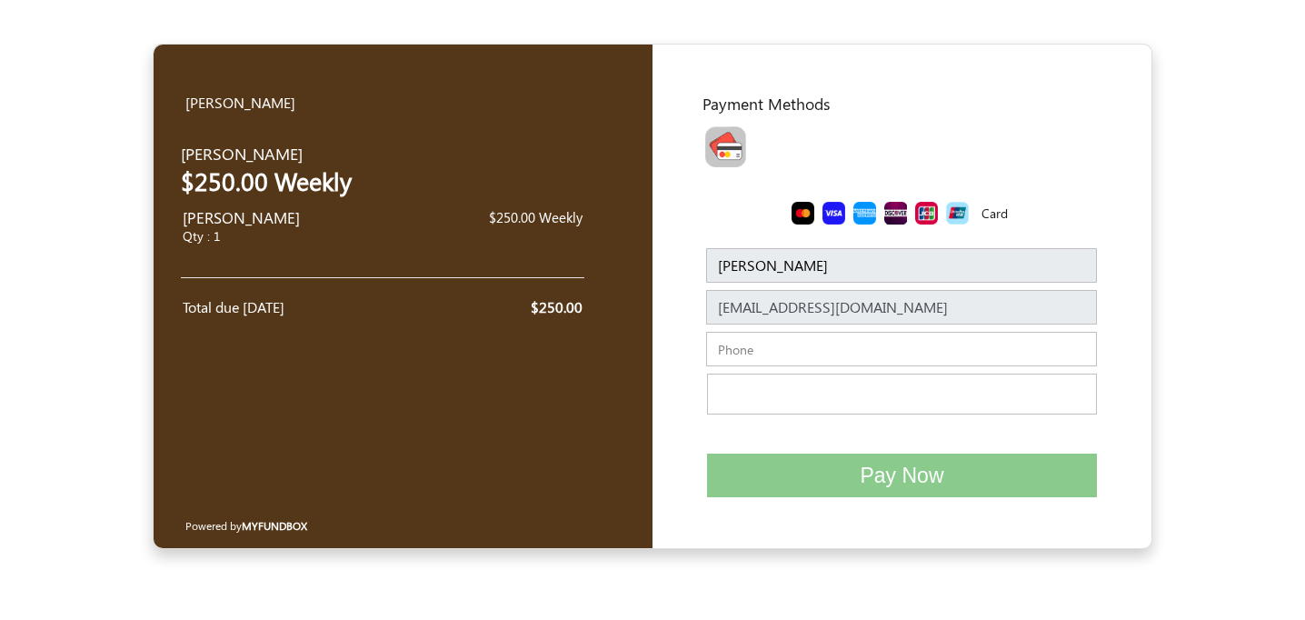
click at [766, 255] on input "Vanessa" at bounding box center [901, 265] width 391 height 35
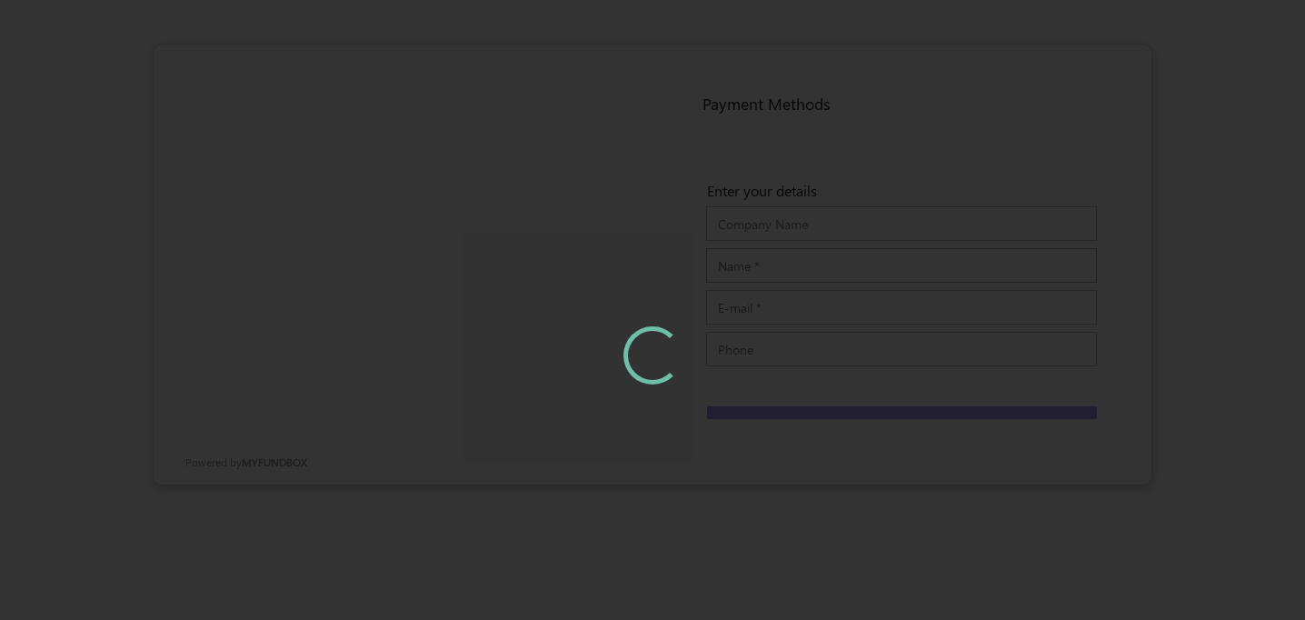
type input "Yunier Enriquez"
type input "yunier@faisfs.com"
type input "3052034624"
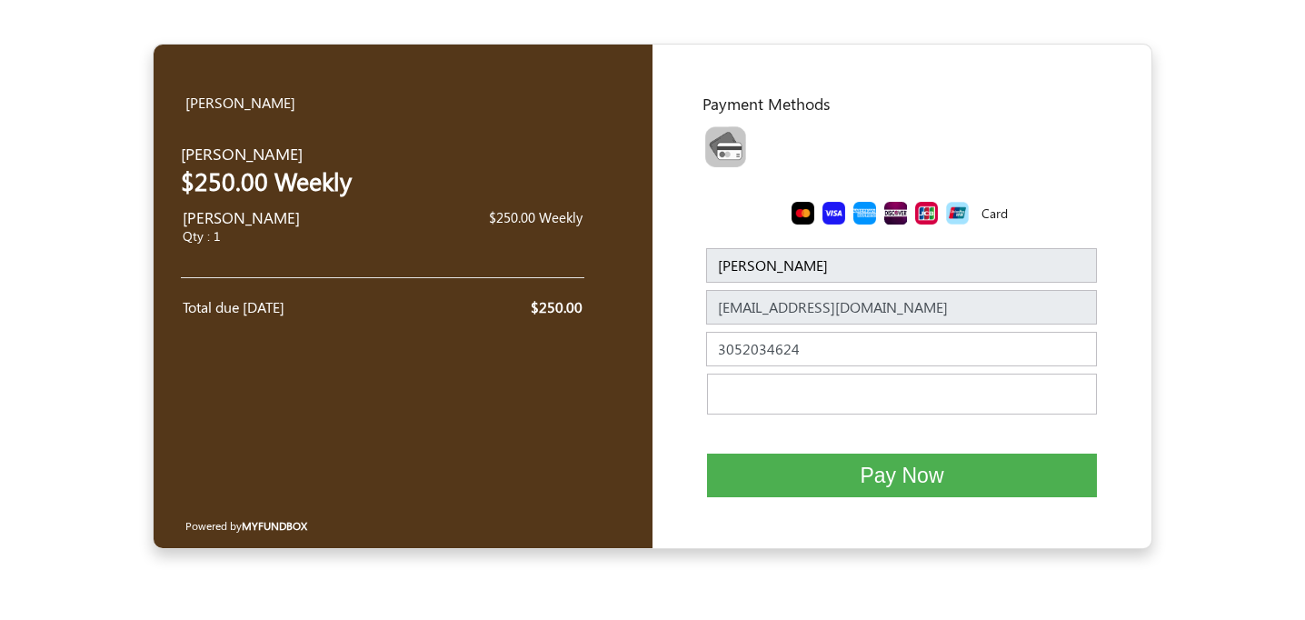
click at [967, 470] on button "Pay Now" at bounding box center [902, 475] width 390 height 45
